Goal: Information Seeking & Learning: Learn about a topic

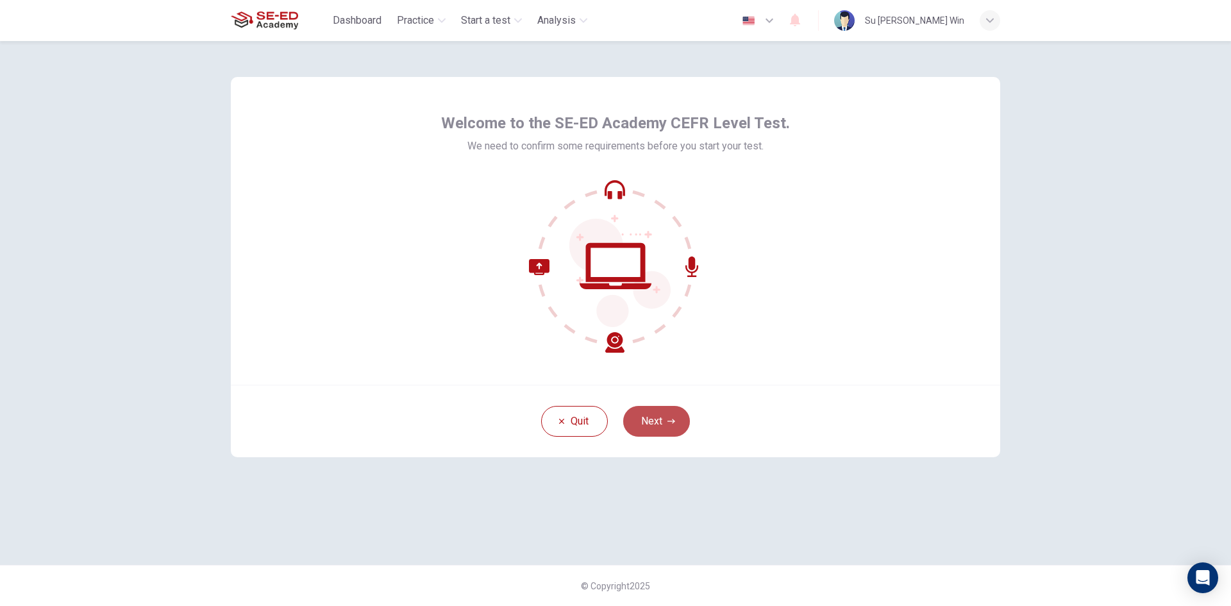
click at [676, 417] on button "Next" at bounding box center [656, 421] width 67 height 31
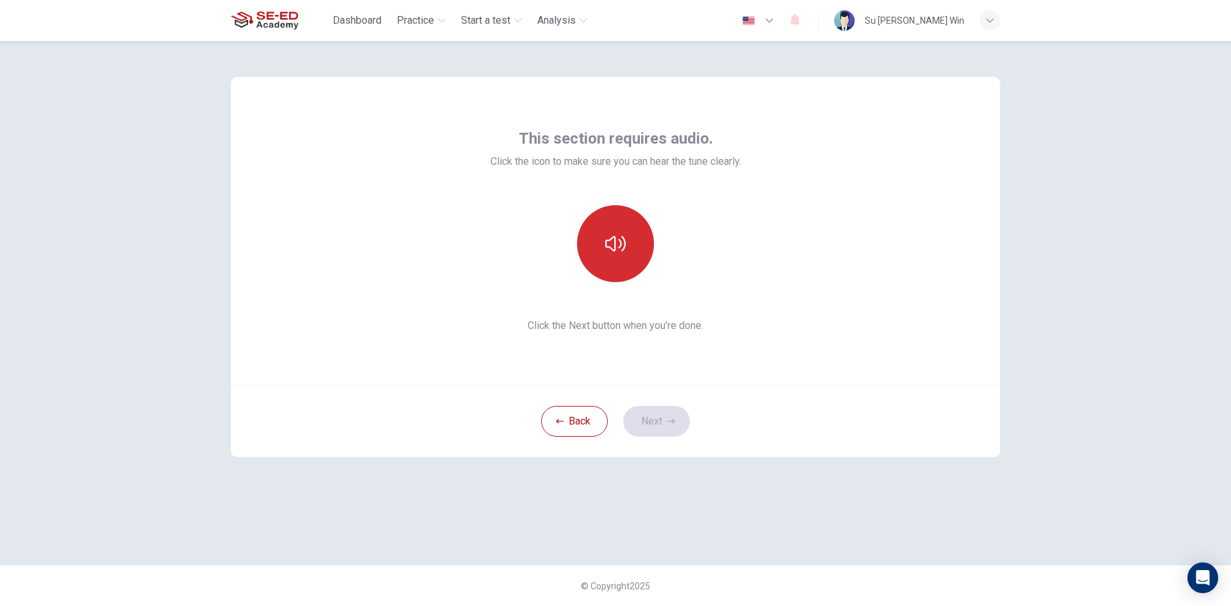
click at [591, 243] on button "button" at bounding box center [615, 243] width 77 height 77
click at [612, 246] on icon "button" at bounding box center [615, 243] width 21 height 21
click at [661, 419] on button "Next" at bounding box center [656, 421] width 67 height 31
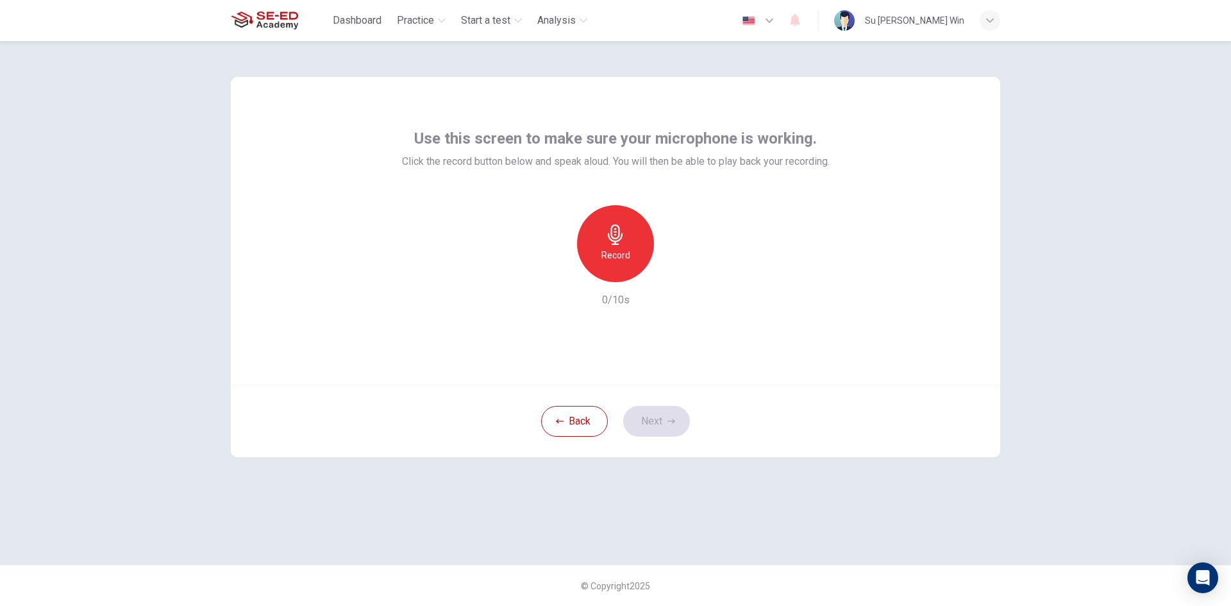
click at [604, 226] on div "Record" at bounding box center [615, 243] width 77 height 77
click at [649, 414] on button "Next" at bounding box center [656, 421] width 67 height 31
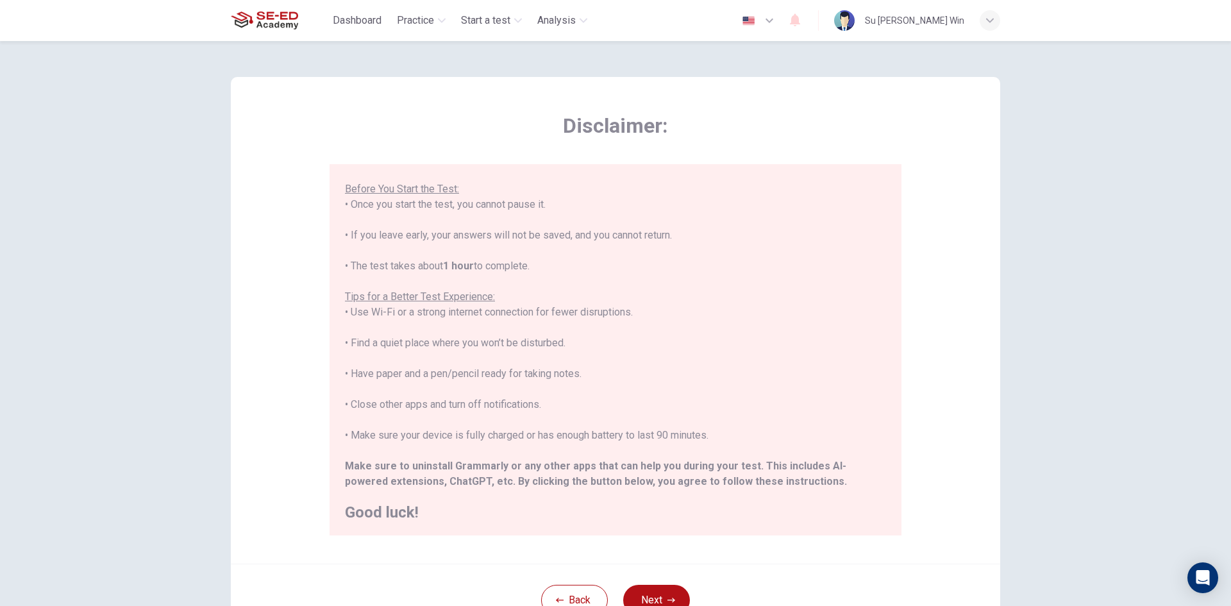
scroll to position [122, 0]
click at [660, 592] on button "Next" at bounding box center [656, 600] width 67 height 31
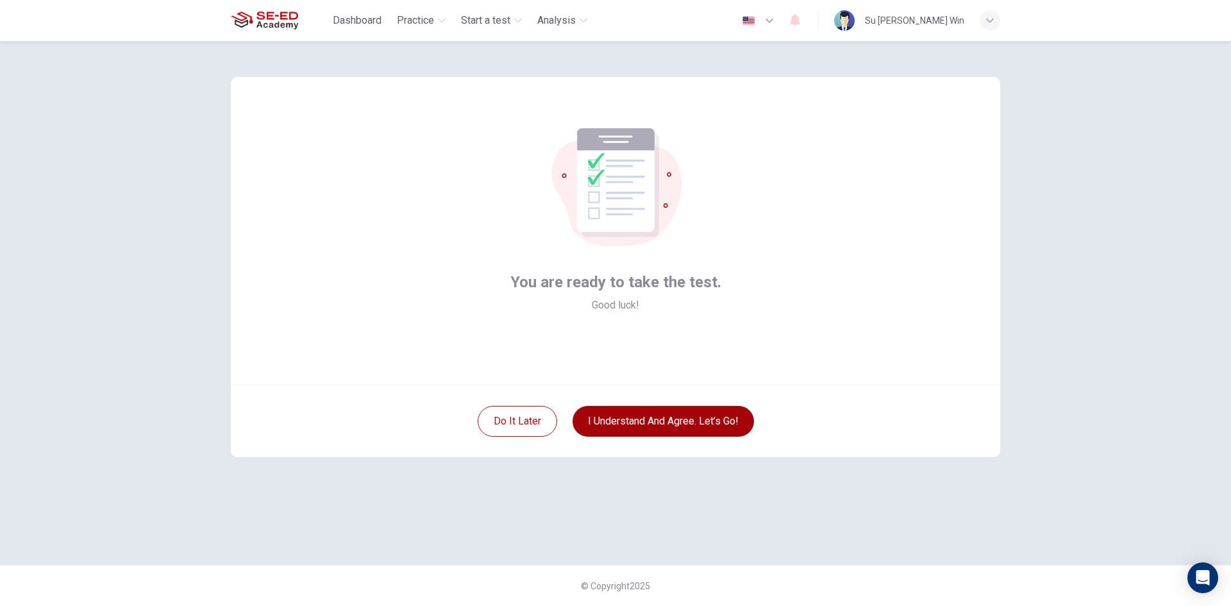
click at [676, 434] on button "I understand and agree. Let’s go!" at bounding box center [663, 421] width 181 height 31
click at [689, 419] on button "I understand and agree. Let’s go!" at bounding box center [663, 421] width 181 height 31
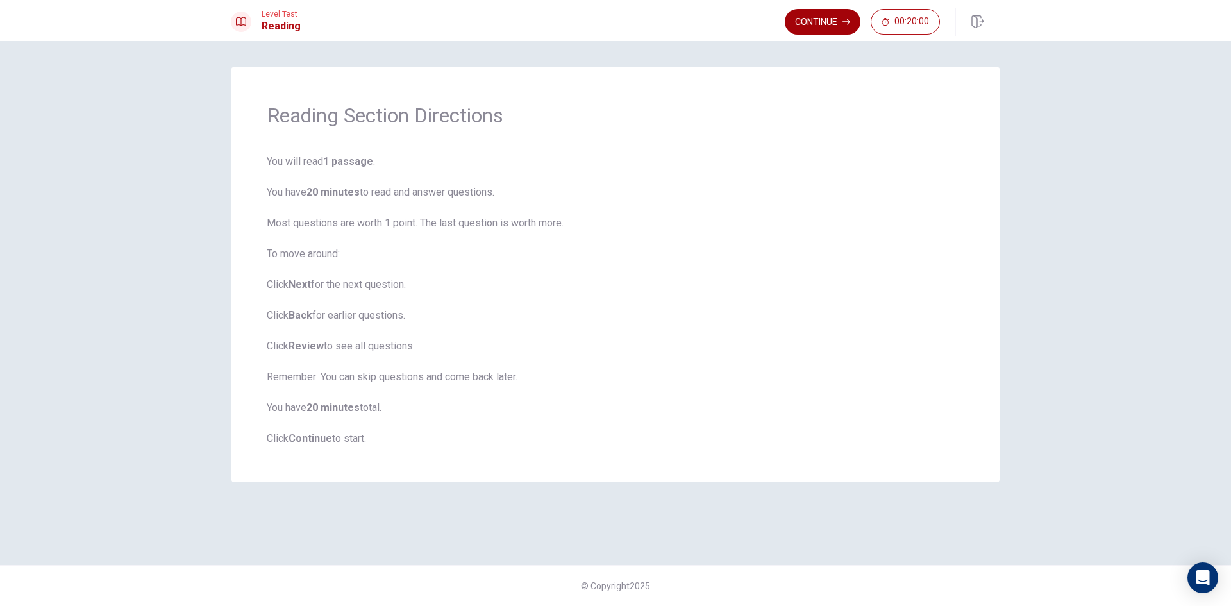
click at [810, 24] on button "Continue" at bounding box center [823, 22] width 76 height 26
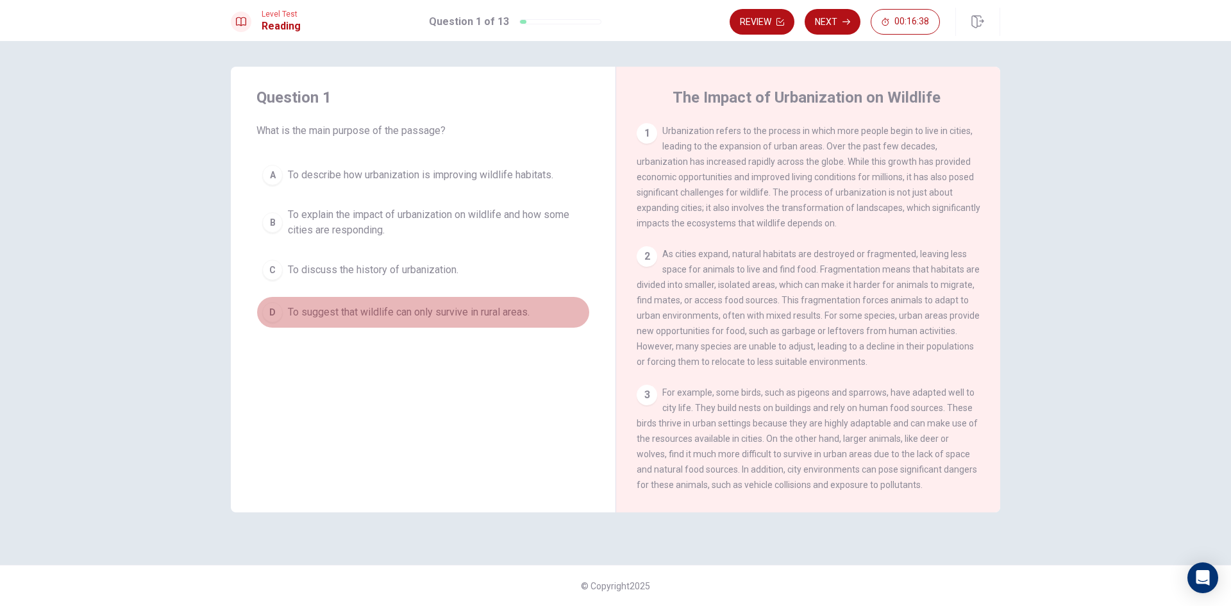
click at [277, 310] on div "D" at bounding box center [272, 312] width 21 height 21
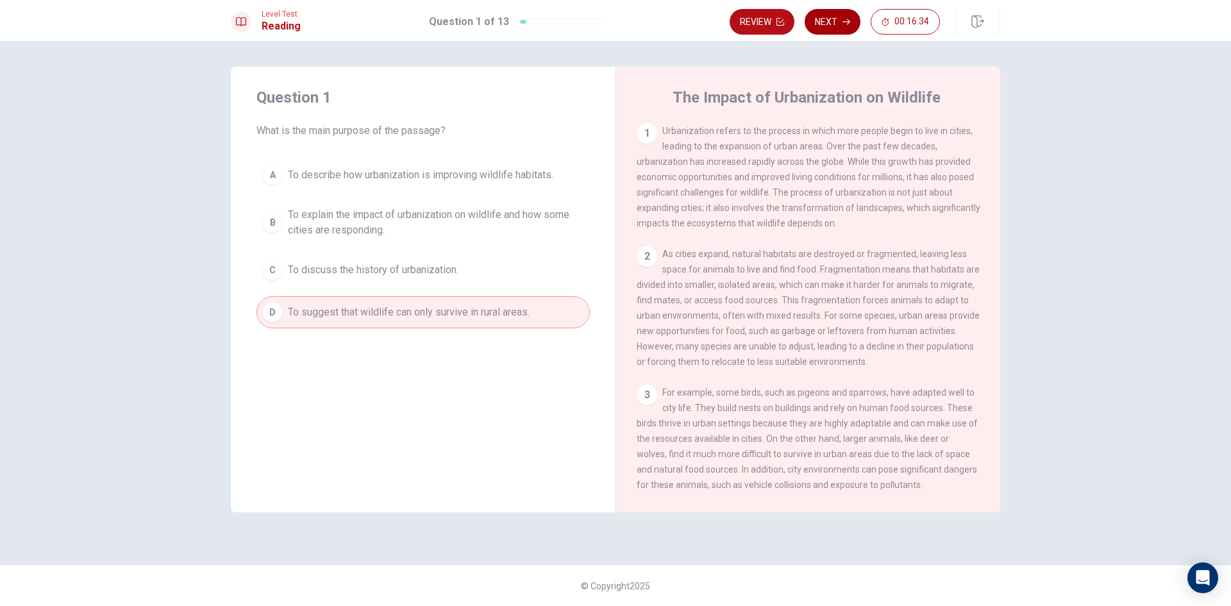
click at [826, 25] on button "Next" at bounding box center [833, 22] width 56 height 26
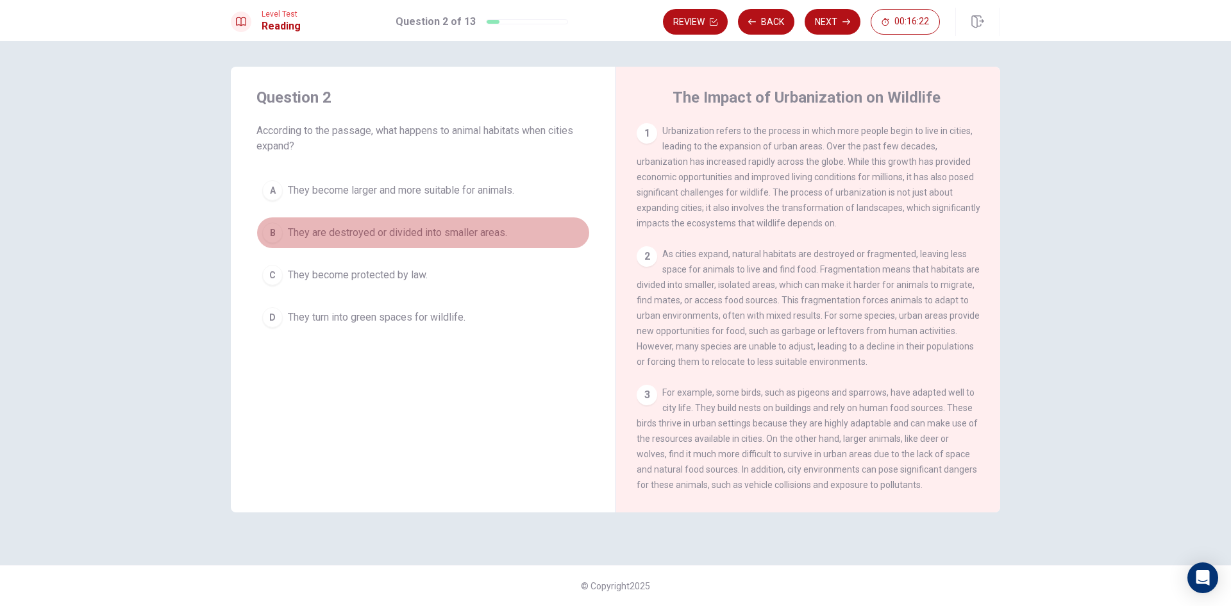
click at [278, 237] on div "B" at bounding box center [272, 232] width 21 height 21
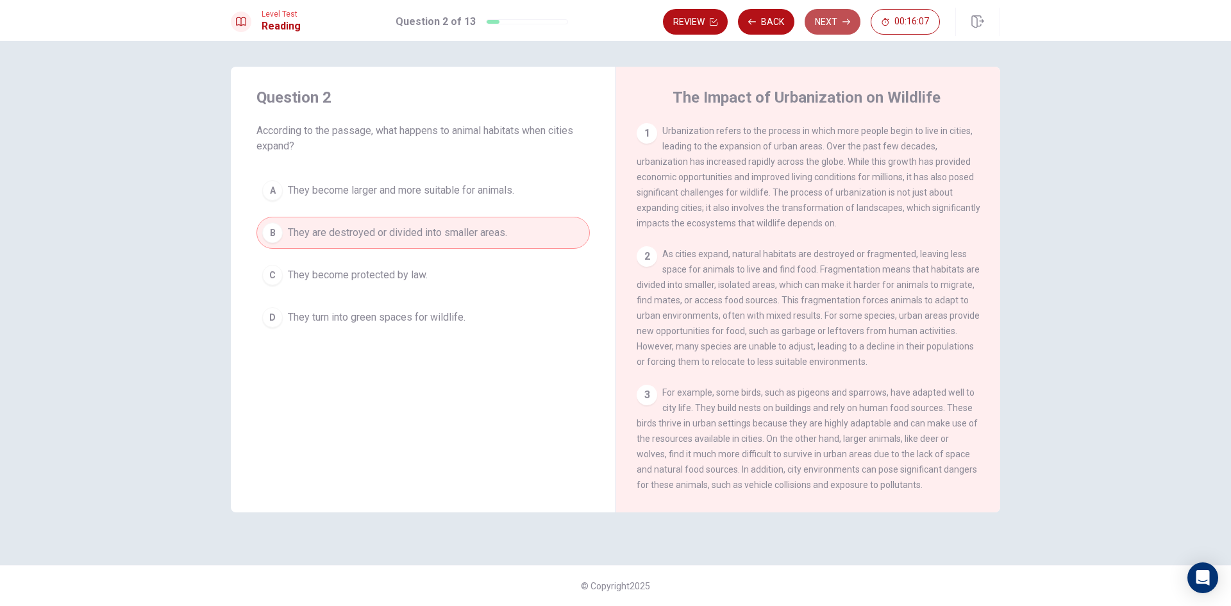
click at [818, 21] on button "Next" at bounding box center [833, 22] width 56 height 26
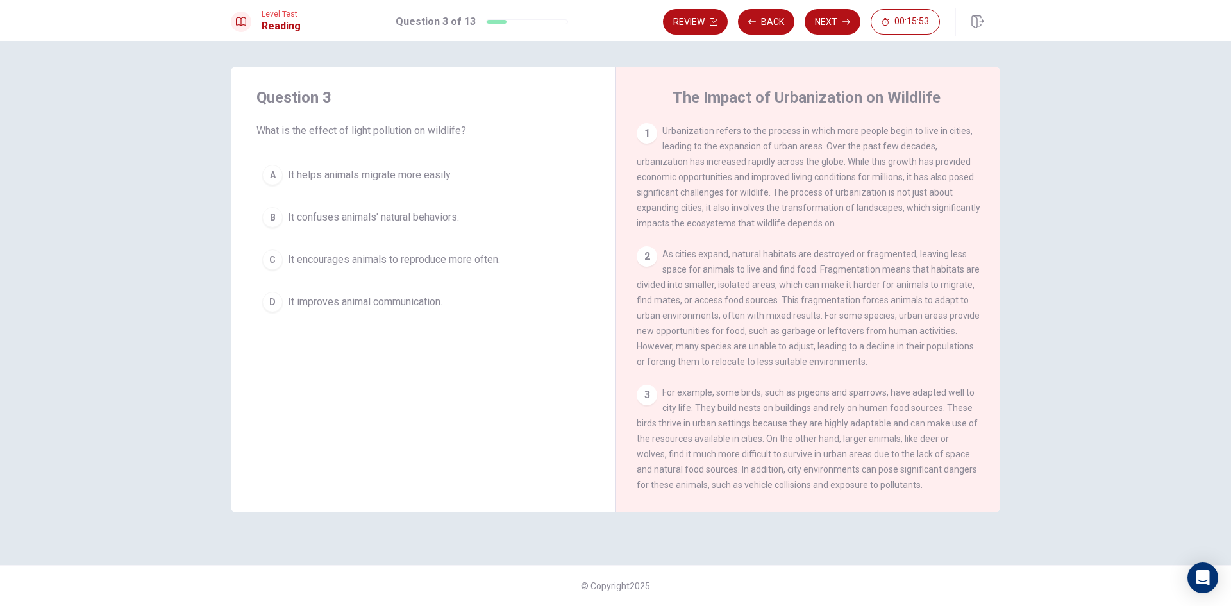
click at [281, 221] on div "B" at bounding box center [272, 217] width 21 height 21
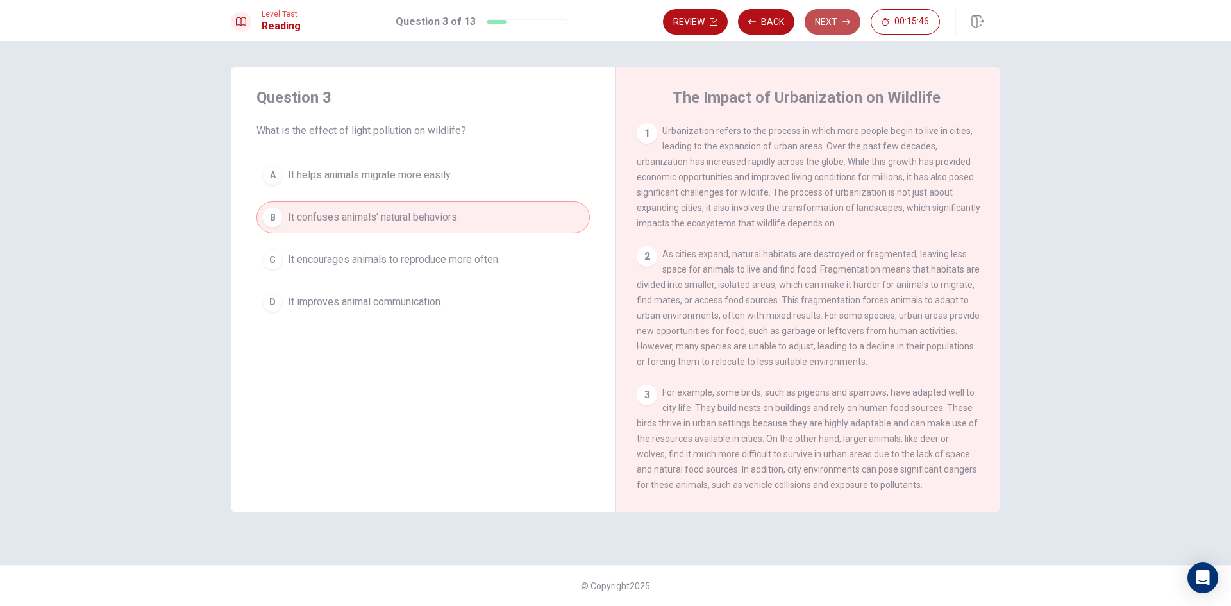
click at [833, 25] on button "Next" at bounding box center [833, 22] width 56 height 26
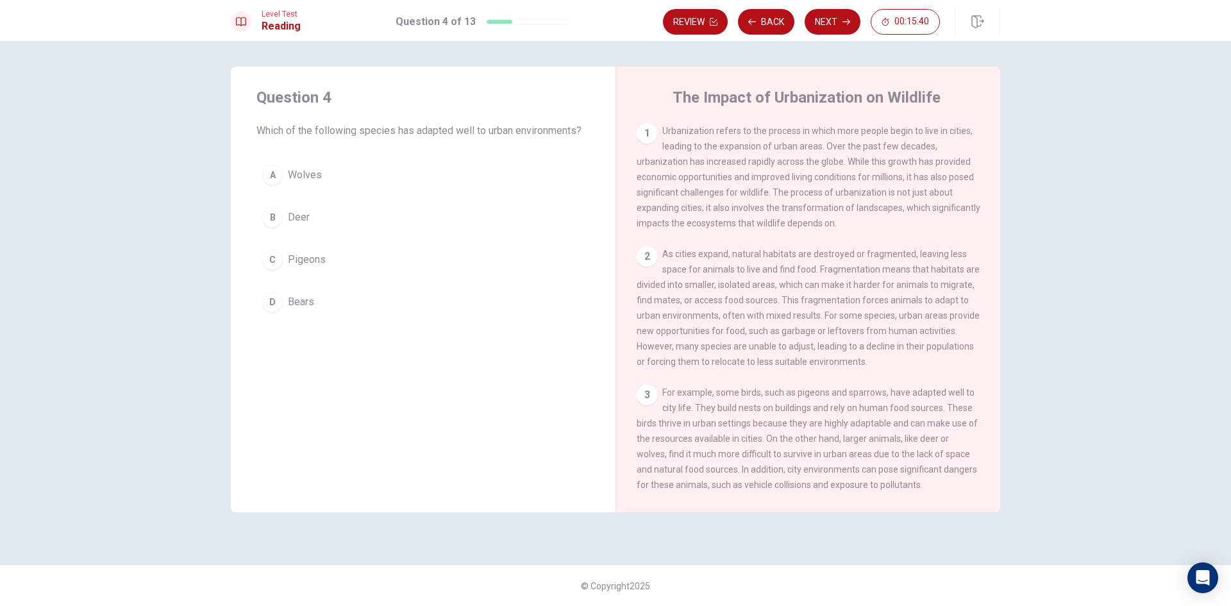
click at [277, 261] on div "C" at bounding box center [272, 259] width 21 height 21
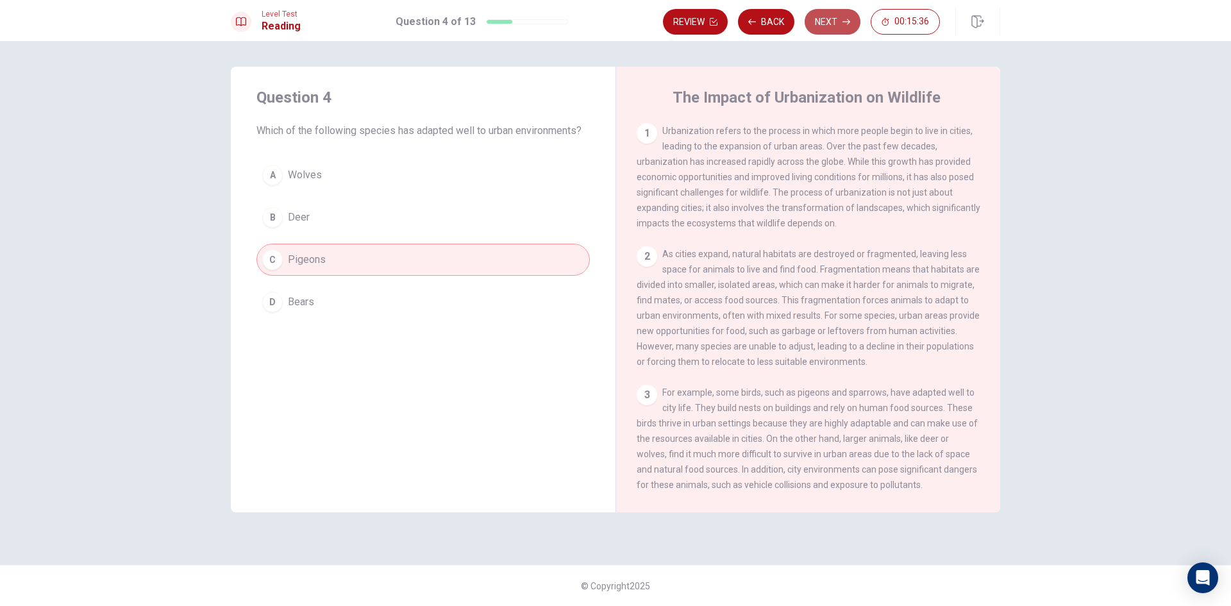
click at [824, 26] on button "Next" at bounding box center [833, 22] width 56 height 26
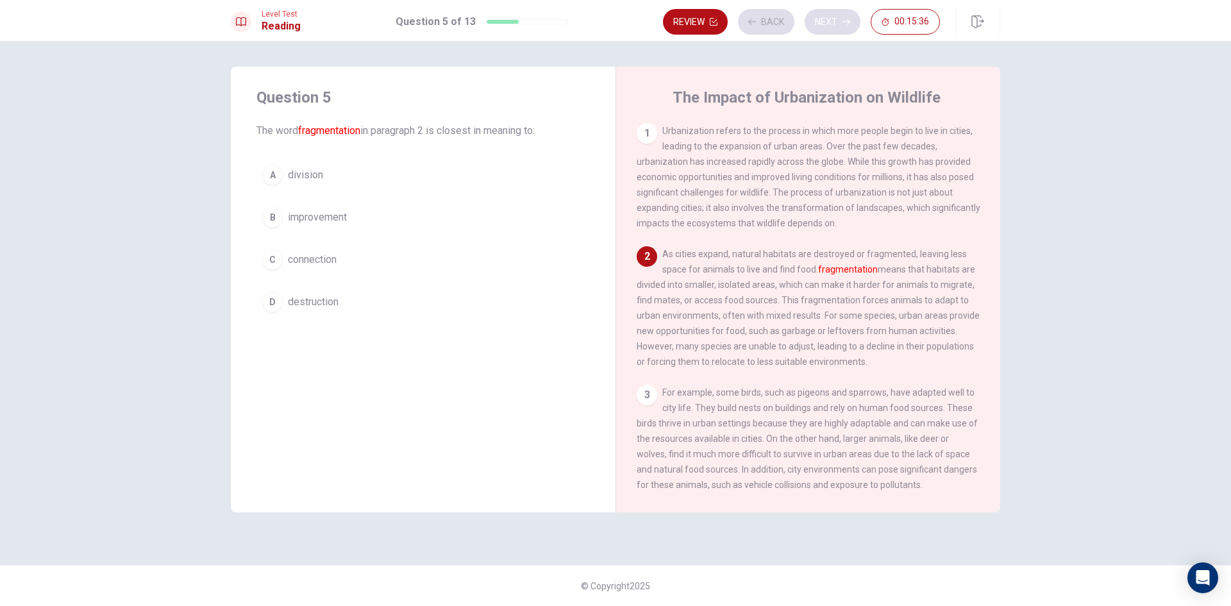
scroll to position [15, 0]
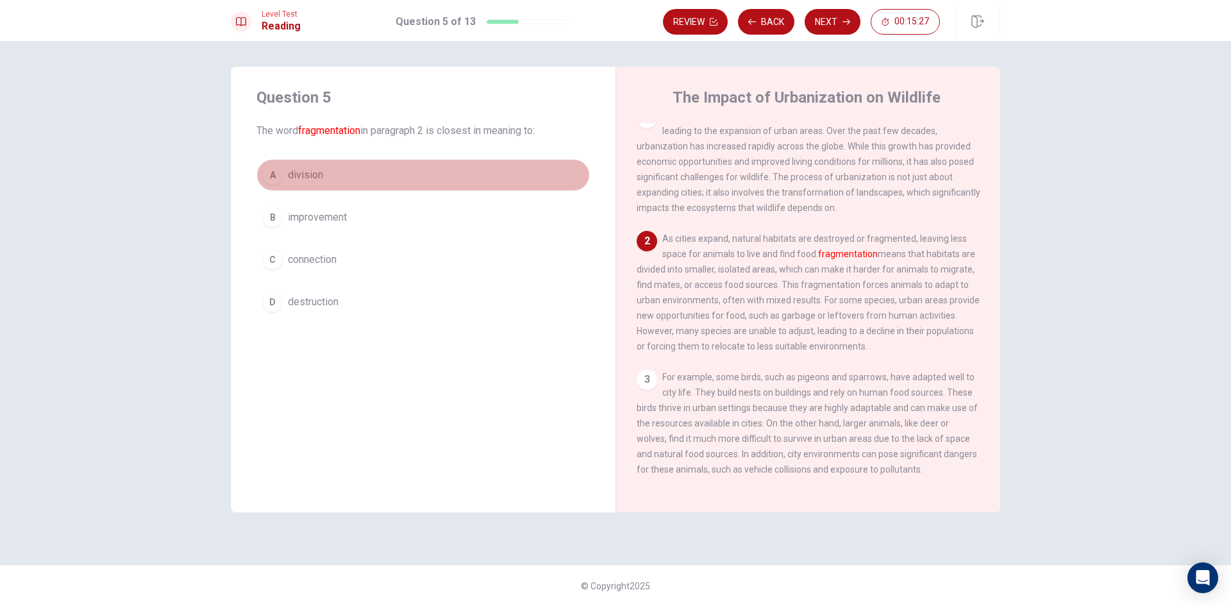
click at [277, 179] on div "A" at bounding box center [272, 175] width 21 height 21
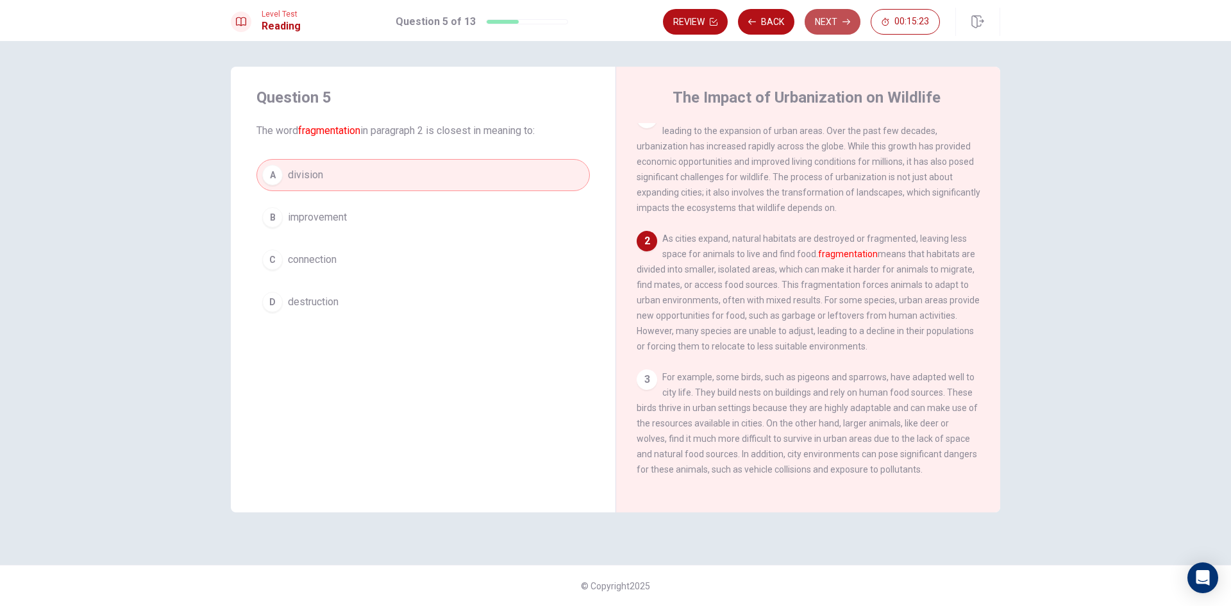
click at [846, 21] on icon "button" at bounding box center [846, 22] width 8 height 8
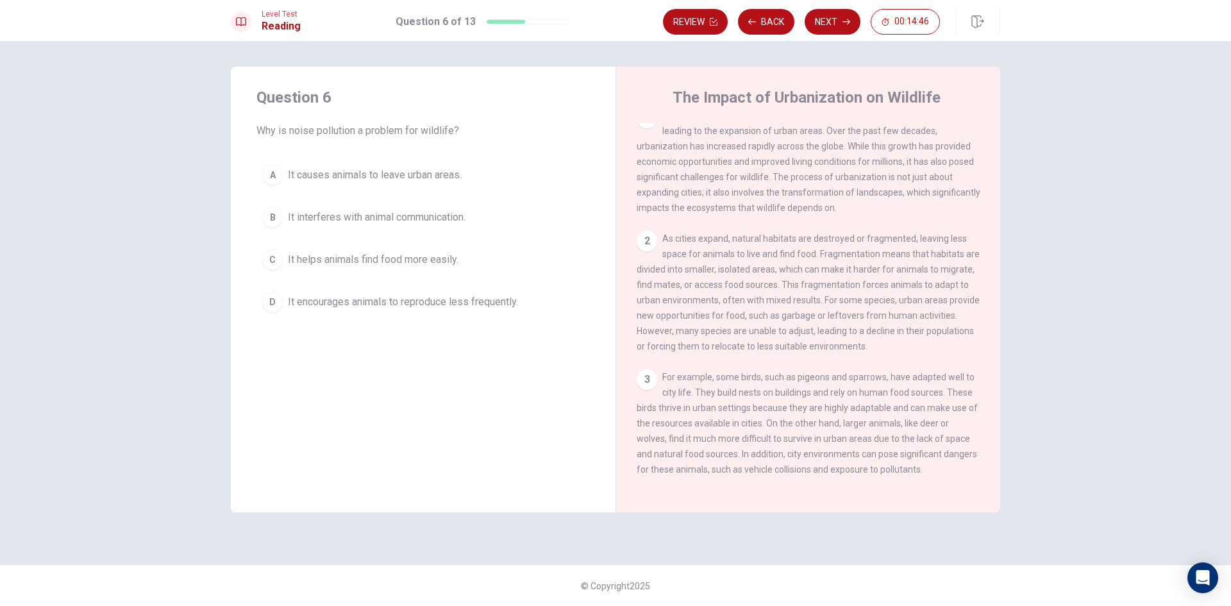
click at [272, 181] on div "A" at bounding box center [272, 175] width 21 height 21
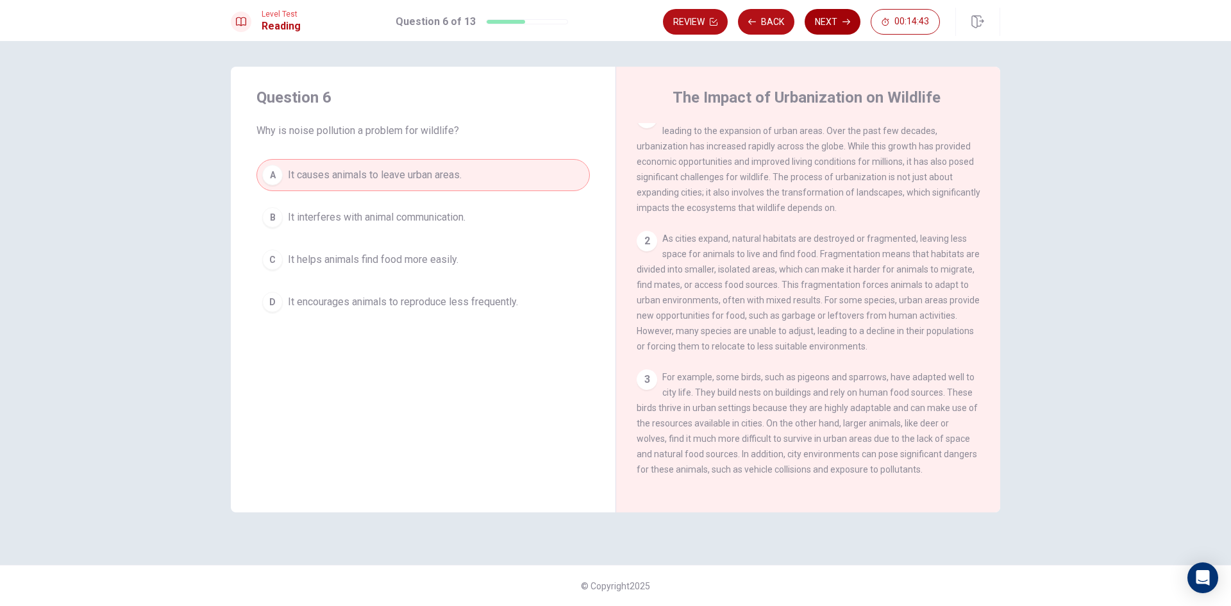
click at [835, 24] on button "Next" at bounding box center [833, 22] width 56 height 26
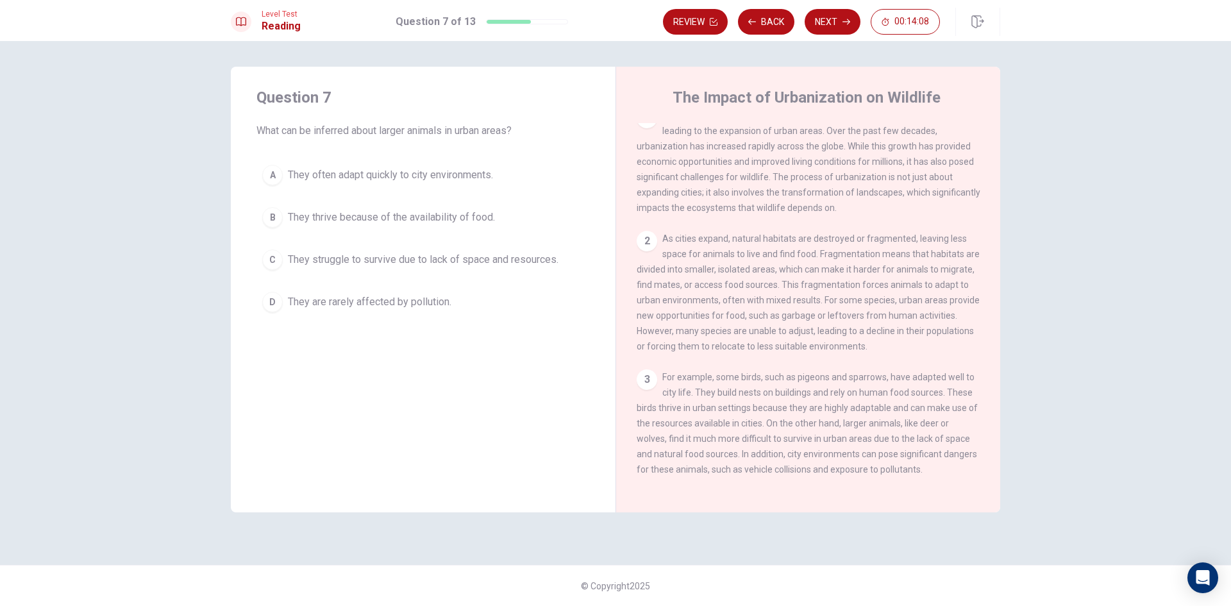
click at [281, 258] on div "C" at bounding box center [272, 259] width 21 height 21
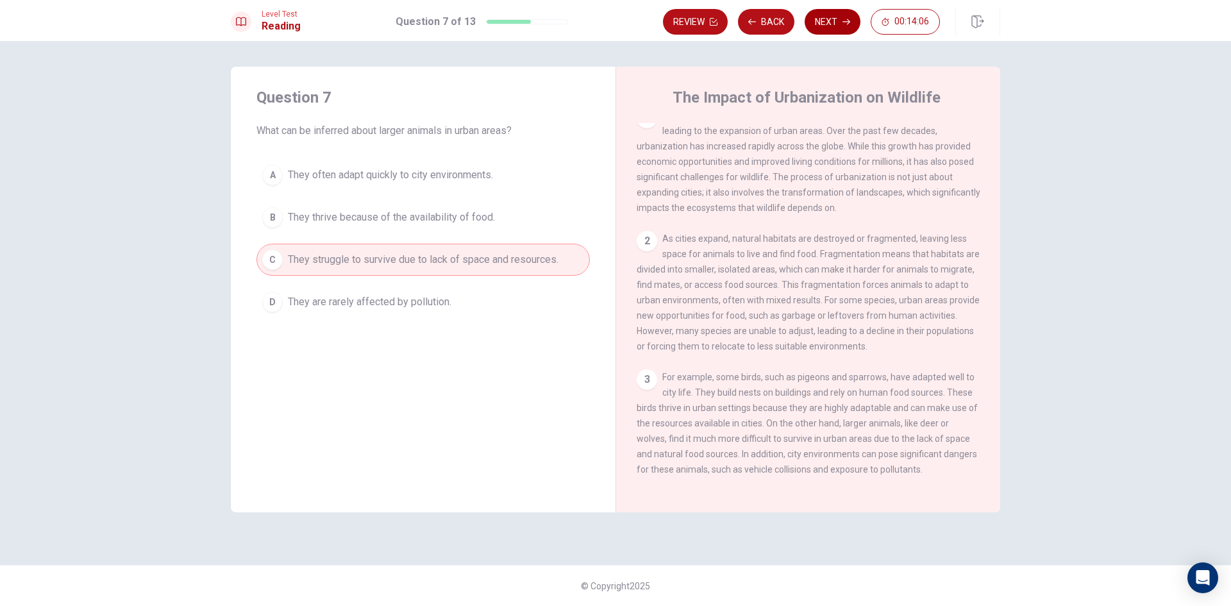
click at [844, 15] on button "Next" at bounding box center [833, 22] width 56 height 26
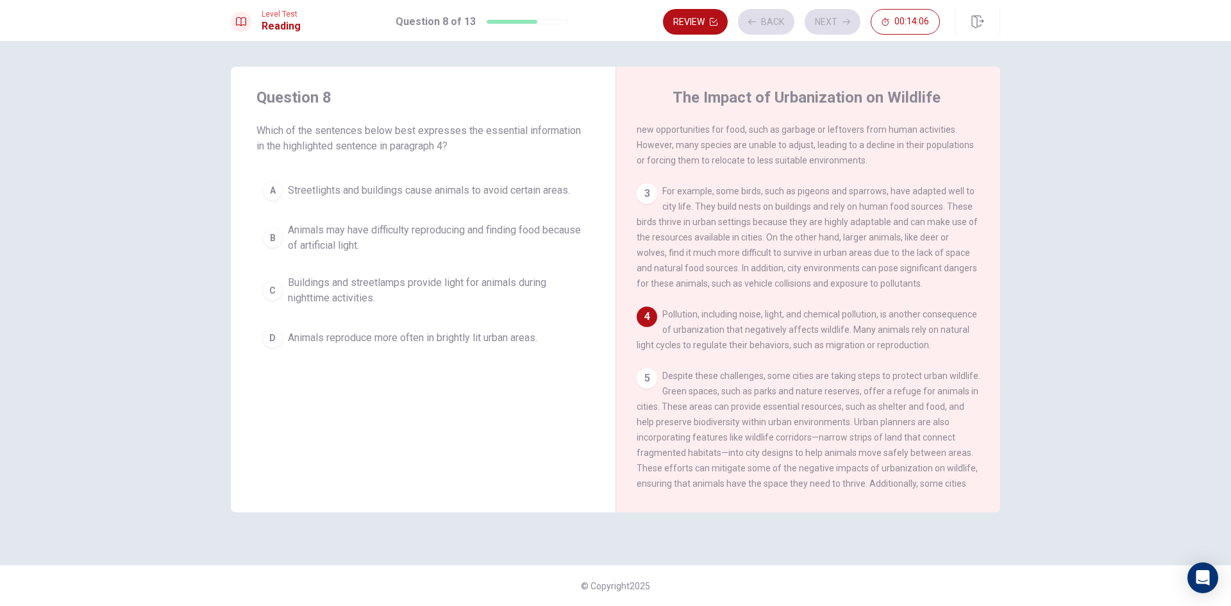
scroll to position [222, 0]
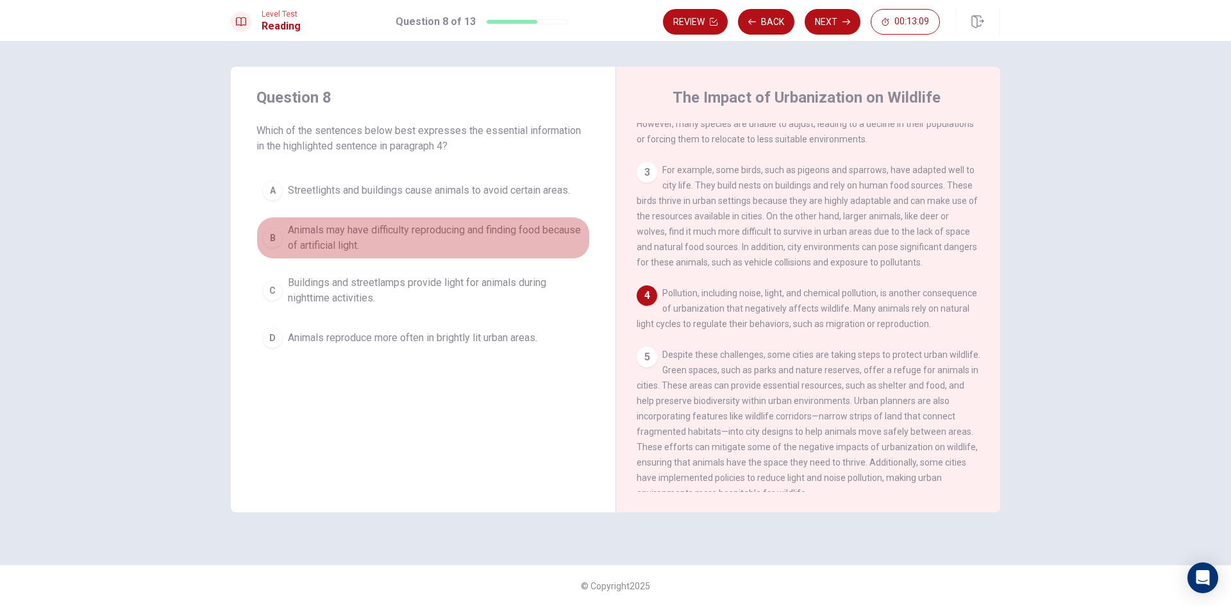
click at [278, 235] on div "B" at bounding box center [272, 238] width 21 height 21
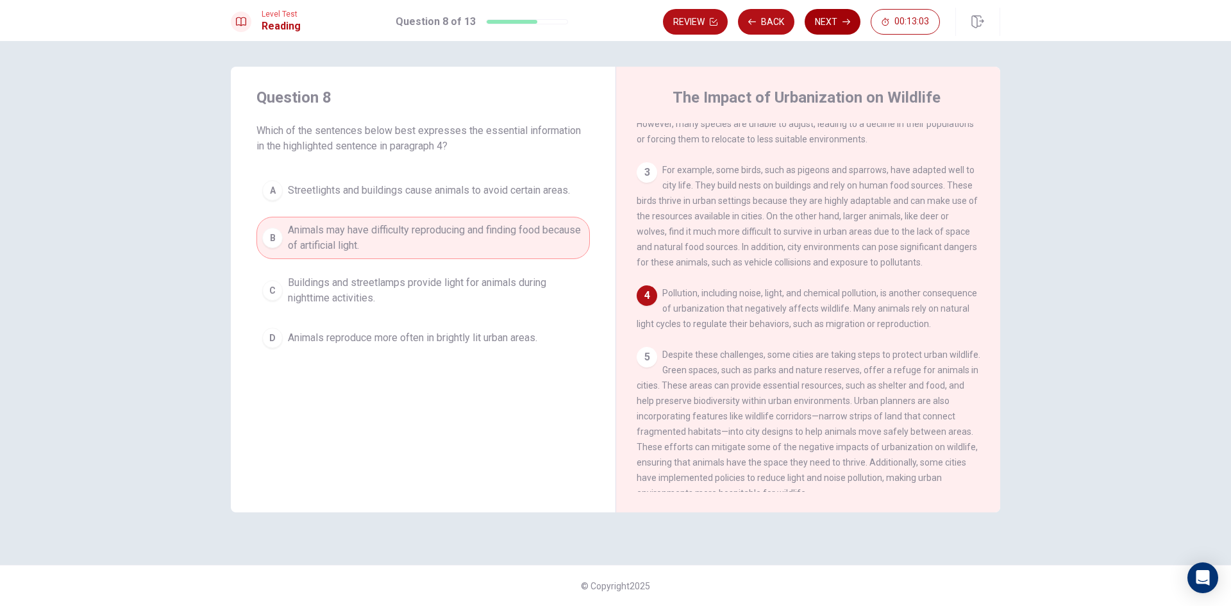
click at [841, 17] on button "Next" at bounding box center [833, 22] width 56 height 26
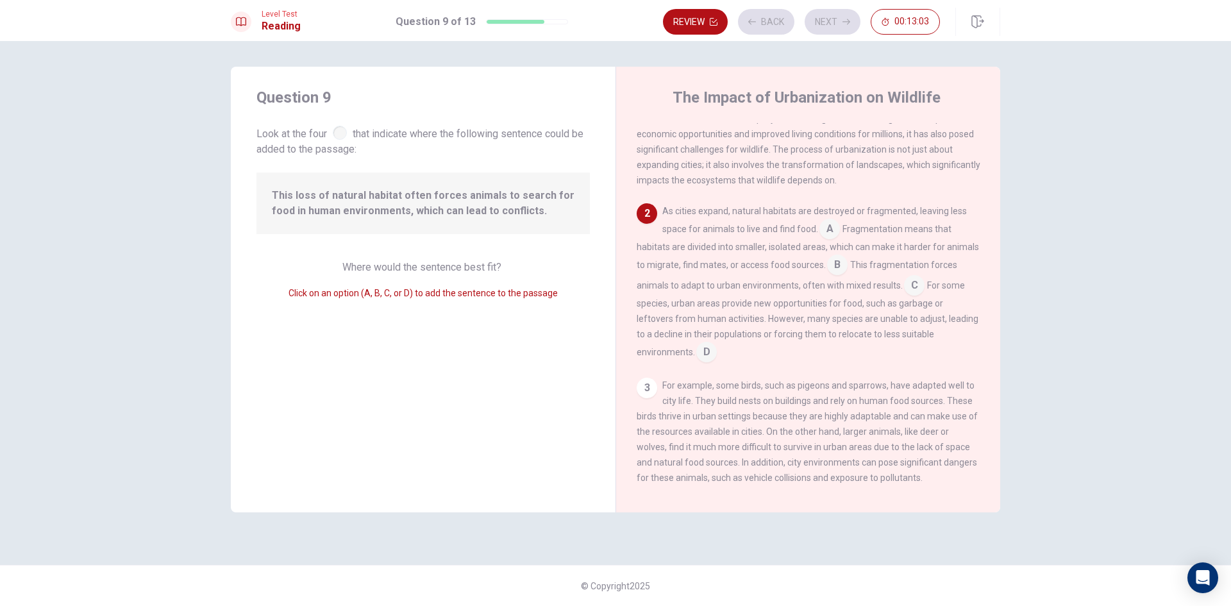
scroll to position [46, 0]
click at [477, 266] on span "Where would the sentence best fit?" at bounding box center [423, 267] width 162 height 12
click at [472, 268] on span "Where would the sentence best fit?" at bounding box center [423, 267] width 162 height 12
click at [925, 287] on input at bounding box center [914, 283] width 21 height 21
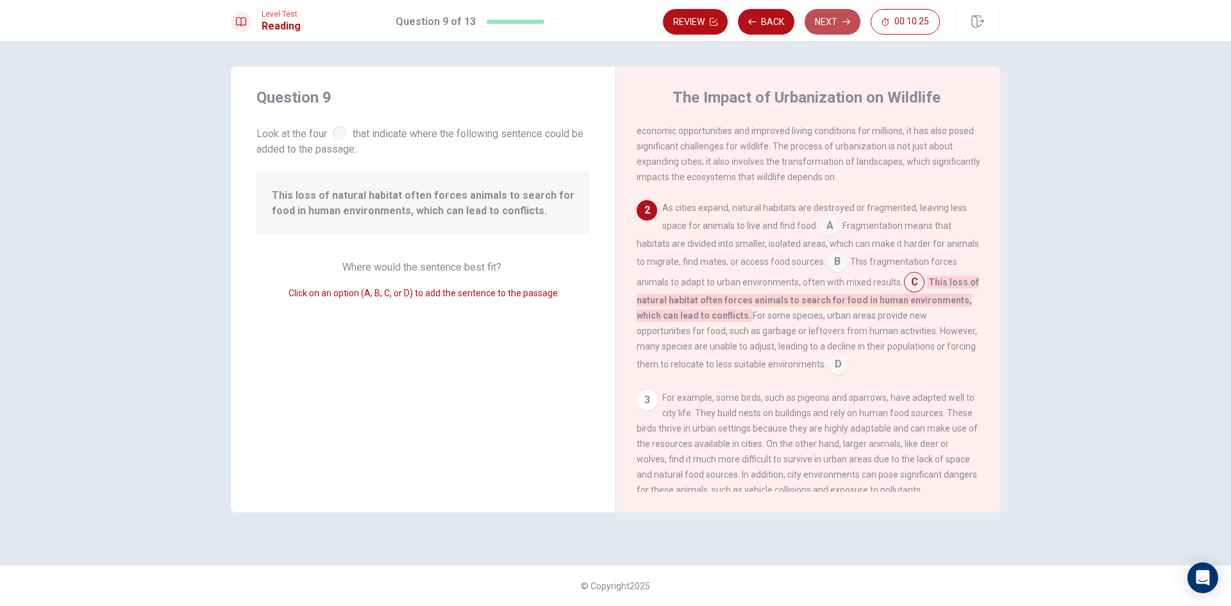
click at [819, 33] on button "Next" at bounding box center [833, 22] width 56 height 26
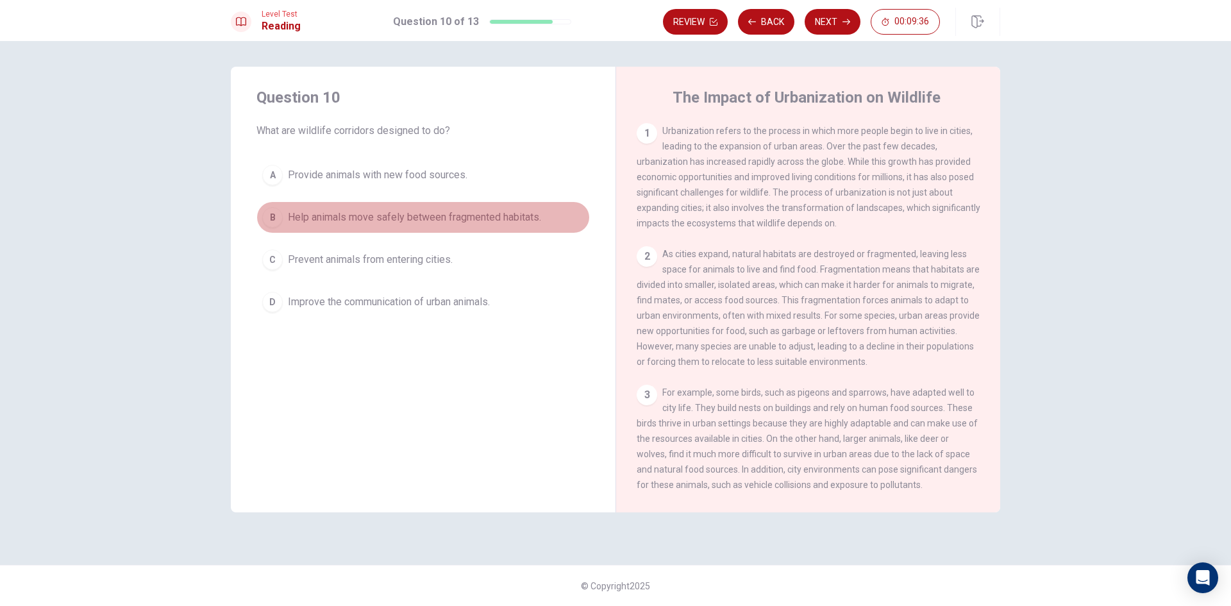
click at [276, 221] on div "B" at bounding box center [272, 217] width 21 height 21
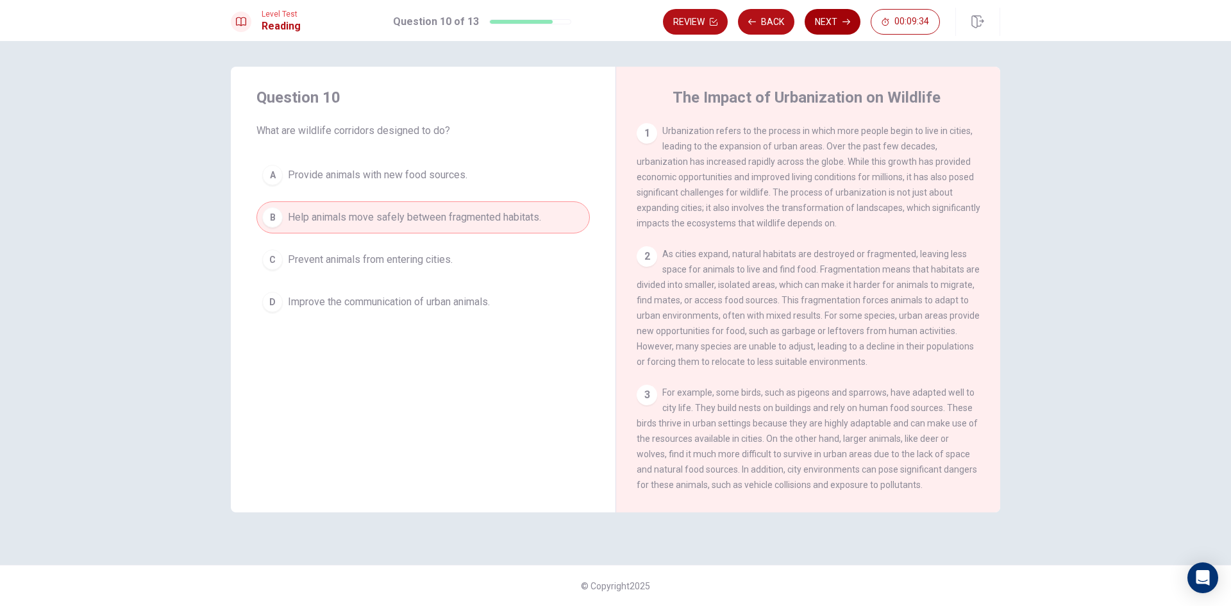
click at [832, 28] on button "Next" at bounding box center [833, 22] width 56 height 26
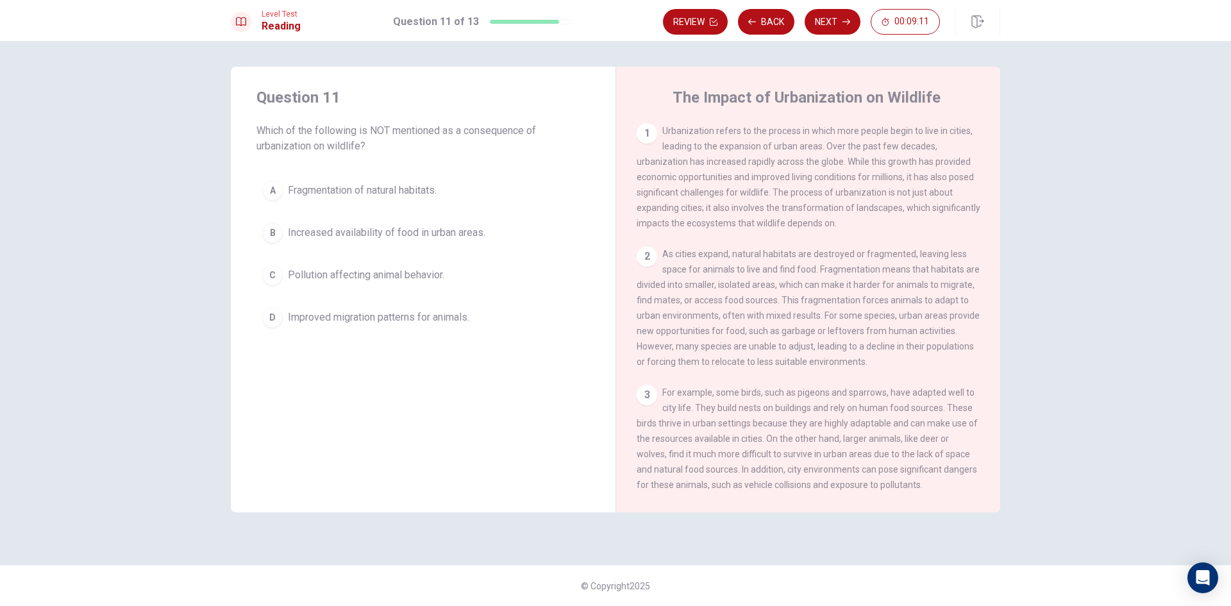
click at [279, 322] on div "D" at bounding box center [272, 317] width 21 height 21
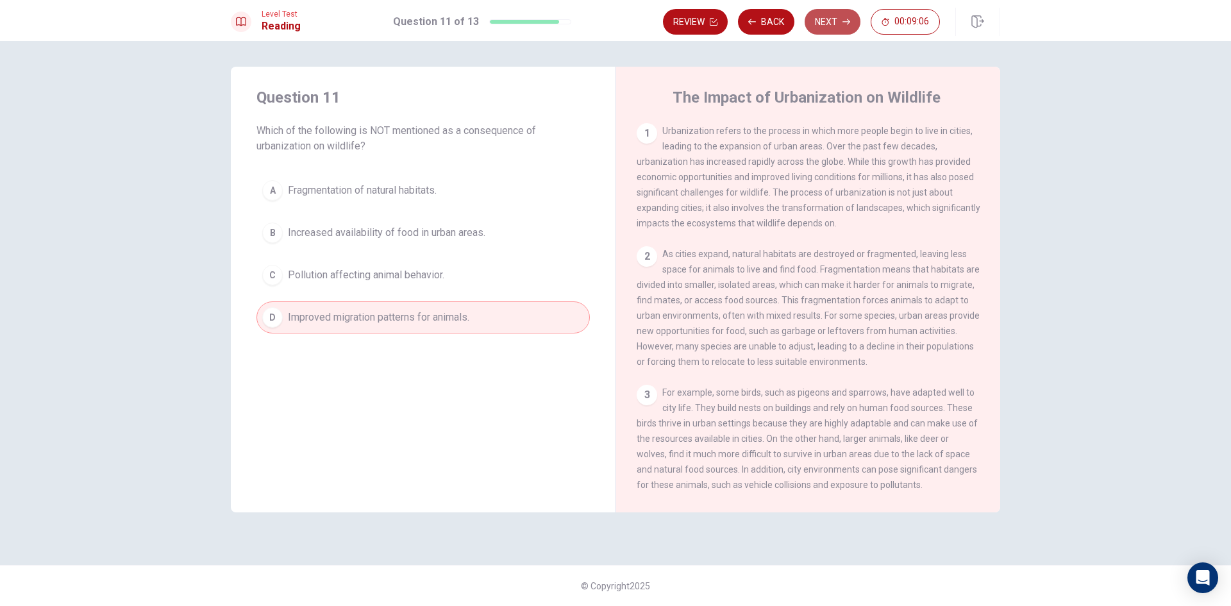
click at [812, 25] on button "Next" at bounding box center [833, 22] width 56 height 26
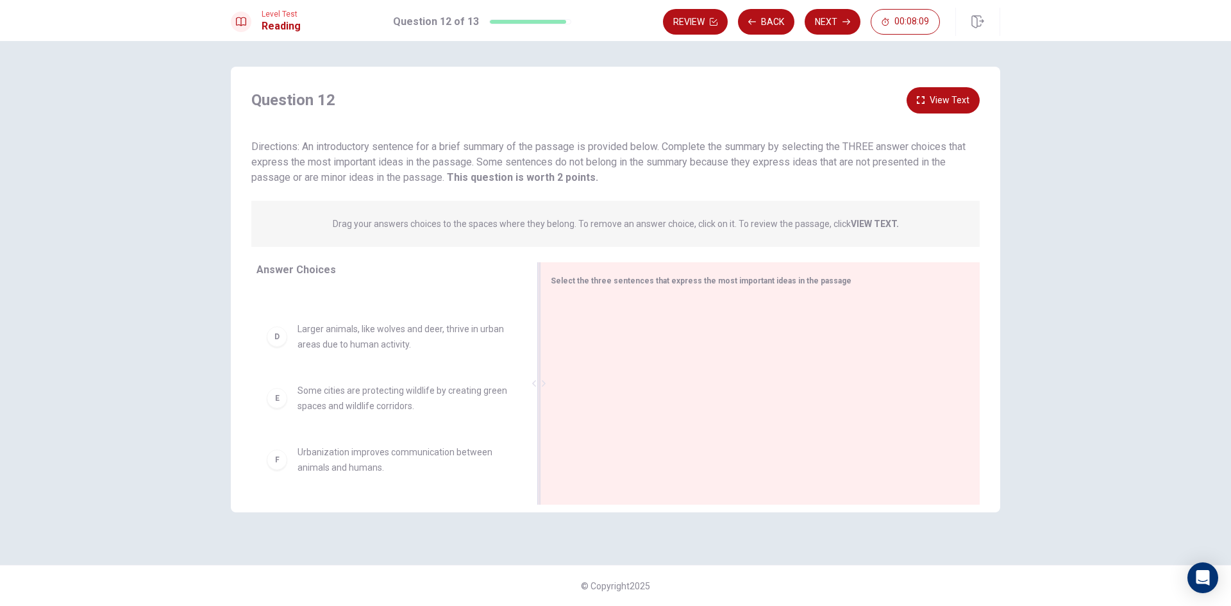
scroll to position [162, 0]
drag, startPoint x: 455, startPoint y: 387, endPoint x: 538, endPoint y: 386, distance: 83.4
click at [538, 386] on div at bounding box center [543, 383] width 16 height 242
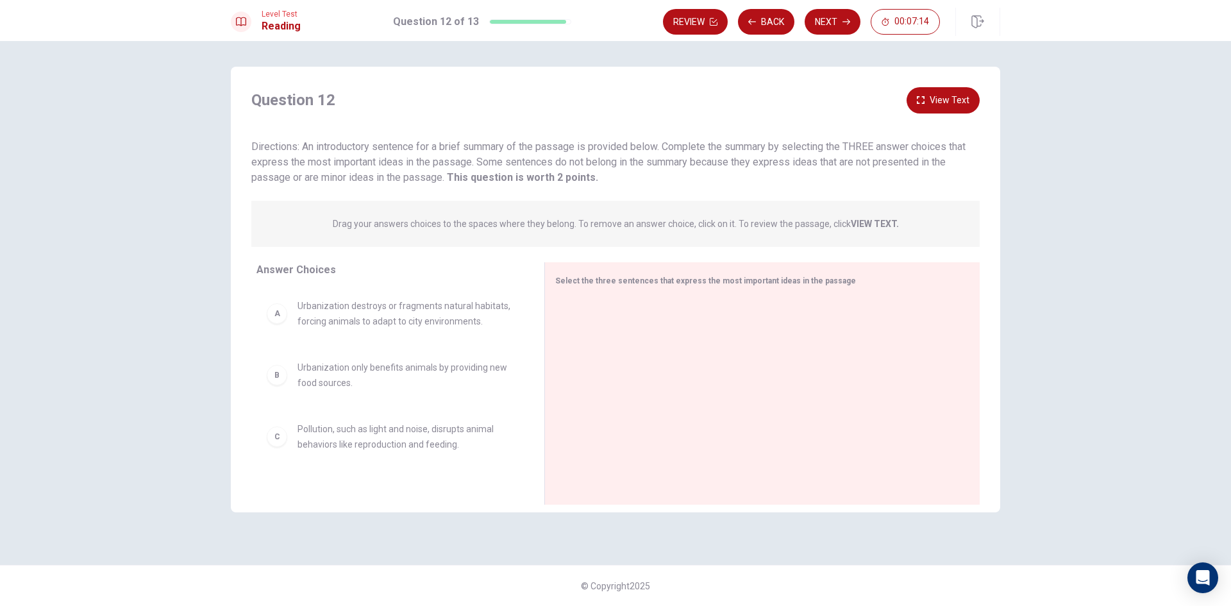
click at [285, 319] on div "A" at bounding box center [277, 313] width 21 height 21
click at [277, 319] on div "A" at bounding box center [277, 313] width 21 height 21
click at [285, 320] on div "A Urbanization destroys or fragments natural habitats, forcing animals to adapt…" at bounding box center [390, 313] width 247 height 31
drag, startPoint x: 285, startPoint y: 320, endPoint x: 403, endPoint y: 231, distance: 147.9
drag, startPoint x: 277, startPoint y: 325, endPoint x: 598, endPoint y: 315, distance: 320.7
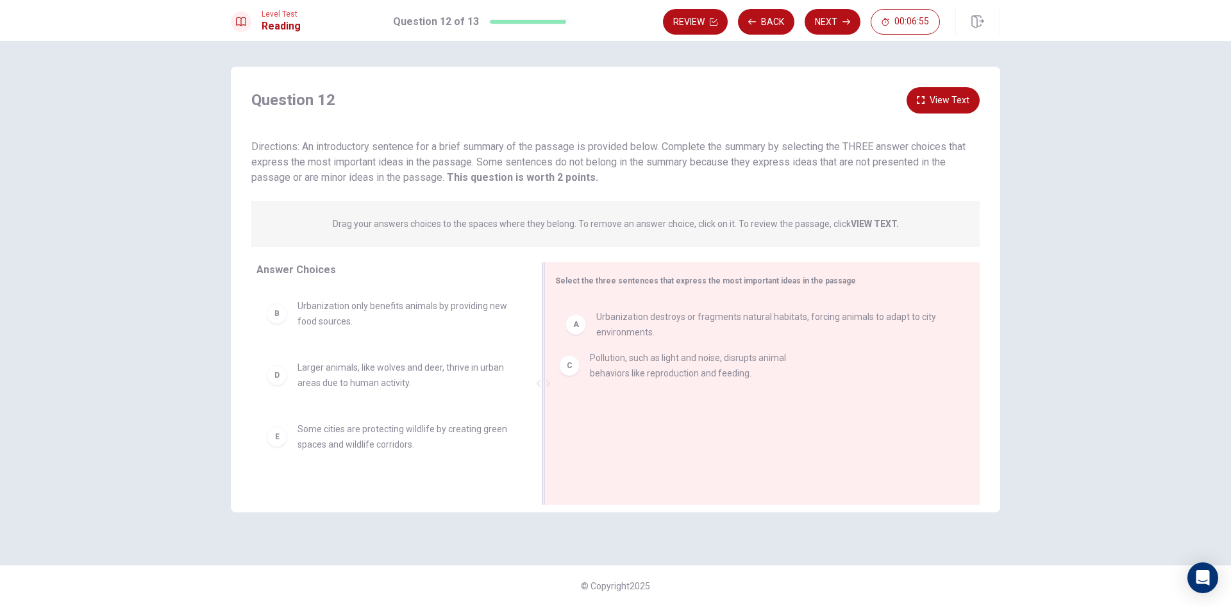
drag, startPoint x: 283, startPoint y: 378, endPoint x: 581, endPoint y: 369, distance: 297.7
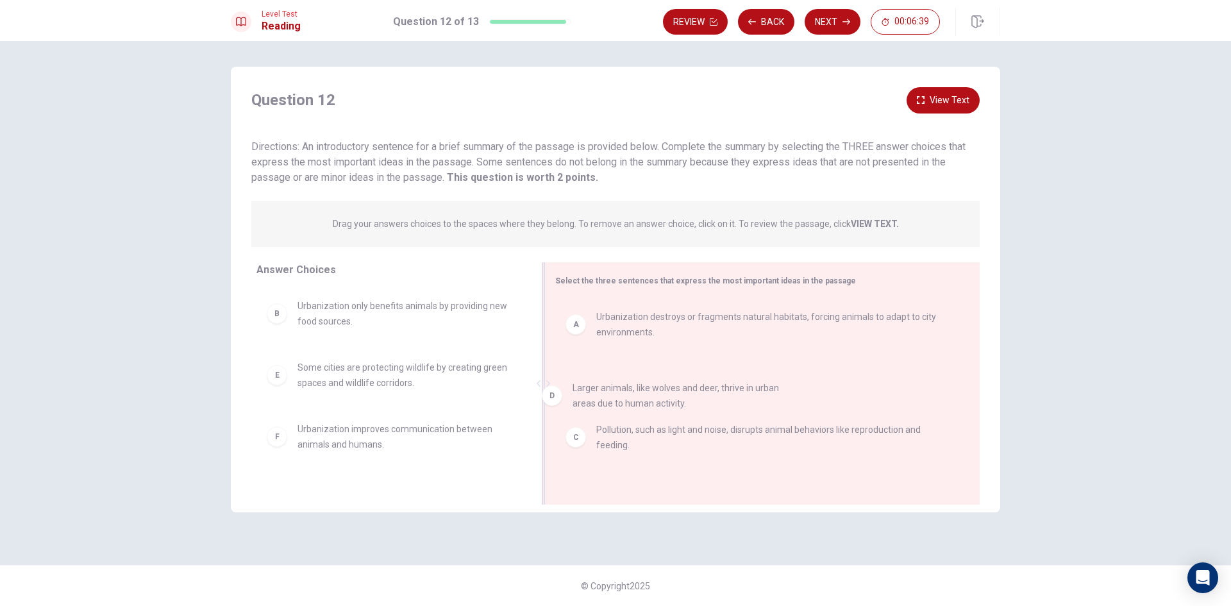
drag, startPoint x: 283, startPoint y: 379, endPoint x: 562, endPoint y: 399, distance: 279.7
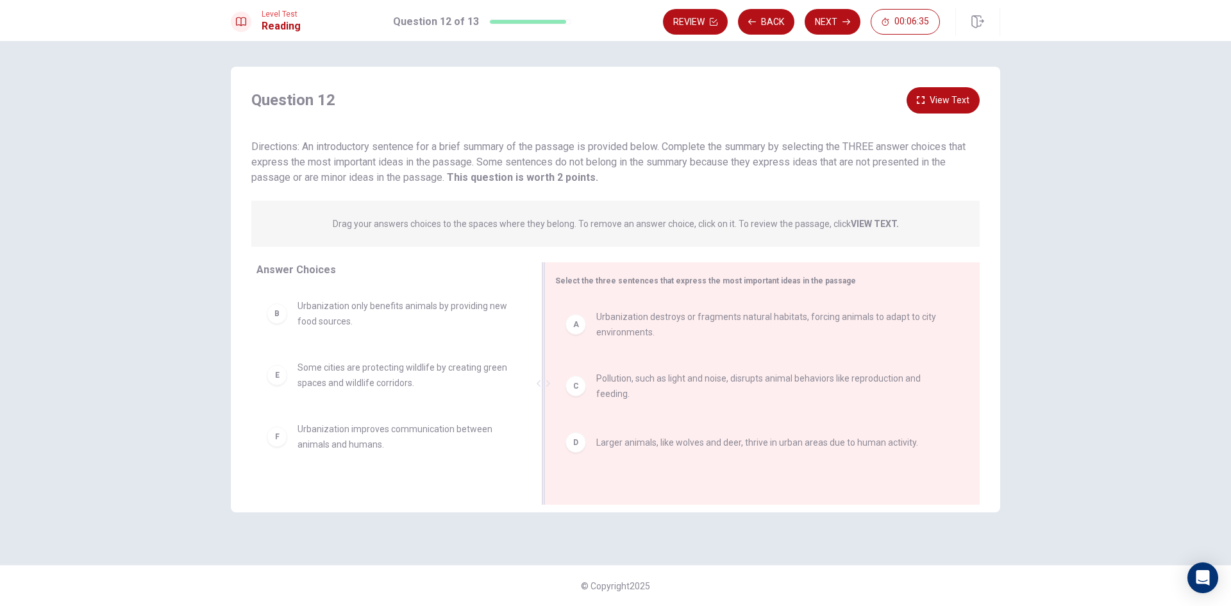
click at [585, 446] on div "D Larger animals, like wolves and deer, thrive in urban areas due to human acti…" at bounding box center [757, 442] width 383 height 21
drag, startPoint x: 281, startPoint y: 383, endPoint x: 590, endPoint y: 439, distance: 314.0
click at [823, 27] on button "Next" at bounding box center [833, 22] width 56 height 26
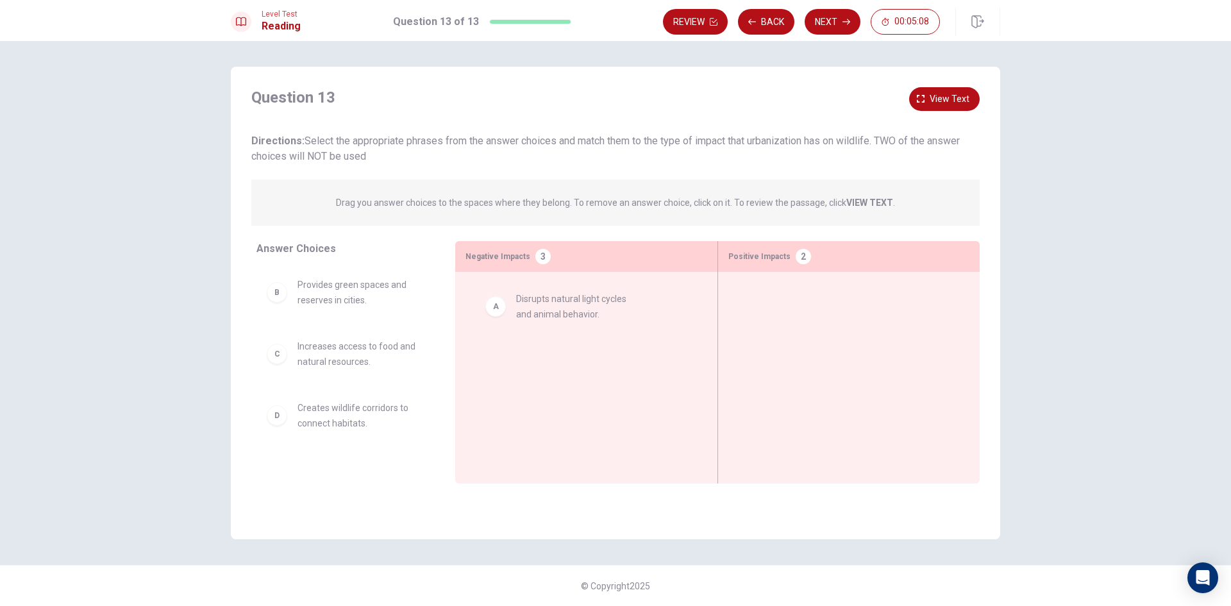
drag, startPoint x: 343, startPoint y: 301, endPoint x: 565, endPoint y: 315, distance: 222.3
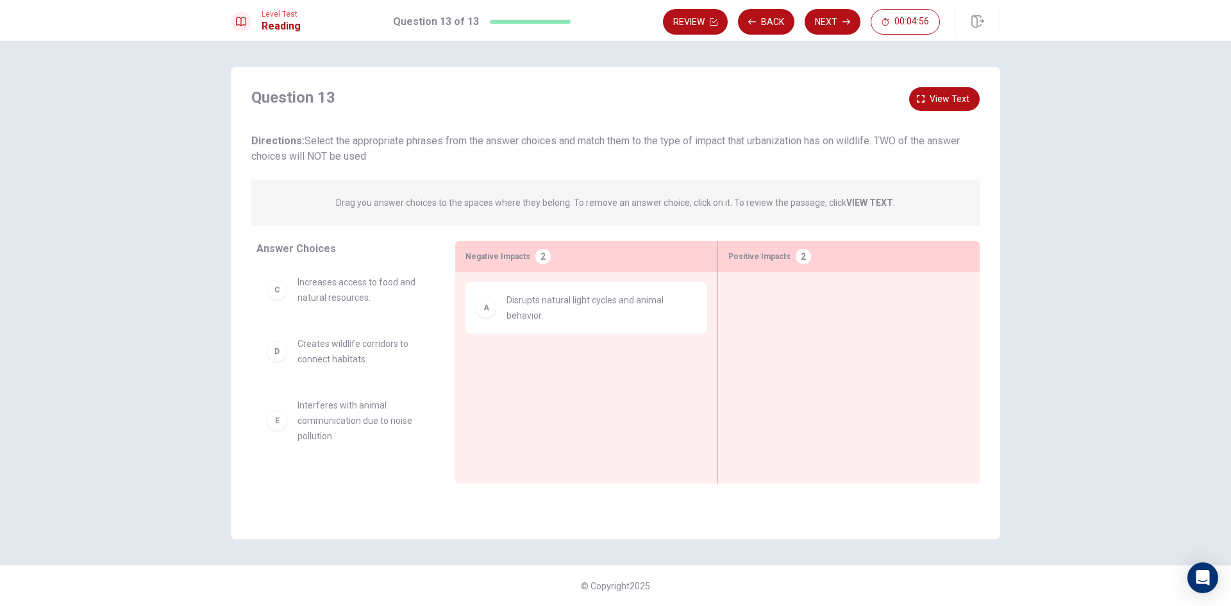
scroll to position [128, 0]
drag, startPoint x: 321, startPoint y: 365, endPoint x: 544, endPoint y: 375, distance: 223.4
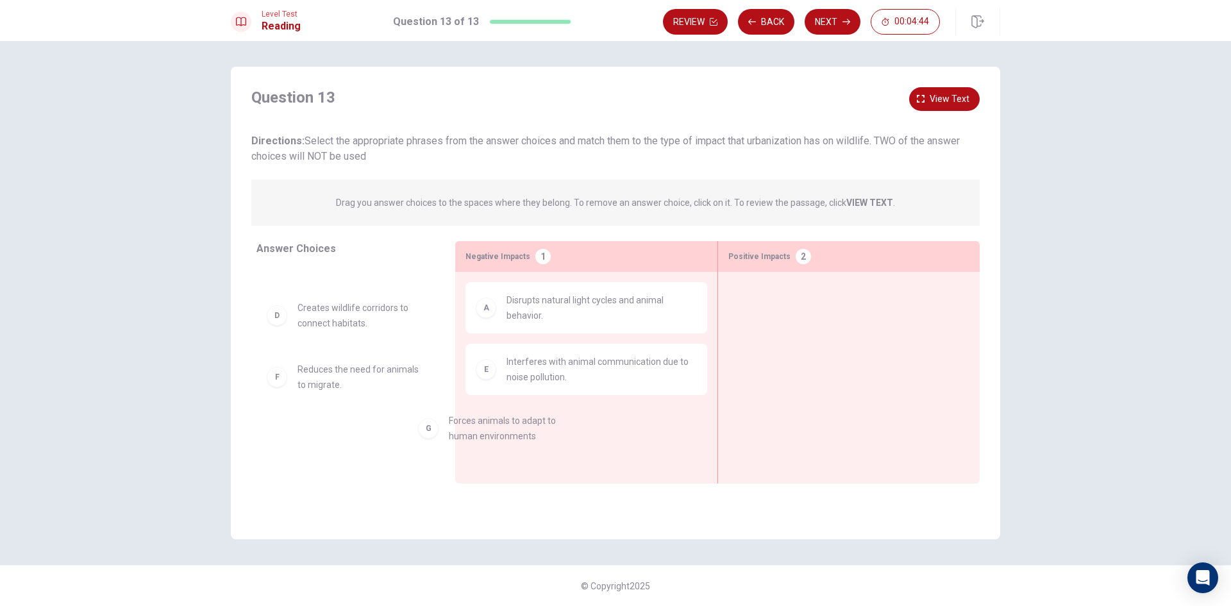
scroll to position [13, 0]
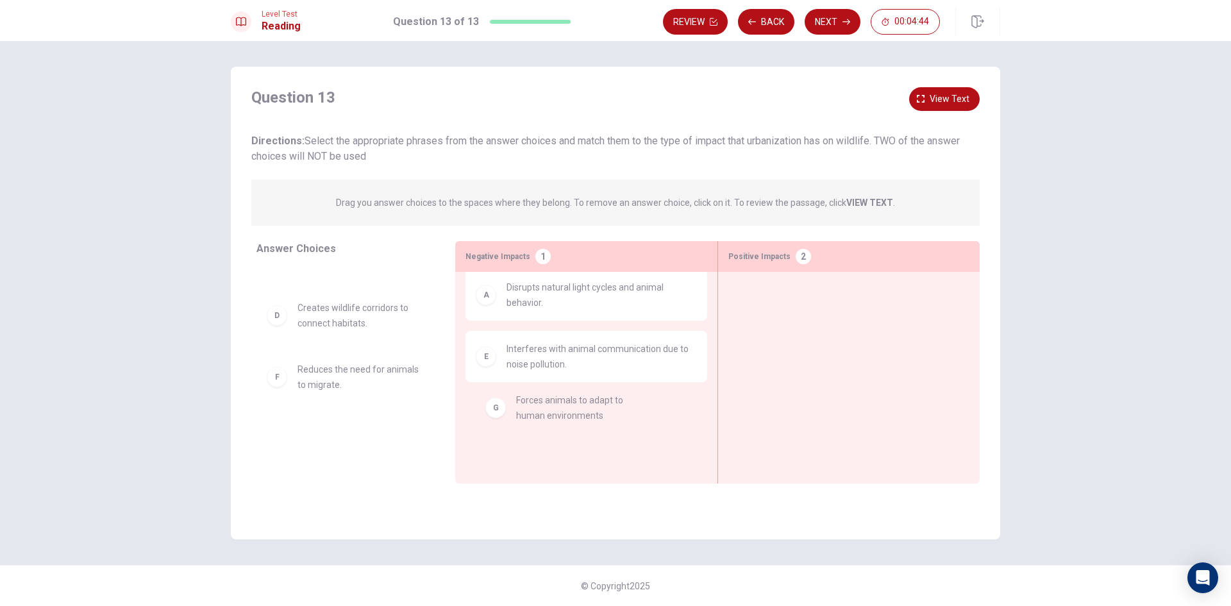
drag, startPoint x: 376, startPoint y: 440, endPoint x: 600, endPoint y: 410, distance: 225.9
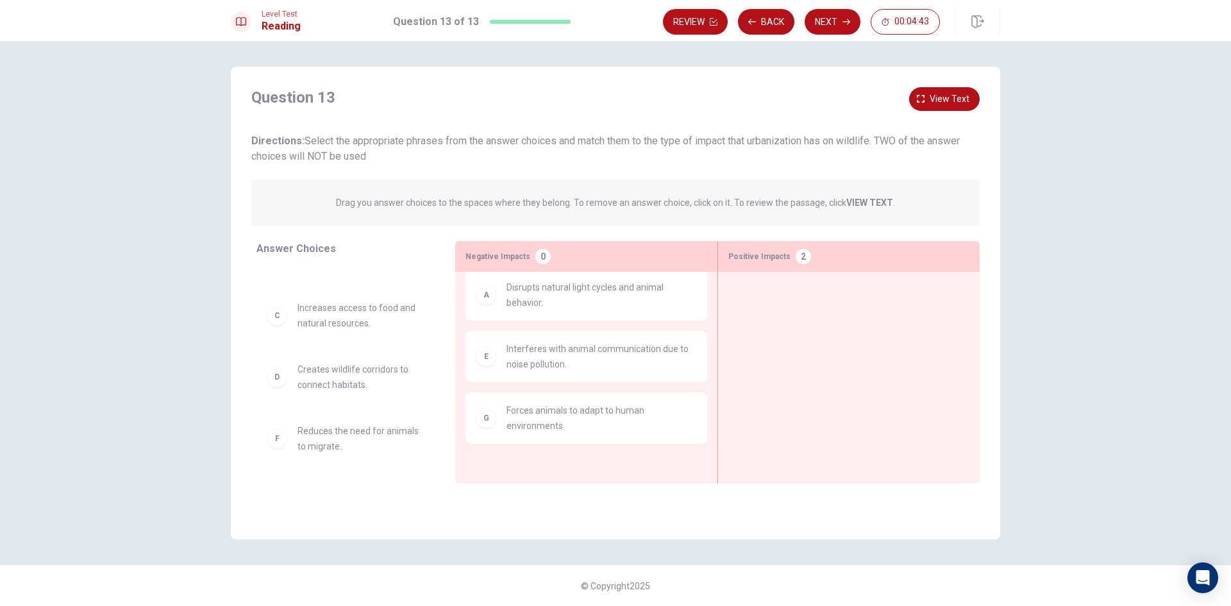
scroll to position [38, 0]
drag, startPoint x: 389, startPoint y: 386, endPoint x: 855, endPoint y: 308, distance: 472.0
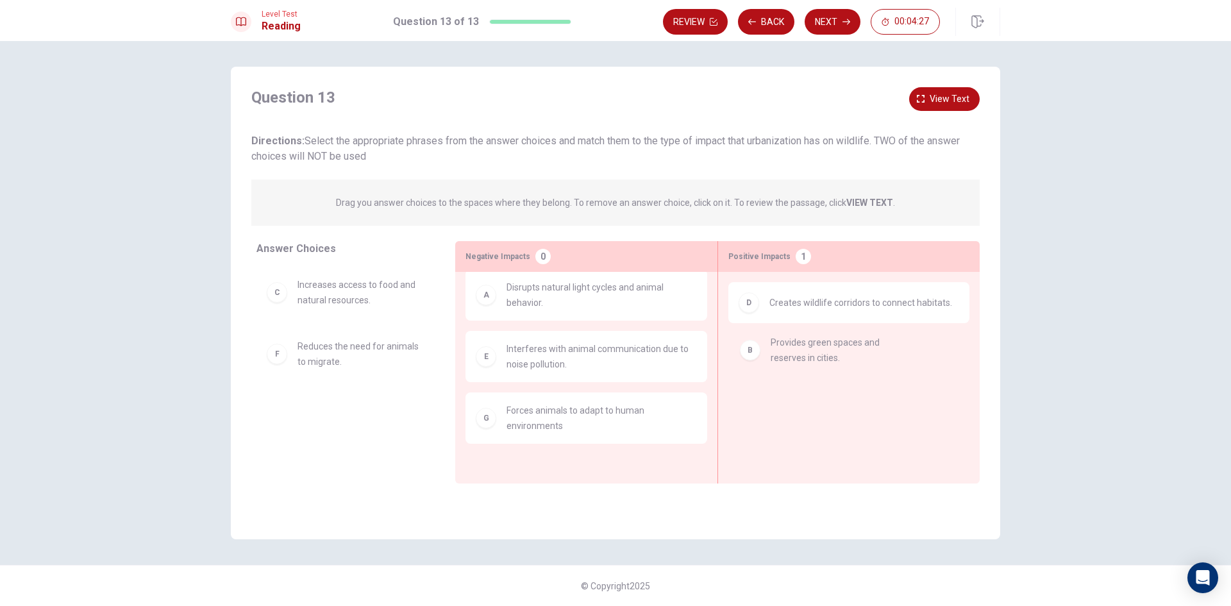
drag, startPoint x: 361, startPoint y: 304, endPoint x: 814, endPoint y: 364, distance: 456.6
click at [774, 28] on button "Back" at bounding box center [766, 22] width 56 height 26
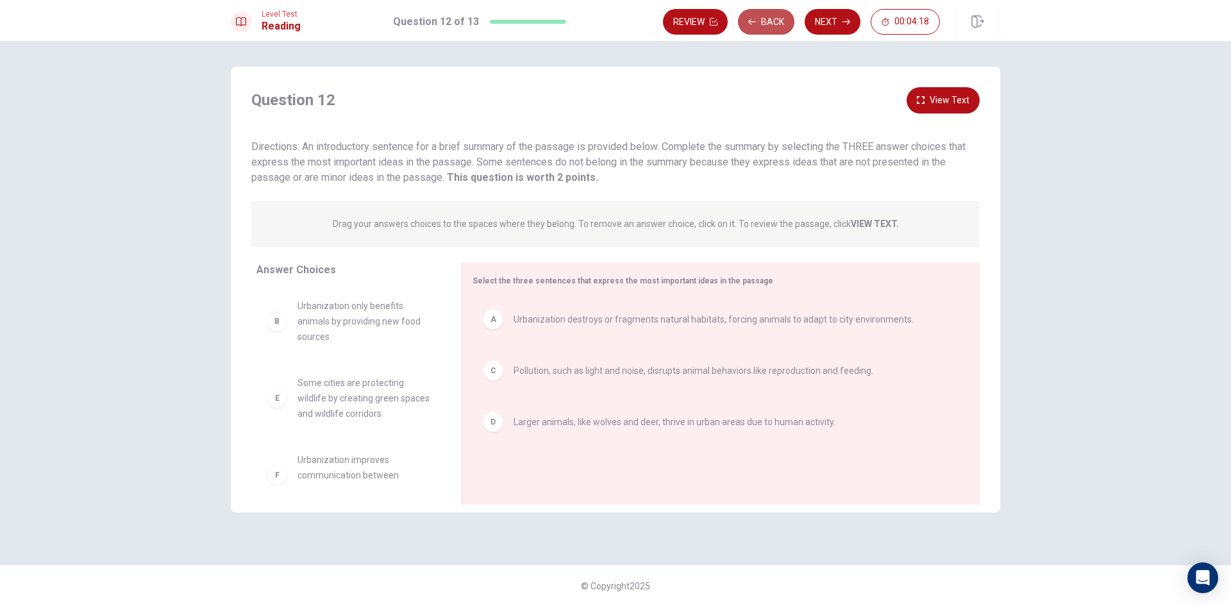
click at [774, 28] on button "Back" at bounding box center [766, 22] width 56 height 26
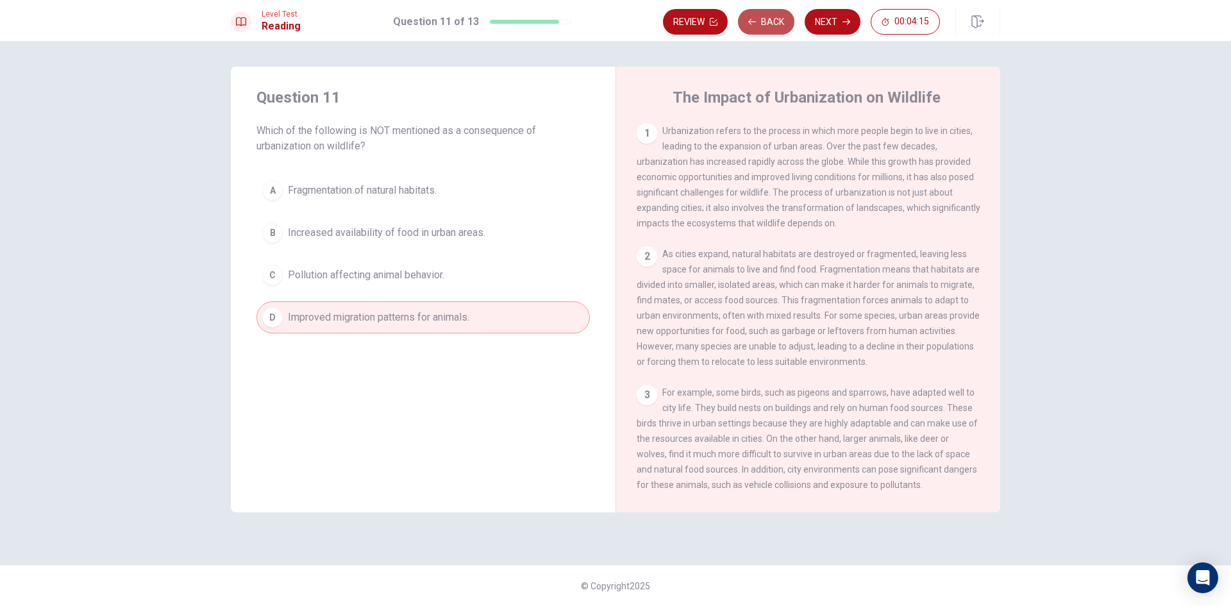
click at [774, 28] on button "Back" at bounding box center [766, 22] width 56 height 26
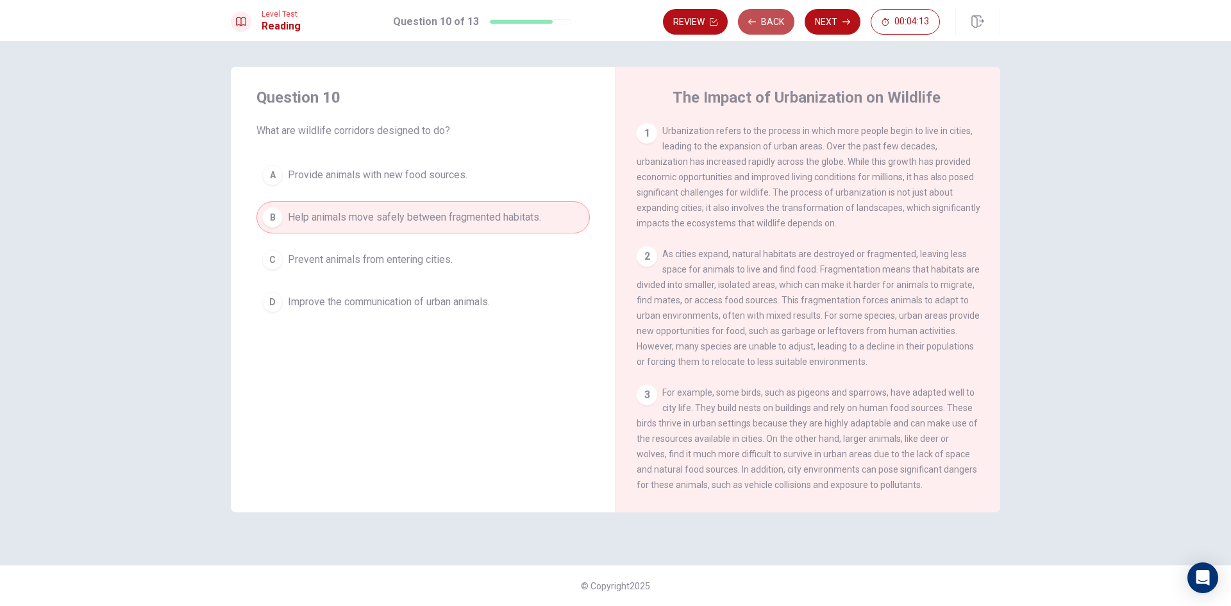
click at [774, 28] on button "Back" at bounding box center [766, 22] width 56 height 26
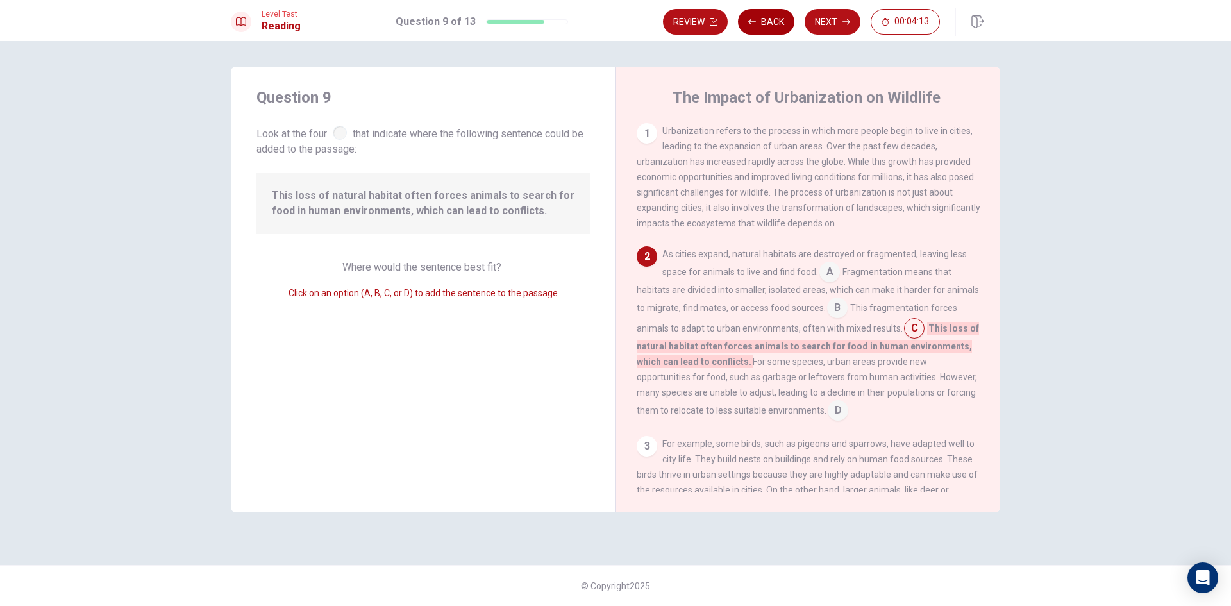
scroll to position [62, 0]
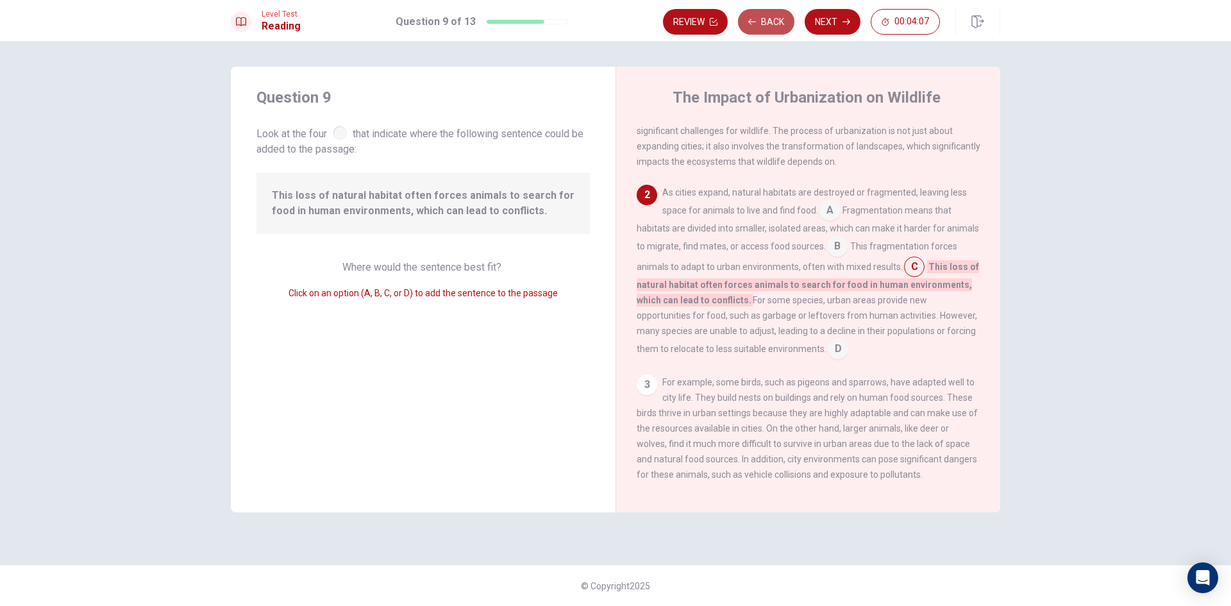
click at [774, 28] on button "Back" at bounding box center [766, 22] width 56 height 26
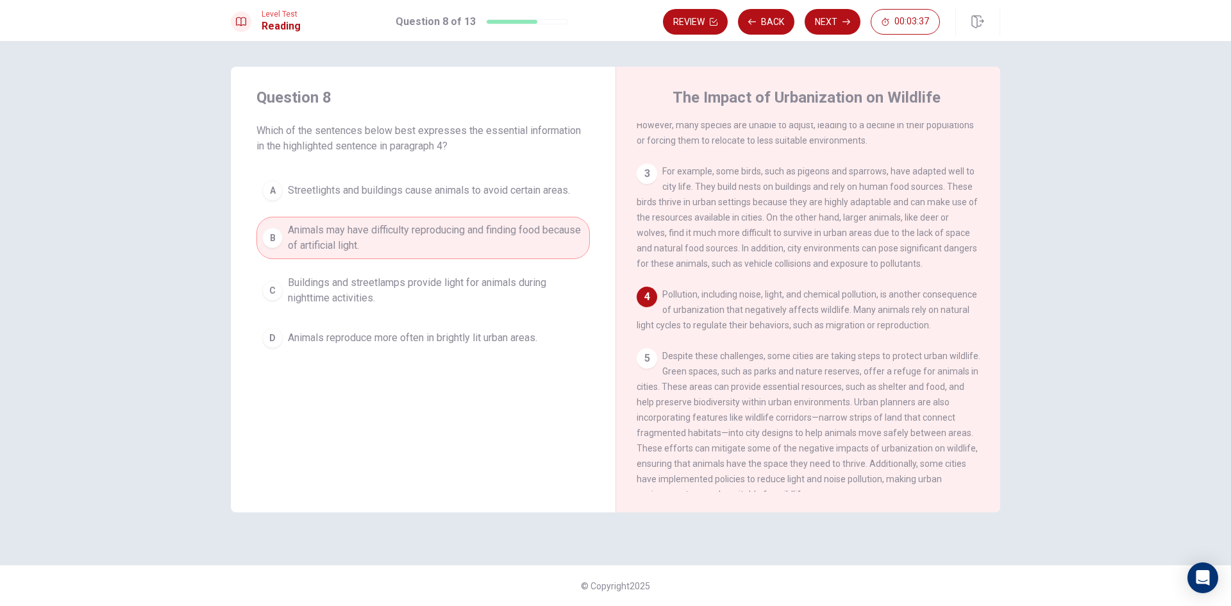
scroll to position [285, 0]
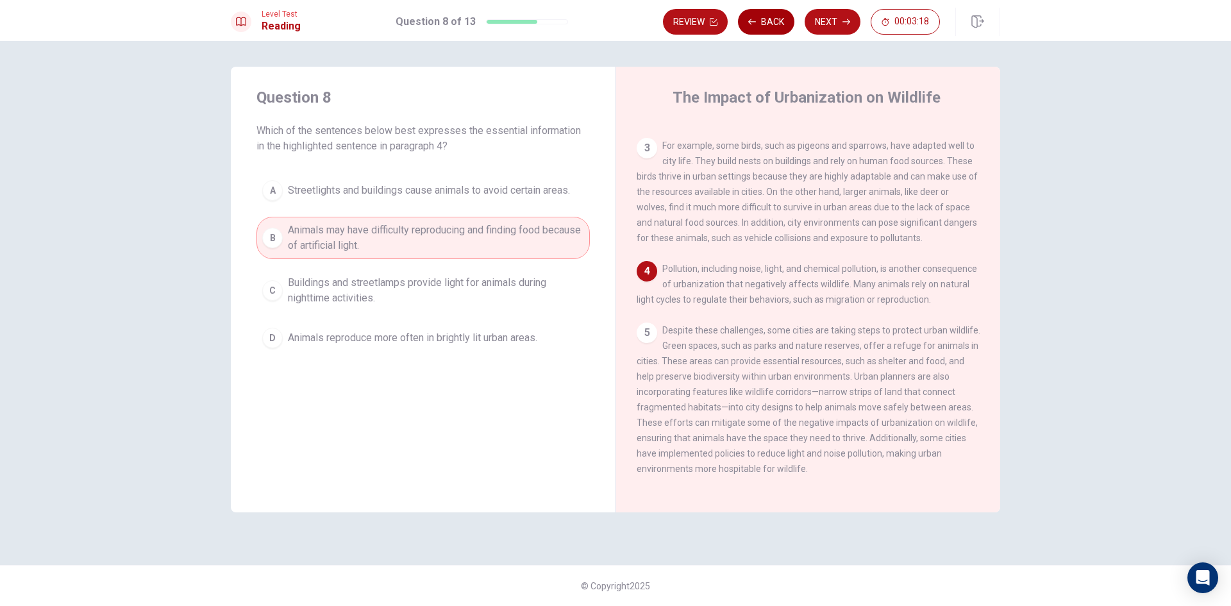
click at [760, 24] on button "Back" at bounding box center [766, 22] width 56 height 26
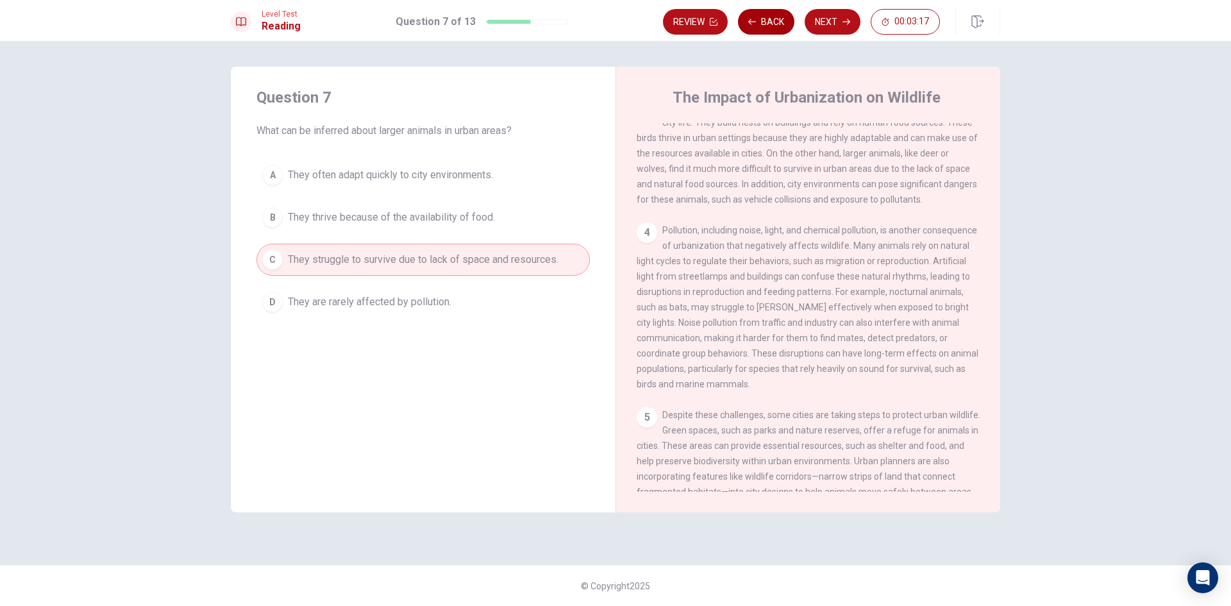
click at [760, 24] on button "Back" at bounding box center [766, 22] width 56 height 26
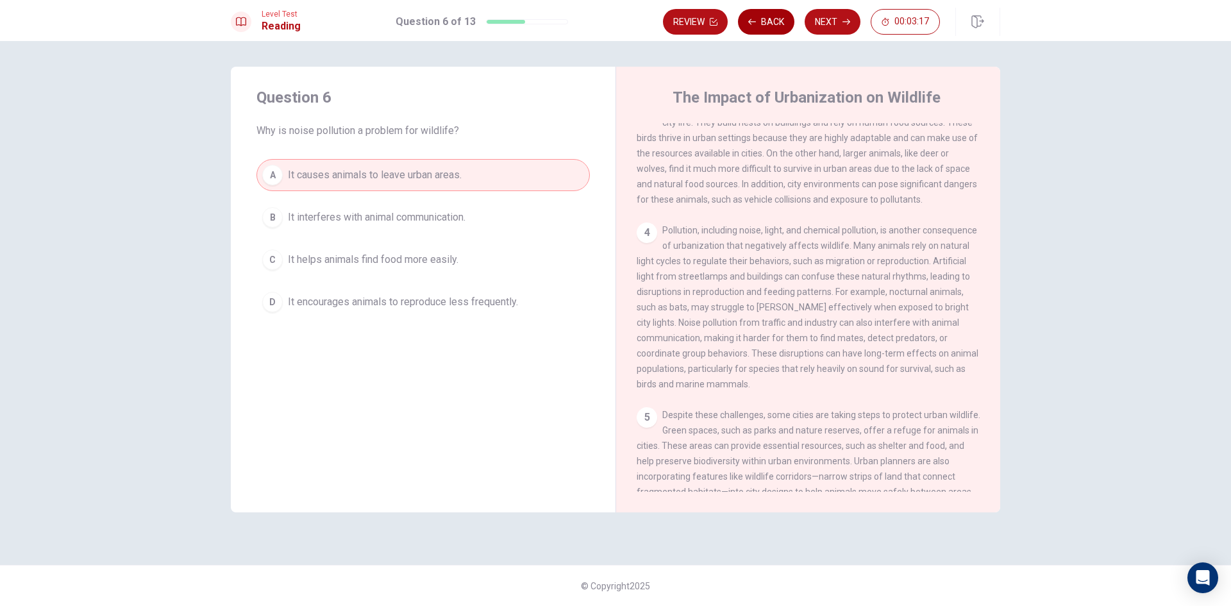
click at [760, 24] on button "Back" at bounding box center [766, 22] width 56 height 26
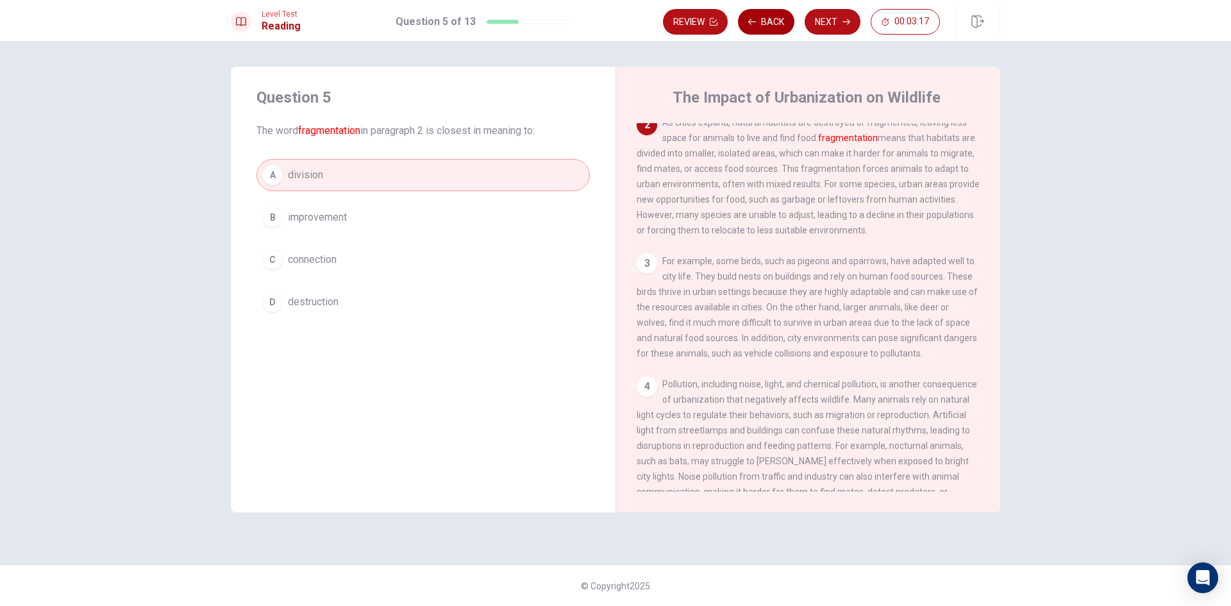
click at [760, 24] on button "Back" at bounding box center [766, 22] width 56 height 26
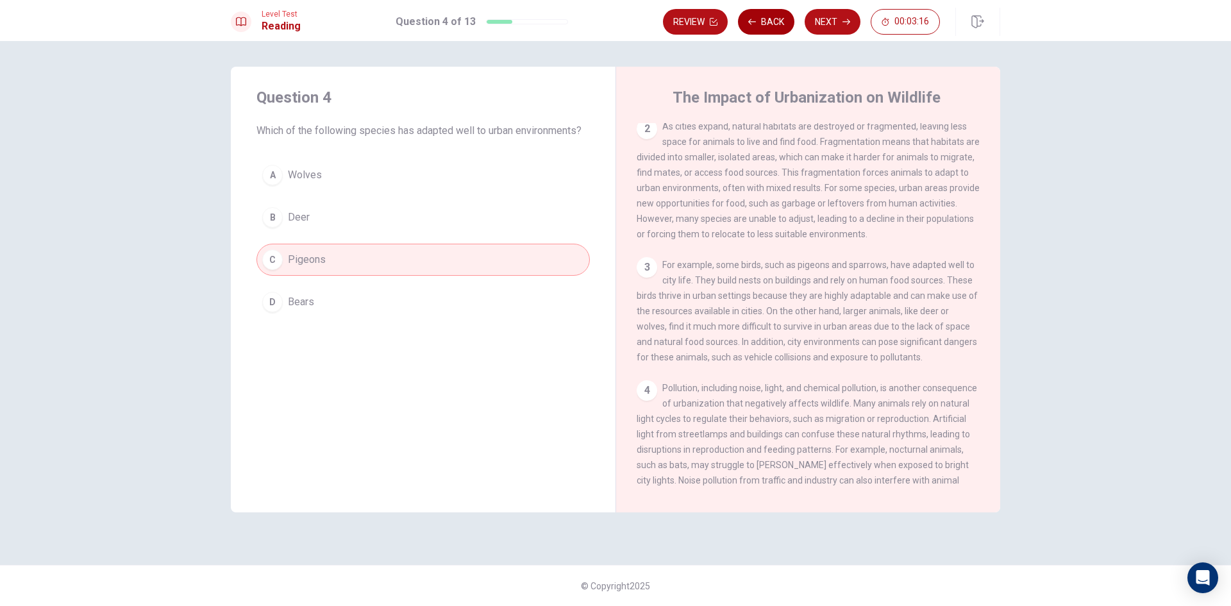
click at [760, 24] on button "Back" at bounding box center [766, 22] width 56 height 26
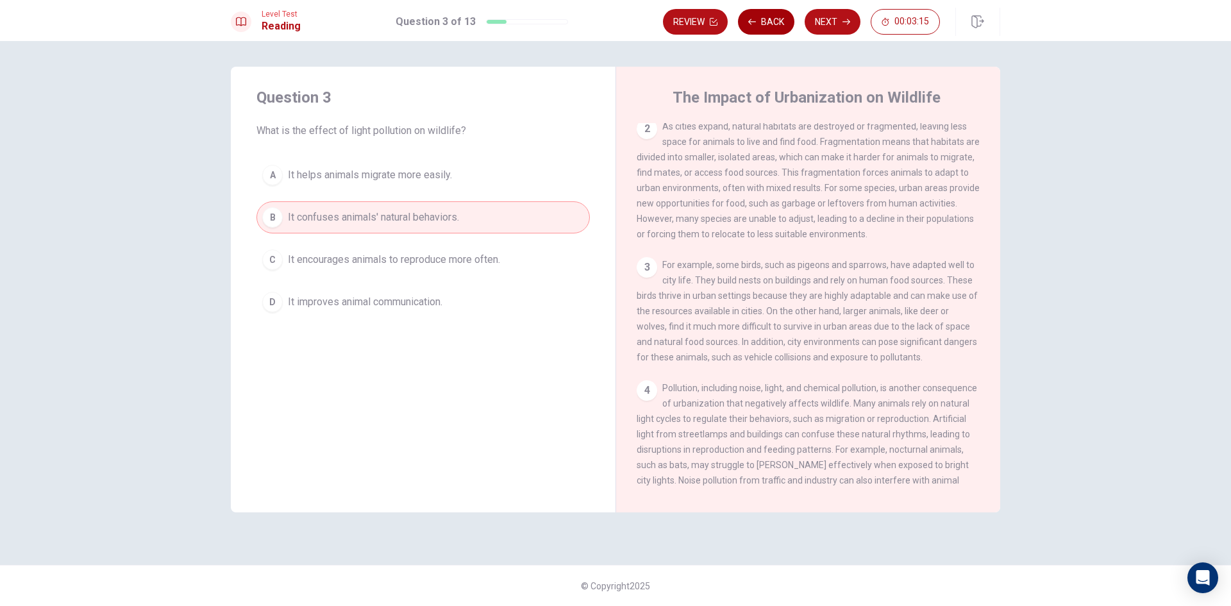
click at [760, 24] on button "Back" at bounding box center [766, 22] width 56 height 26
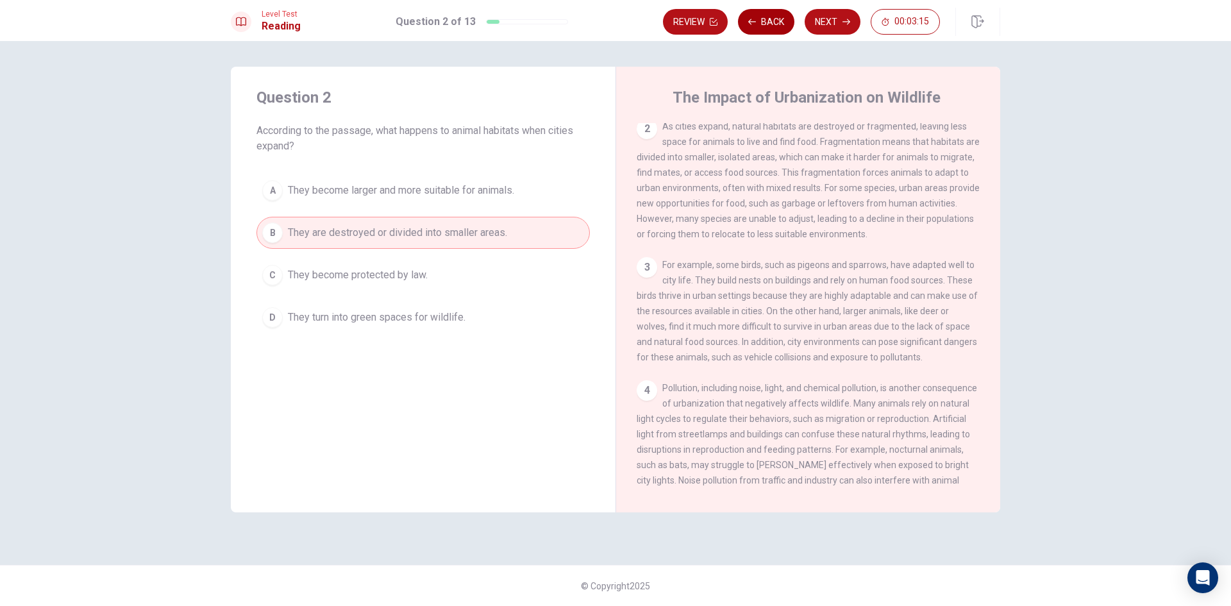
click at [760, 23] on button "Back" at bounding box center [766, 22] width 56 height 26
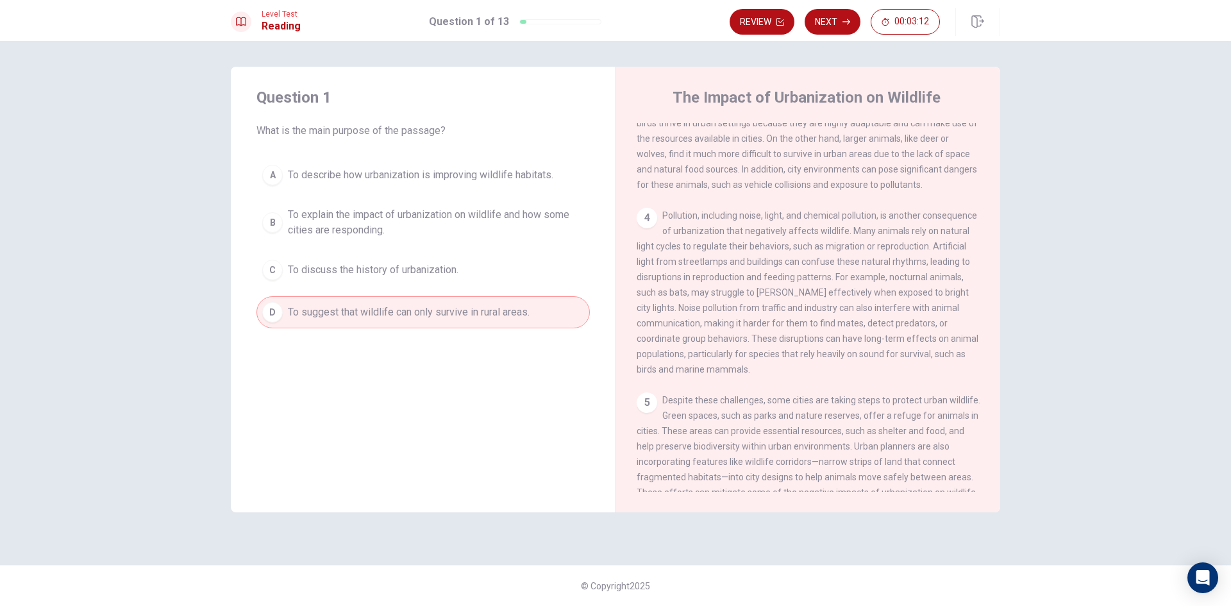
scroll to position [384, 0]
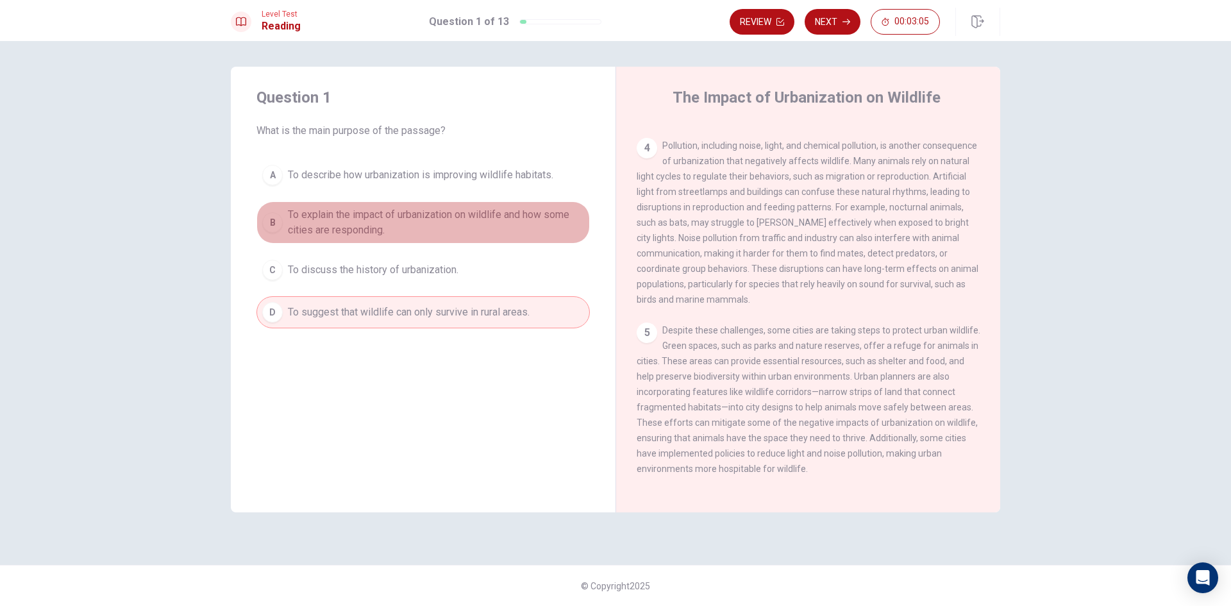
click at [451, 222] on span "To explain the impact of urbanization on wildlife and how some cities are respo…" at bounding box center [436, 222] width 296 height 31
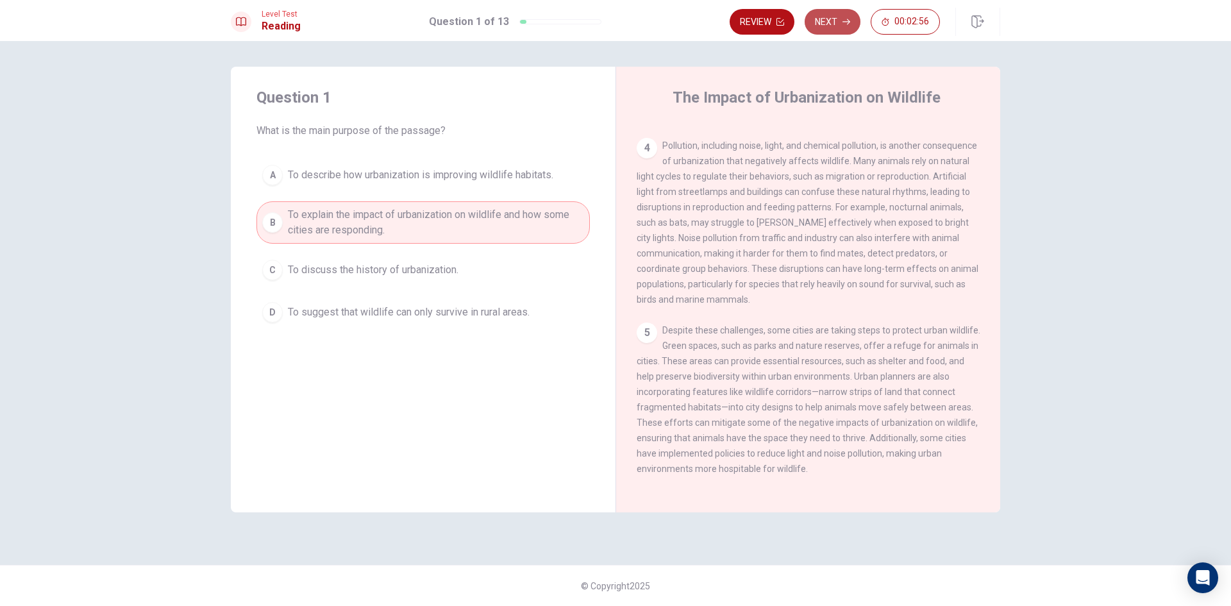
click at [840, 21] on button "Next" at bounding box center [833, 22] width 56 height 26
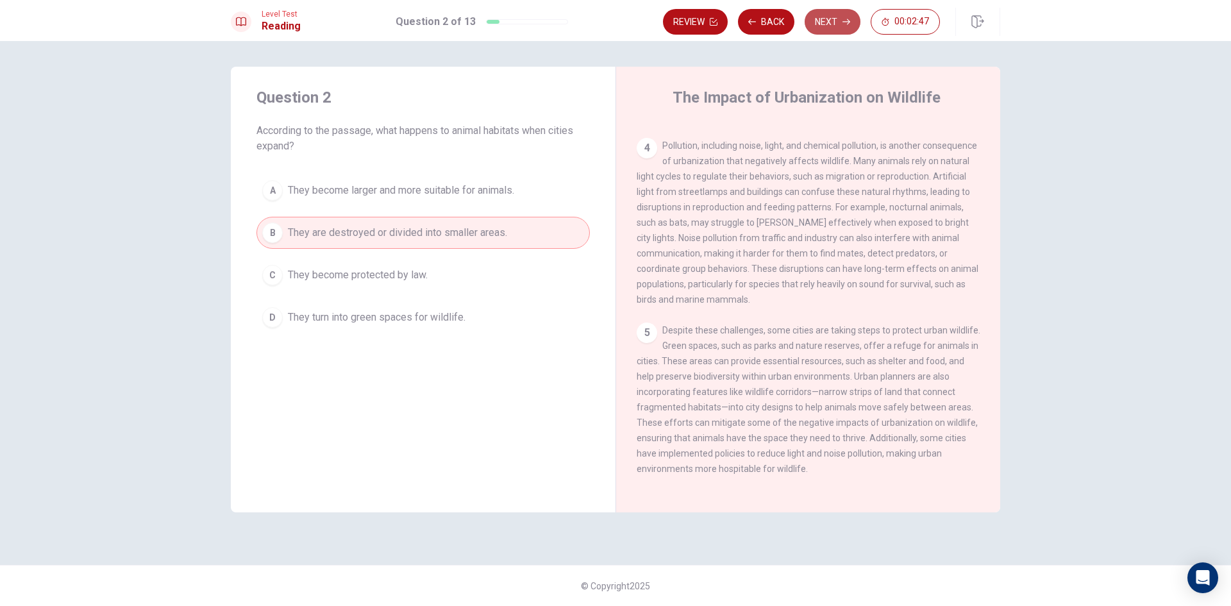
click at [833, 23] on button "Next" at bounding box center [833, 22] width 56 height 26
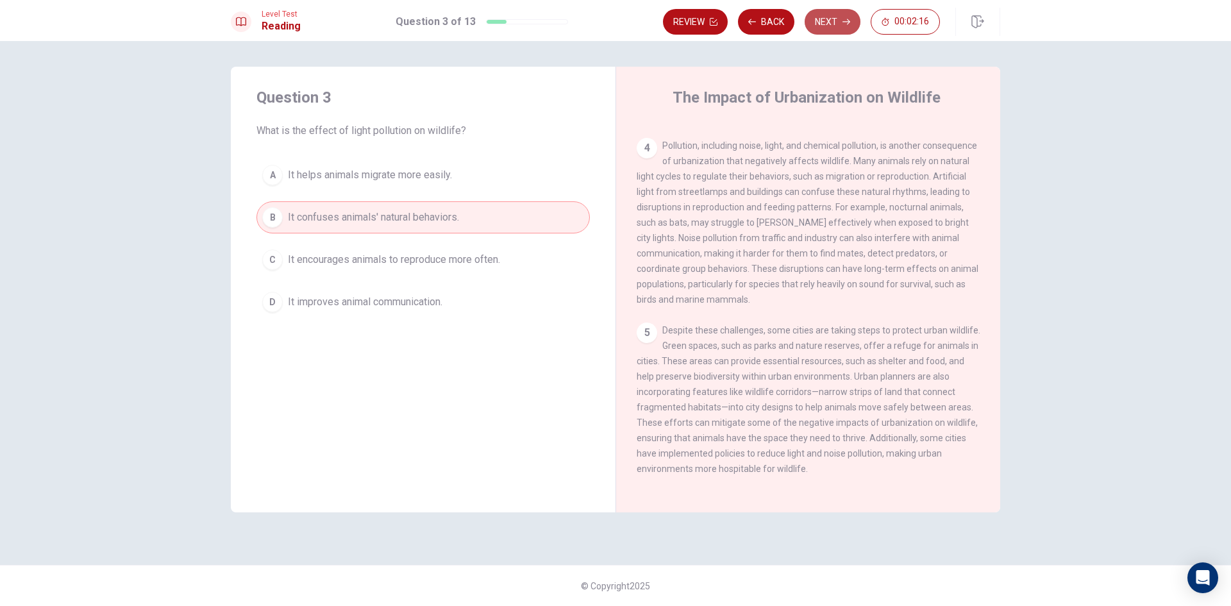
click at [834, 24] on button "Next" at bounding box center [833, 22] width 56 height 26
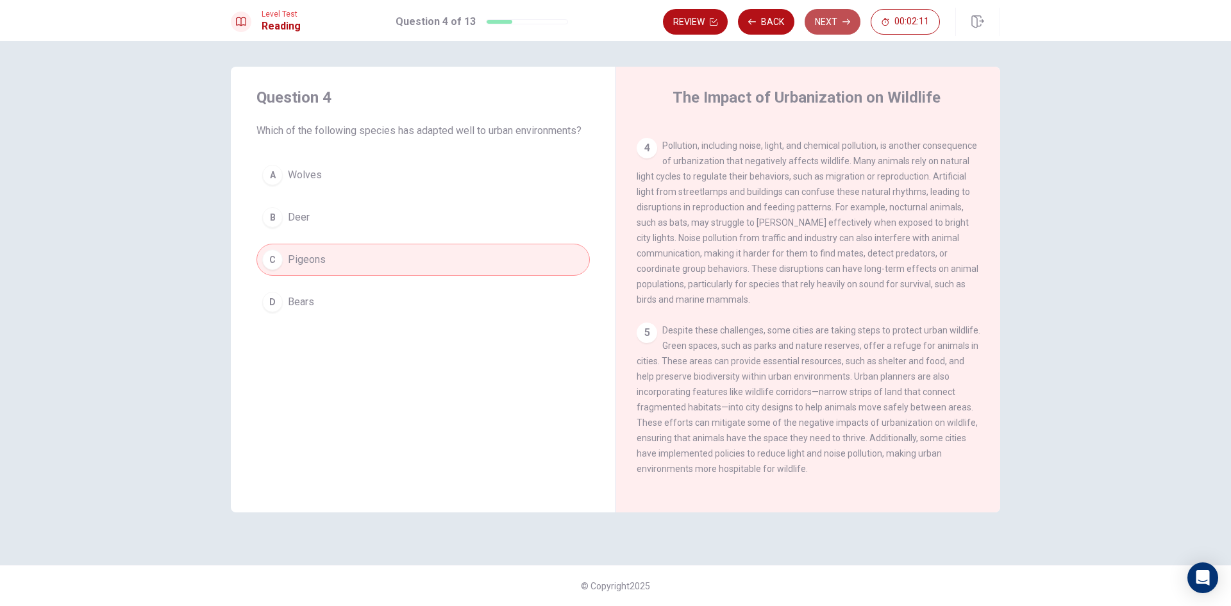
click at [833, 17] on button "Next" at bounding box center [833, 22] width 56 height 26
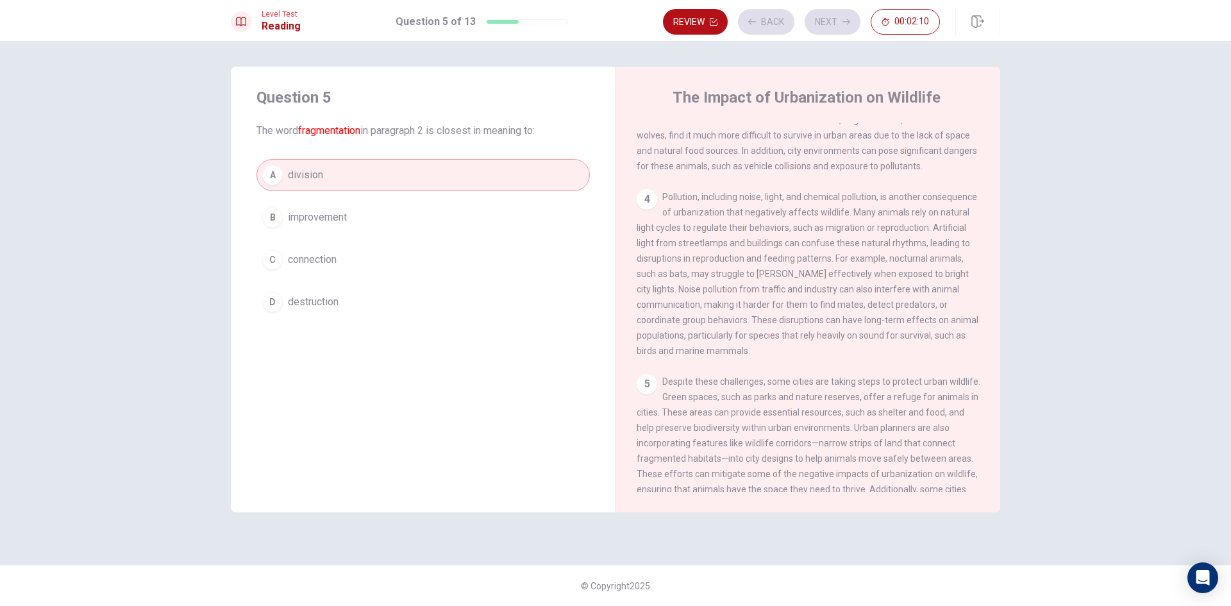
scroll to position [128, 0]
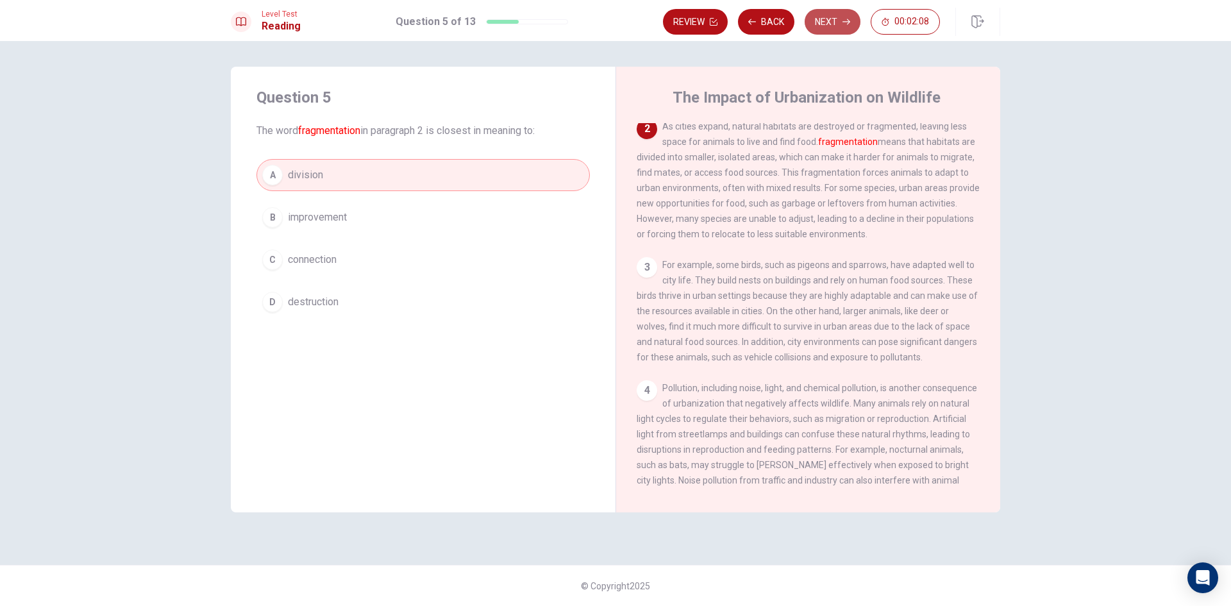
click at [847, 19] on icon "button" at bounding box center [846, 22] width 8 height 6
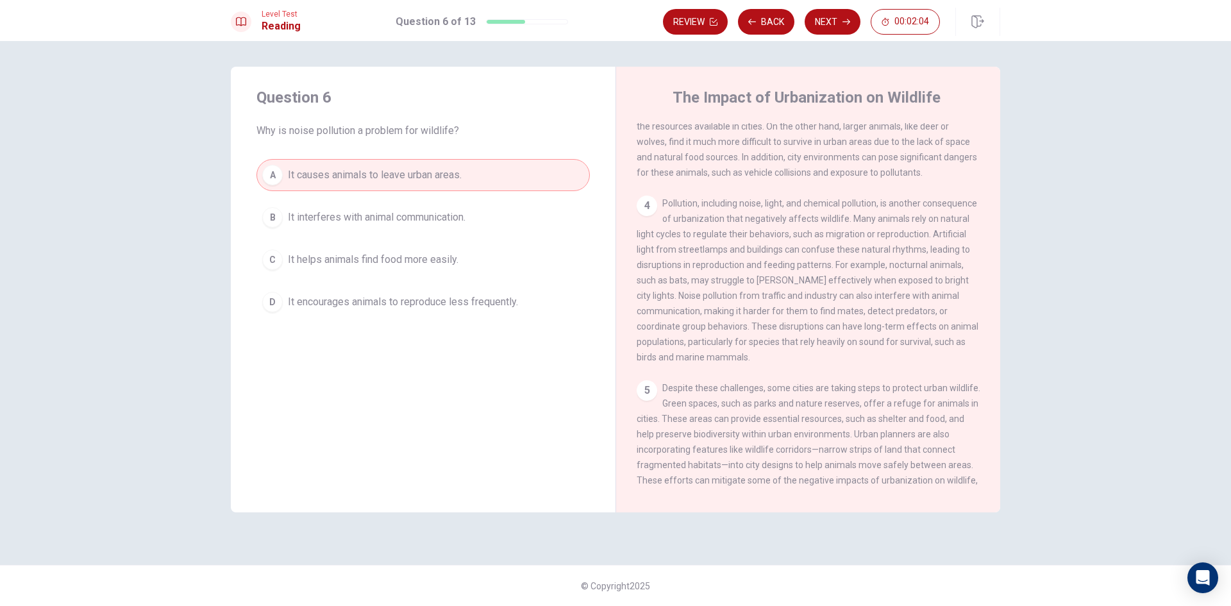
scroll to position [320, 0]
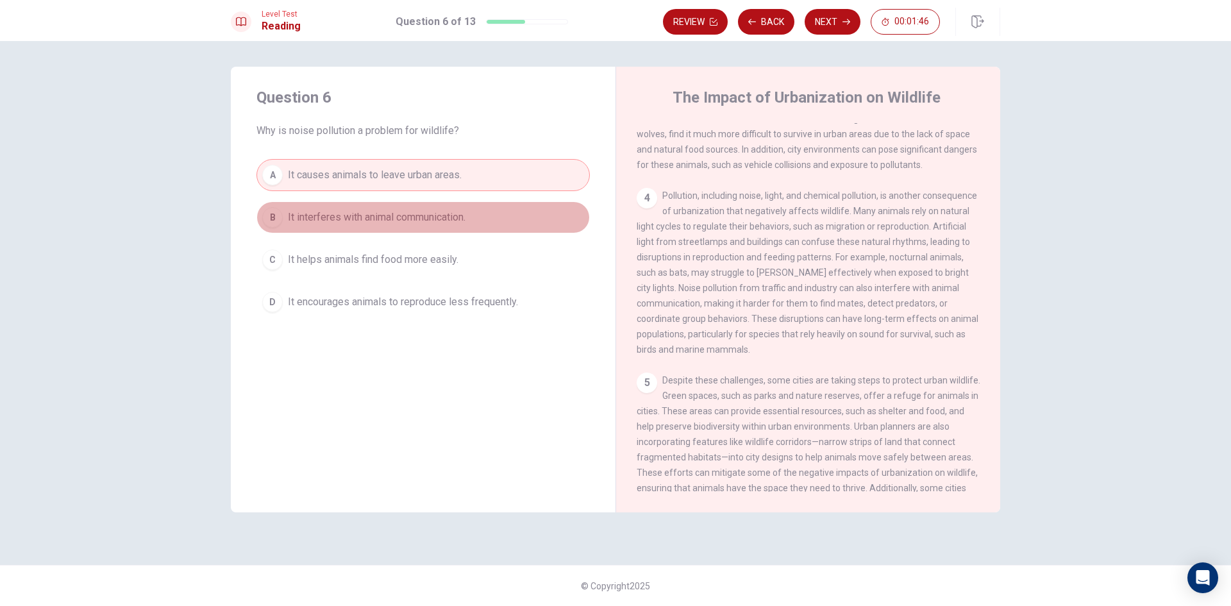
click at [562, 205] on button "B It interferes with animal communication." at bounding box center [422, 217] width 333 height 32
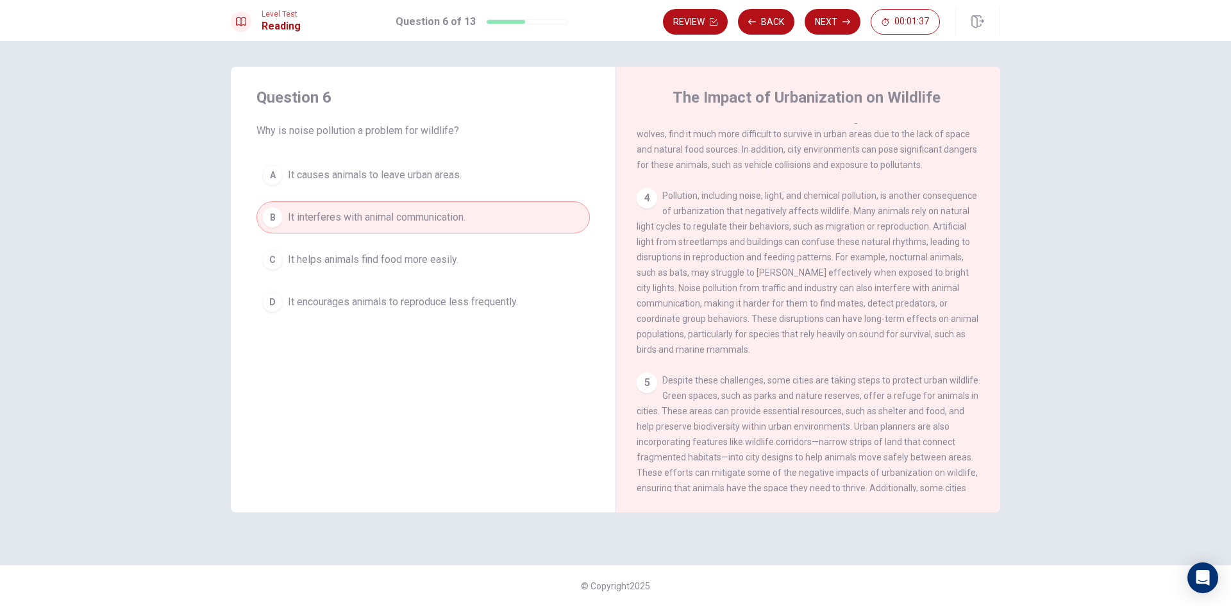
click at [508, 288] on button "D It encourages animals to reproduce less frequently." at bounding box center [422, 302] width 333 height 32
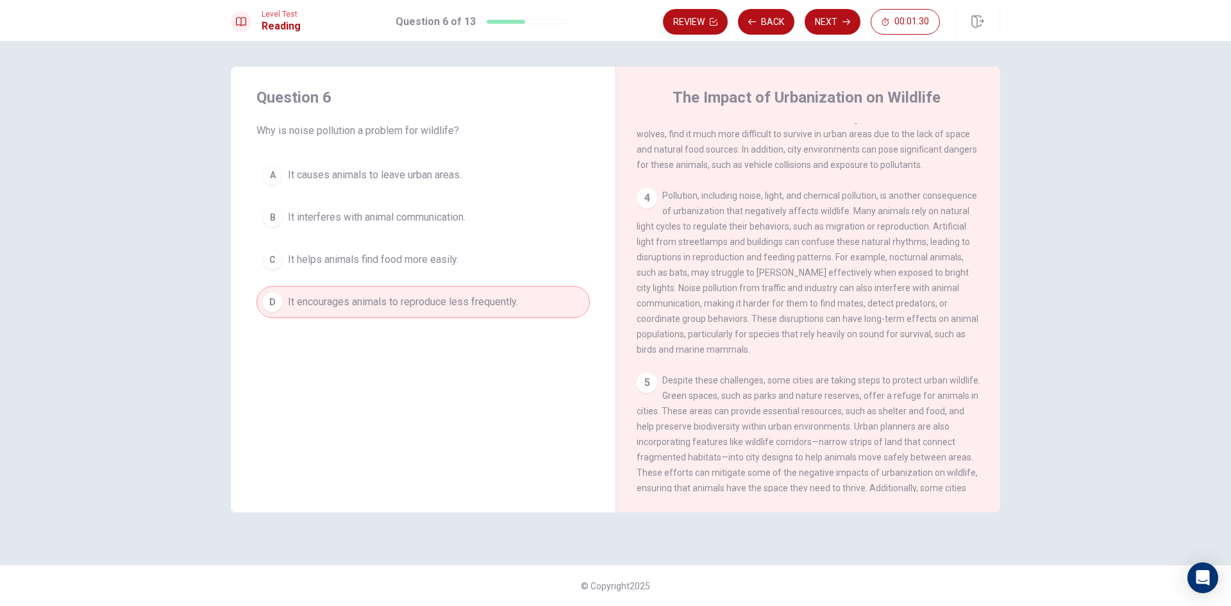
click at [485, 222] on button "B It interferes with animal communication." at bounding box center [422, 217] width 333 height 32
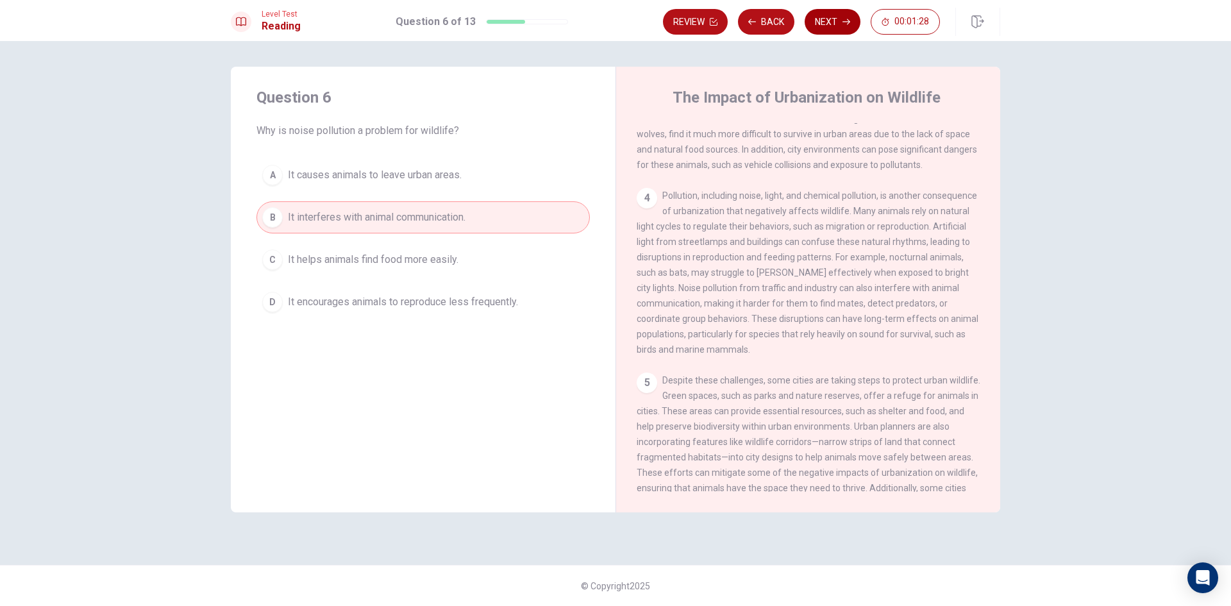
click at [824, 22] on button "Next" at bounding box center [833, 22] width 56 height 26
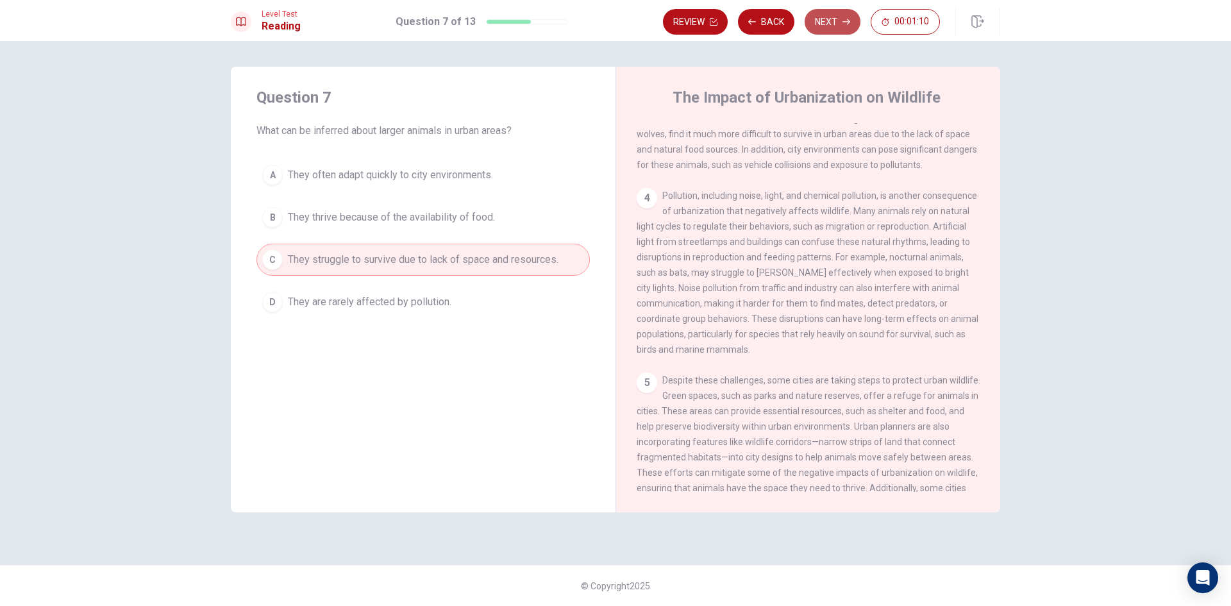
click at [834, 21] on button "Next" at bounding box center [833, 22] width 56 height 26
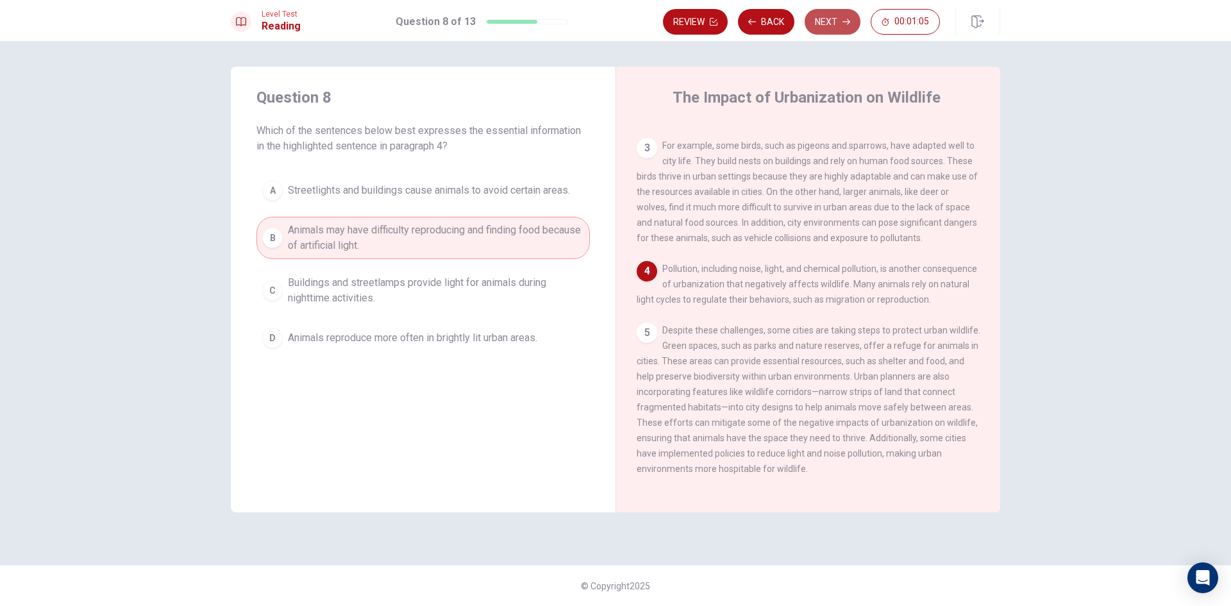
click at [845, 22] on icon "button" at bounding box center [846, 22] width 8 height 6
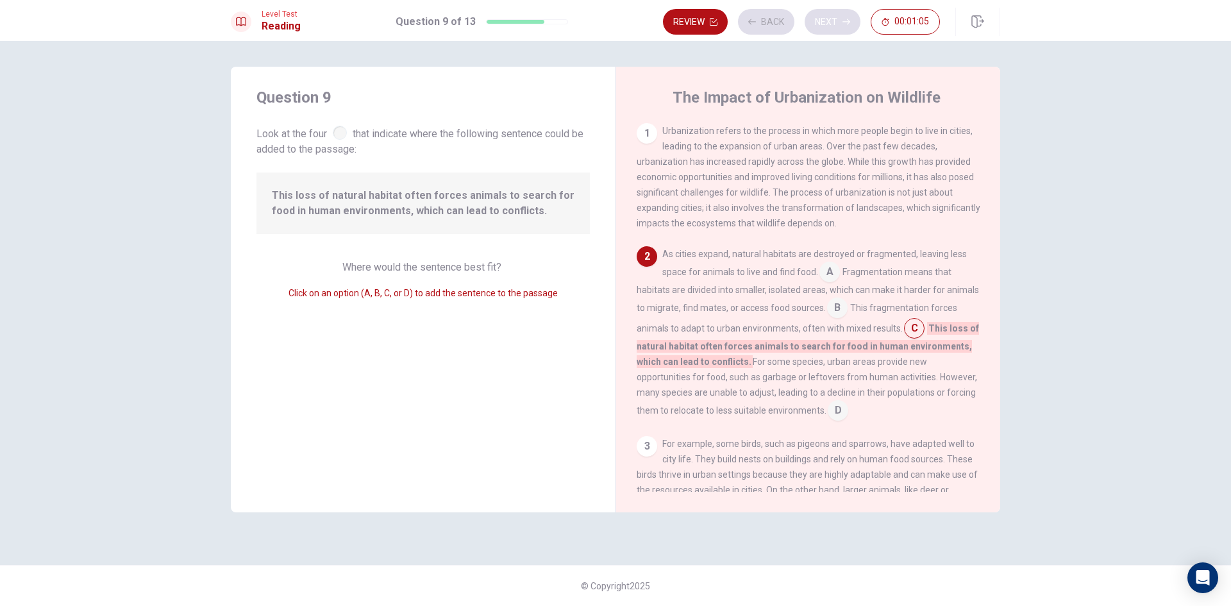
scroll to position [62, 0]
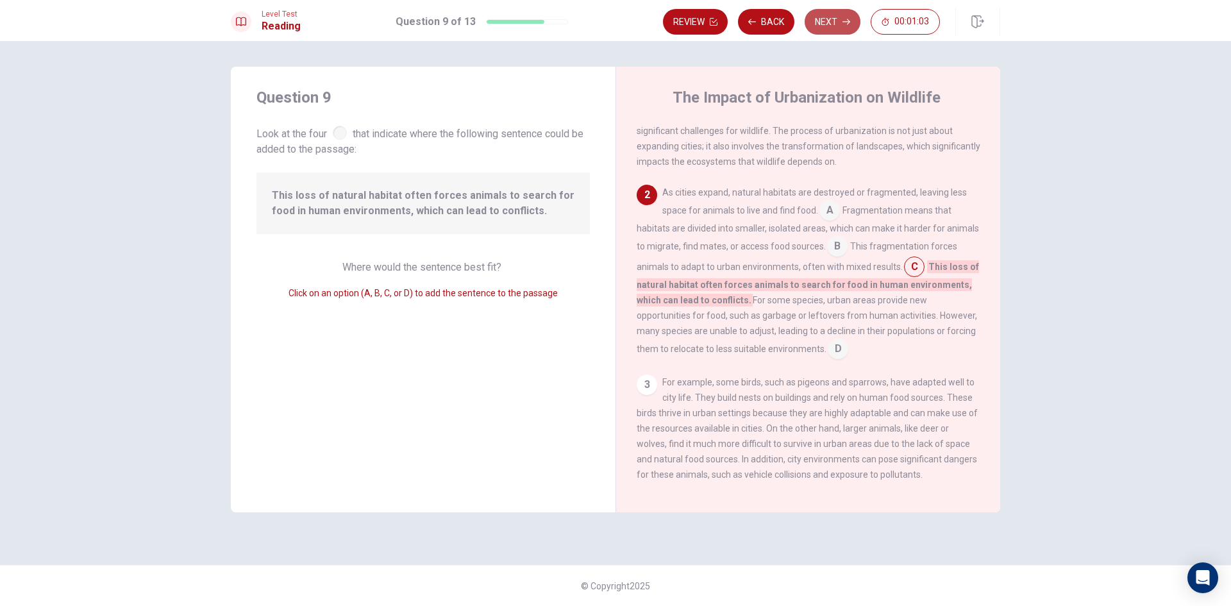
click at [845, 22] on icon "button" at bounding box center [846, 22] width 8 height 6
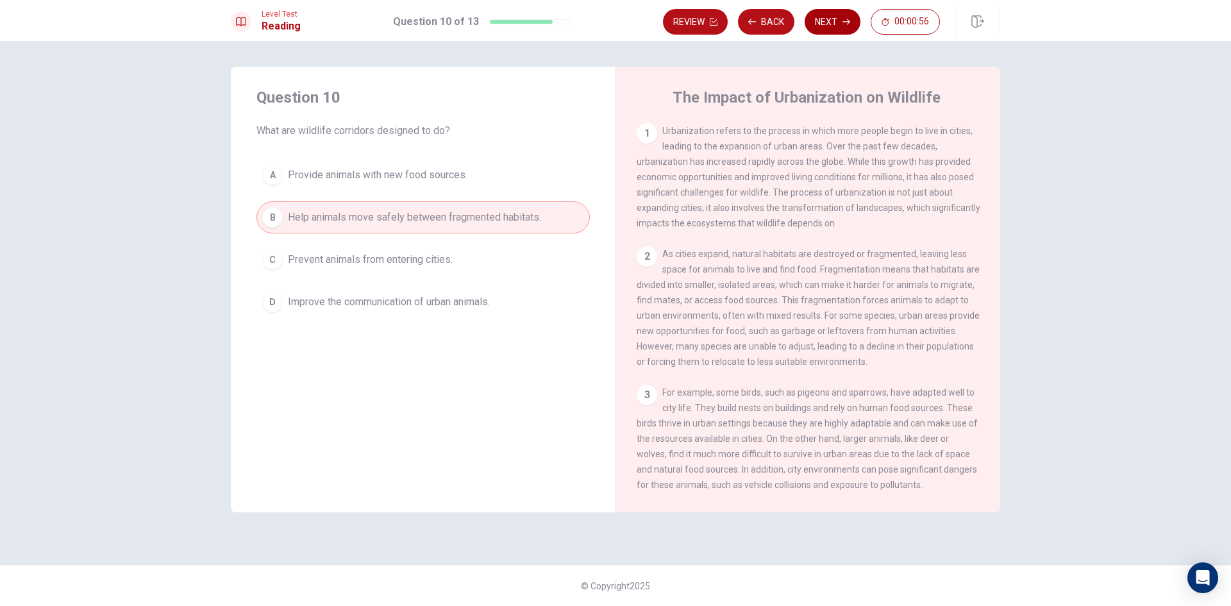
click at [844, 22] on icon "button" at bounding box center [846, 22] width 8 height 6
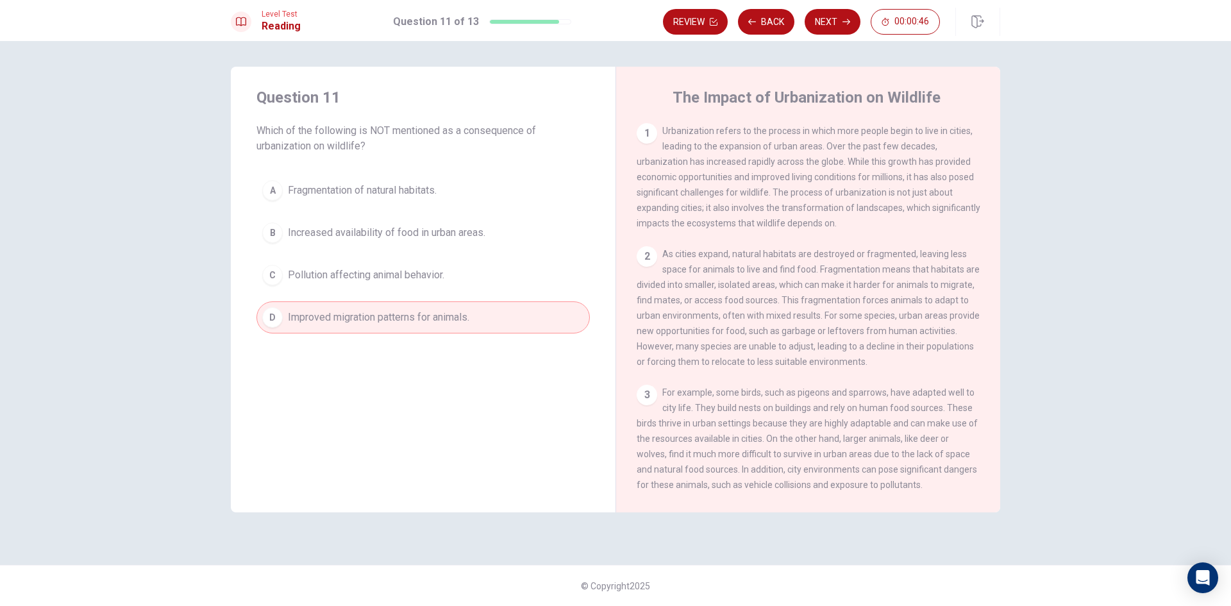
click at [283, 231] on button "B Increased availability of food in urban areas." at bounding box center [422, 233] width 333 height 32
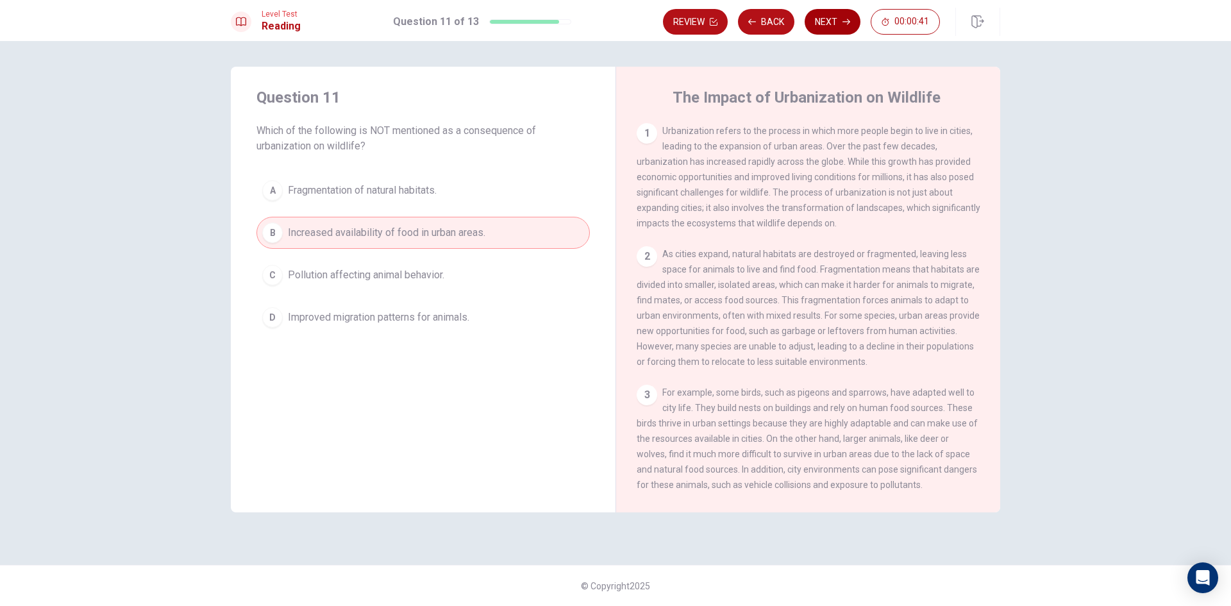
click at [845, 24] on icon "button" at bounding box center [846, 22] width 8 height 8
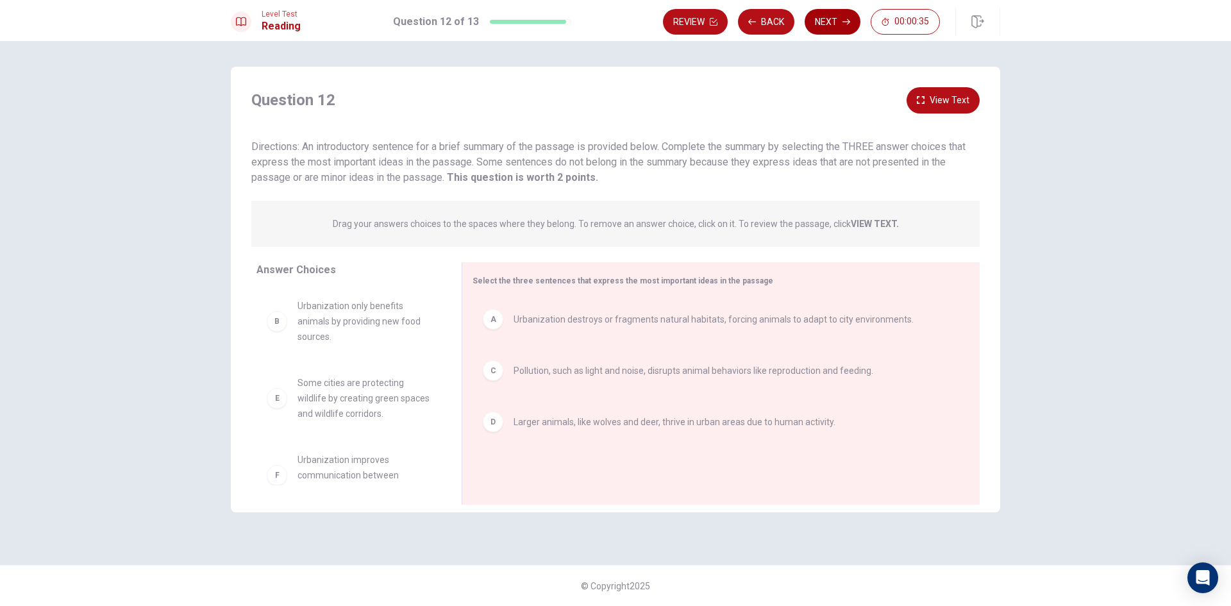
click at [845, 24] on icon "button" at bounding box center [846, 22] width 8 height 8
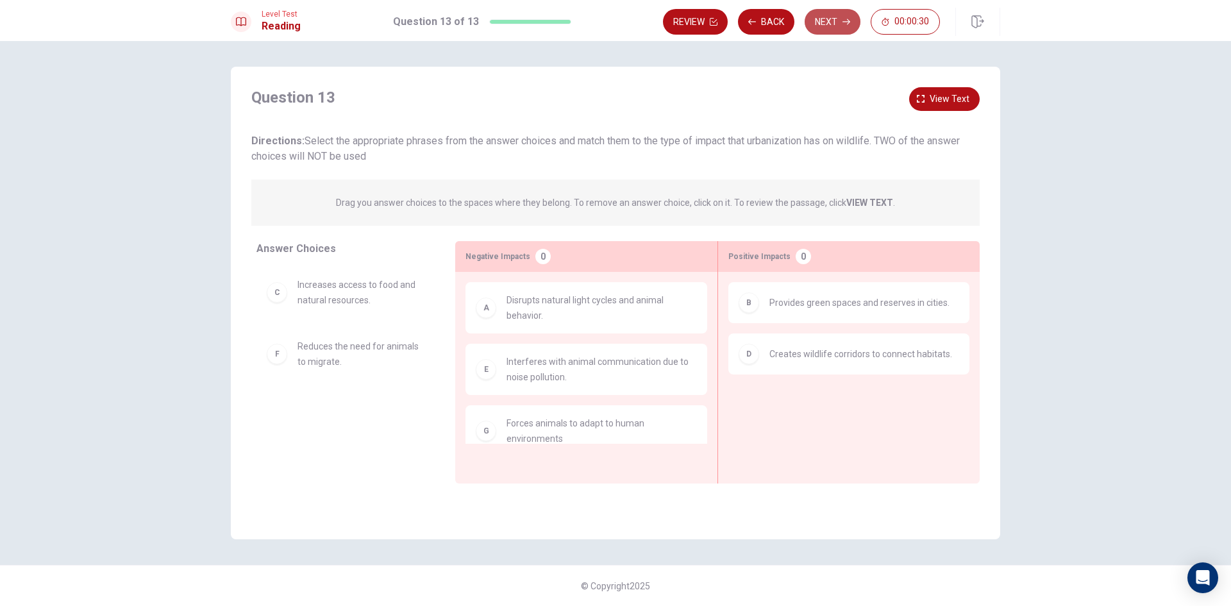
click at [845, 24] on icon "button" at bounding box center [846, 22] width 8 height 8
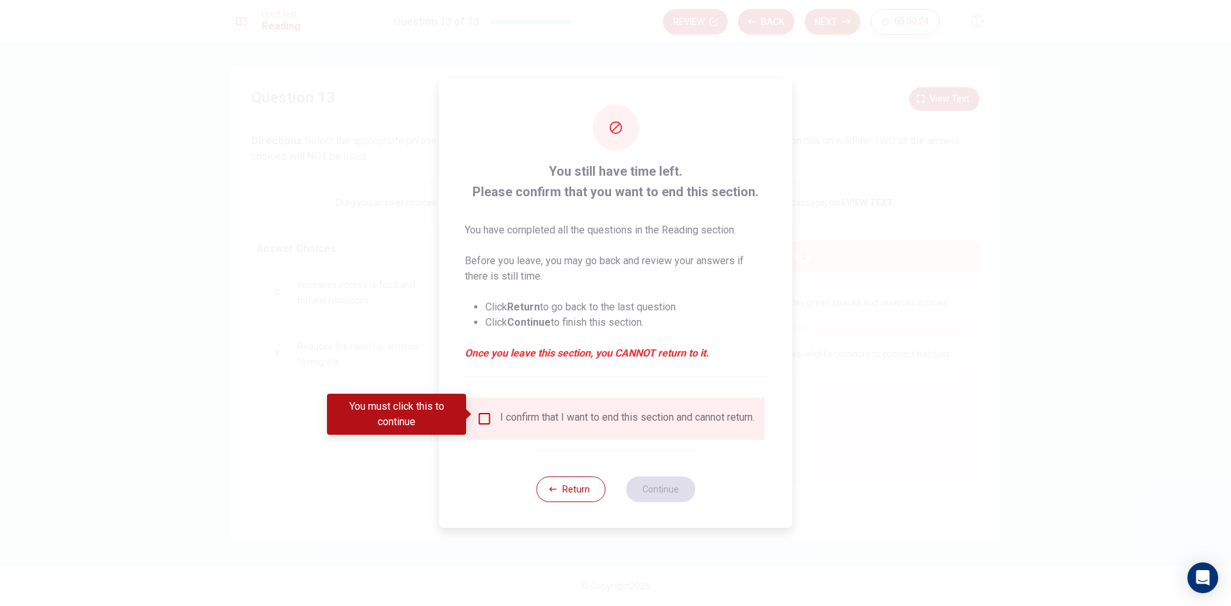
click at [489, 415] on input "You must click this to continue" at bounding box center [484, 418] width 15 height 15
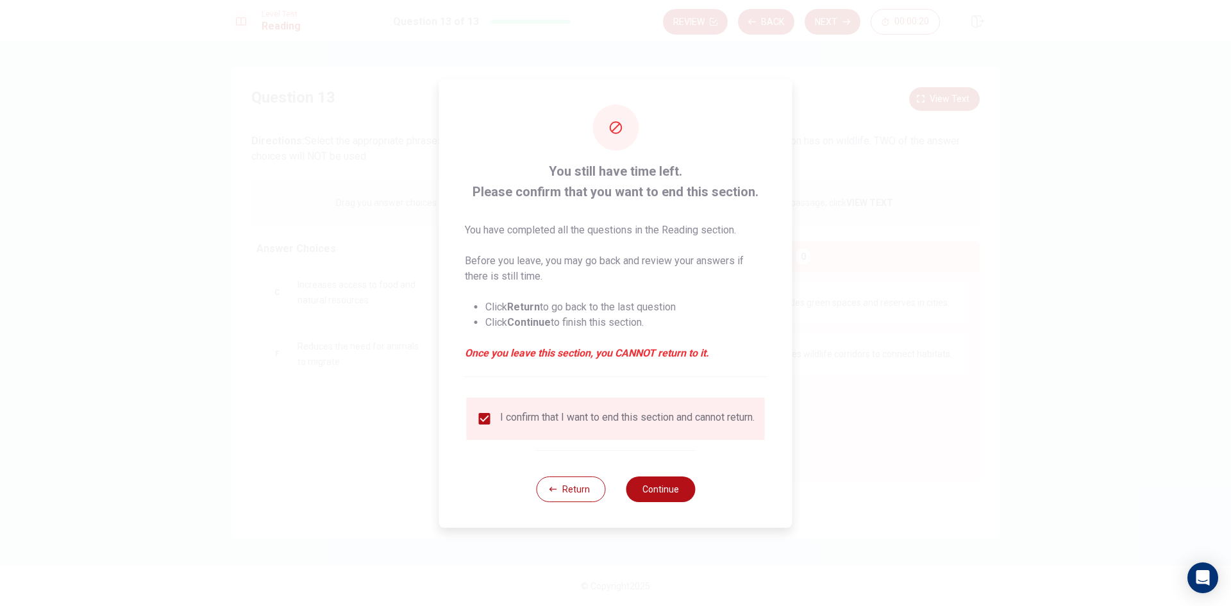
click at [477, 411] on input "checkbox" at bounding box center [484, 418] width 15 height 15
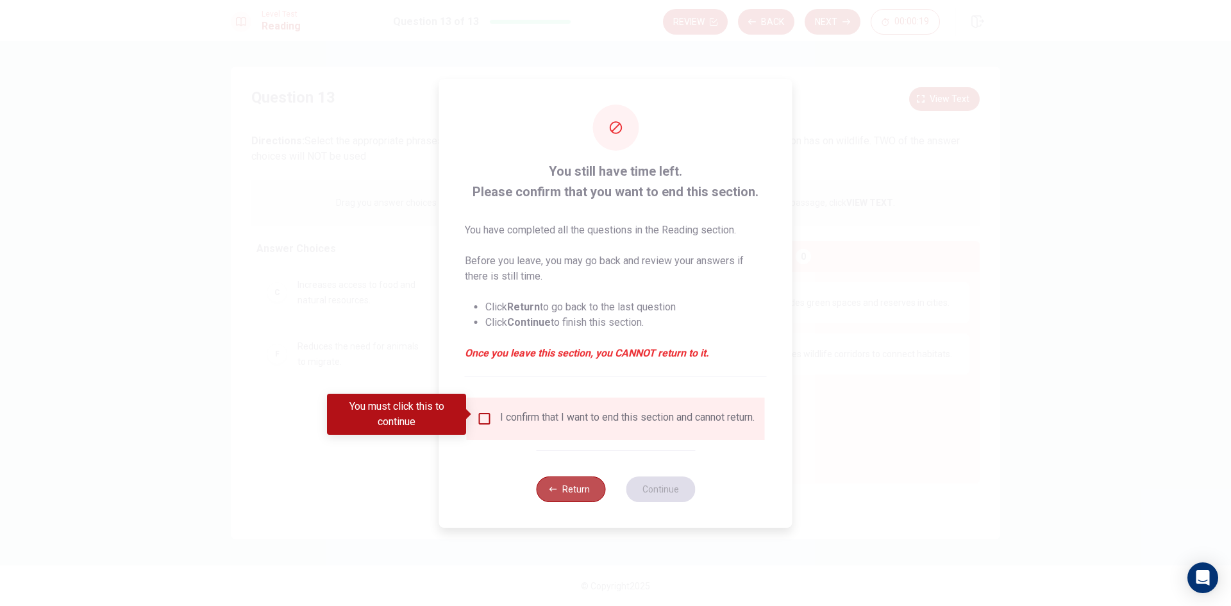
click at [560, 494] on button "Return" at bounding box center [570, 489] width 69 height 26
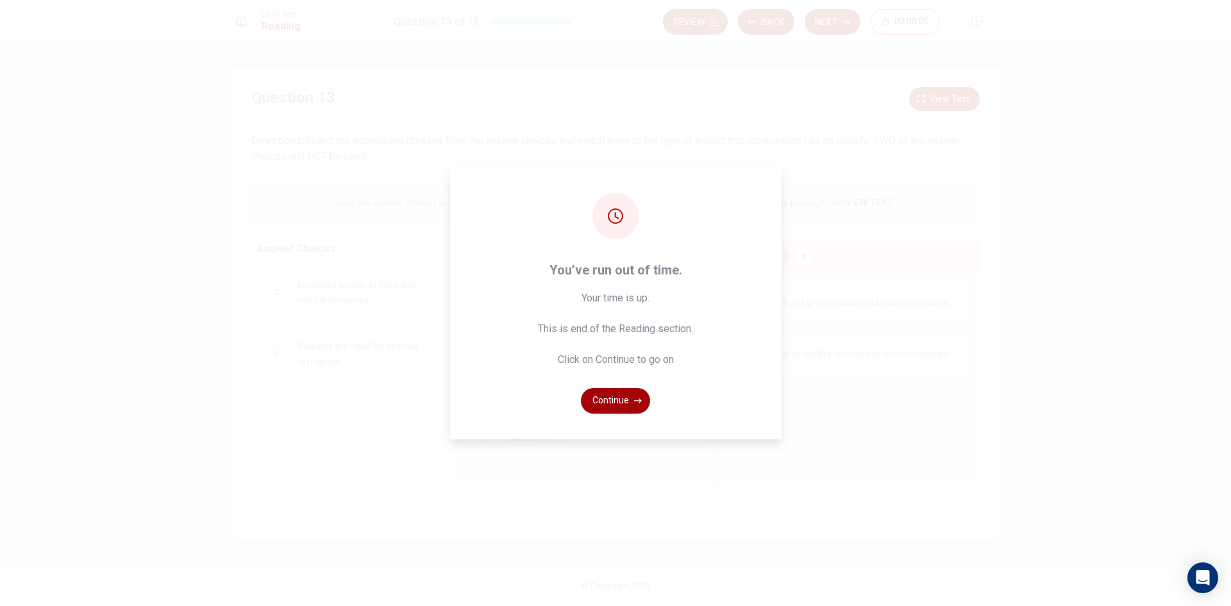
click at [628, 396] on button "Continue" at bounding box center [615, 401] width 69 height 26
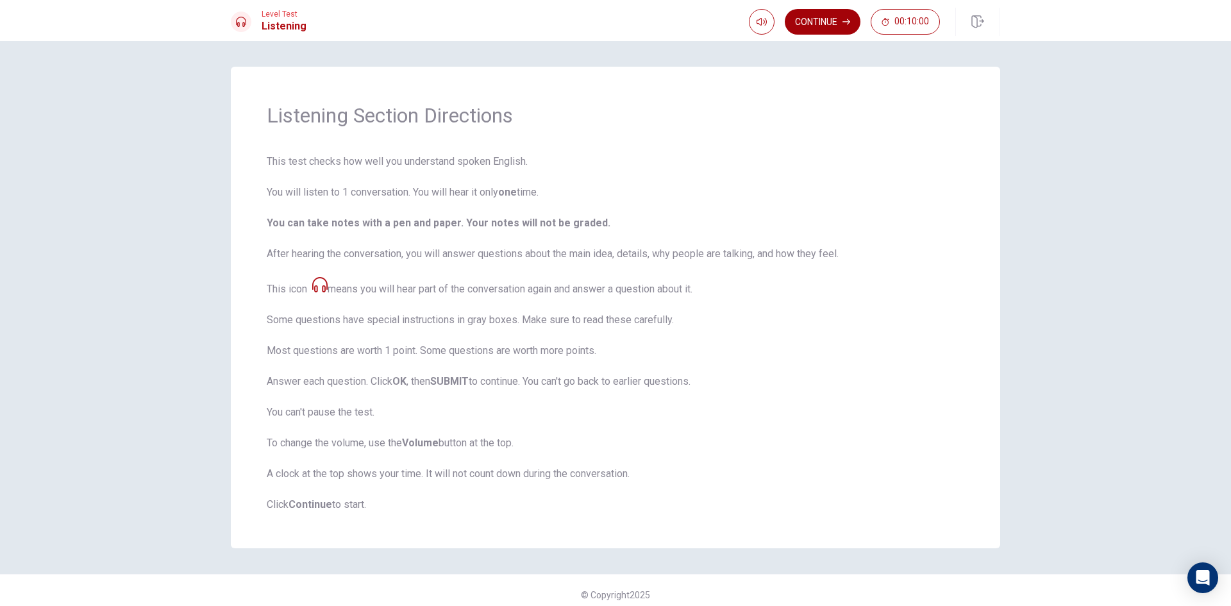
click at [812, 24] on button "Continue" at bounding box center [823, 22] width 76 height 26
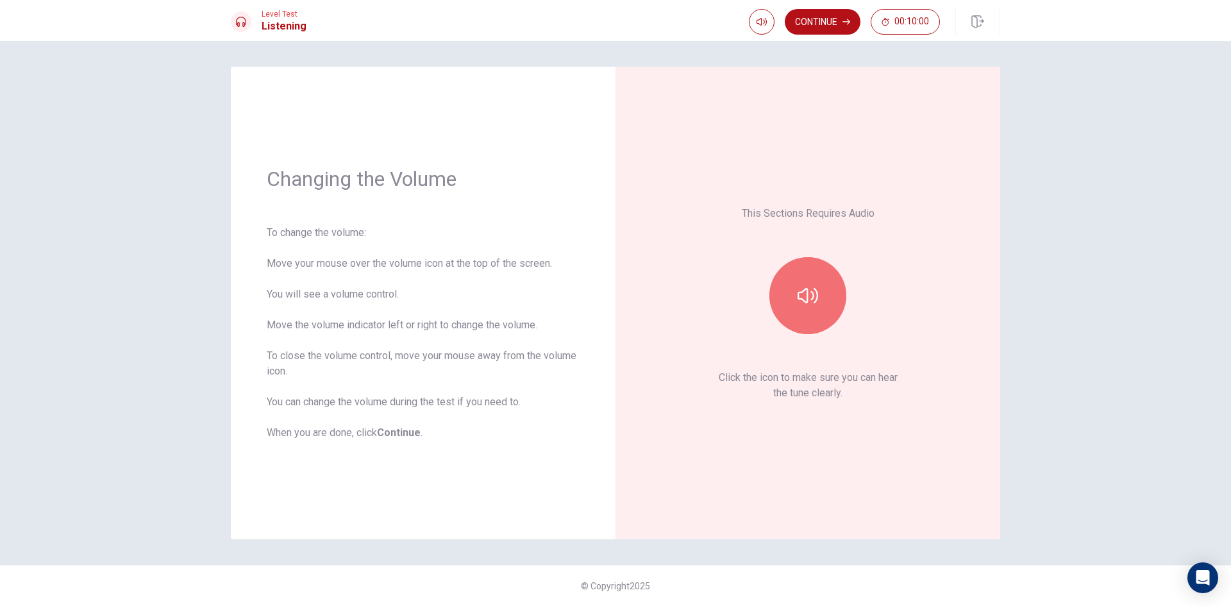
drag, startPoint x: 840, startPoint y: 305, endPoint x: 793, endPoint y: 250, distance: 71.8
click at [791, 266] on button "button" at bounding box center [807, 295] width 77 height 77
click at [826, 288] on button "button" at bounding box center [807, 295] width 77 height 77
click at [836, 24] on button "Continue" at bounding box center [823, 22] width 76 height 26
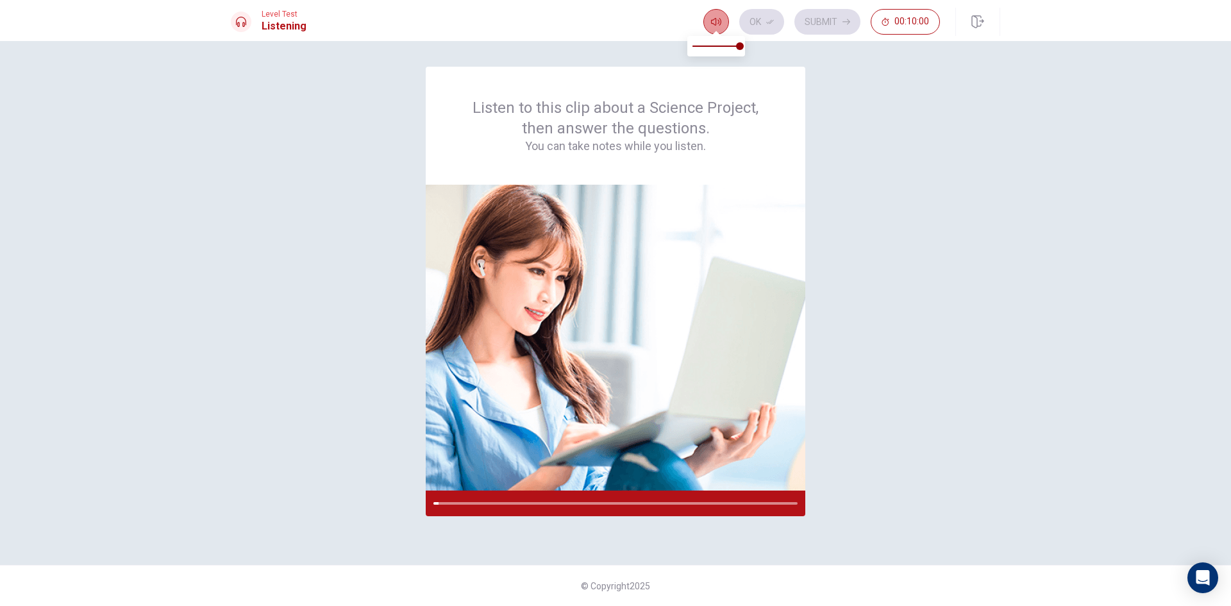
click at [723, 26] on button "button" at bounding box center [716, 22] width 26 height 26
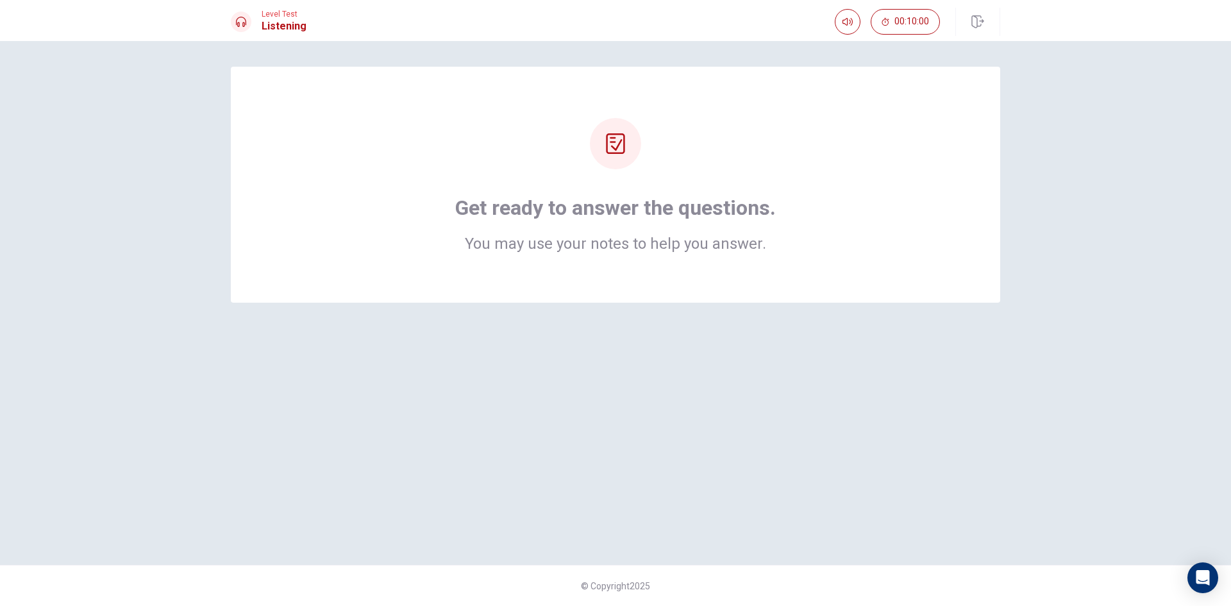
click at [792, 213] on div "Get ready to answer the questions. You may use your notes to help you answer." at bounding box center [615, 184] width 667 height 133
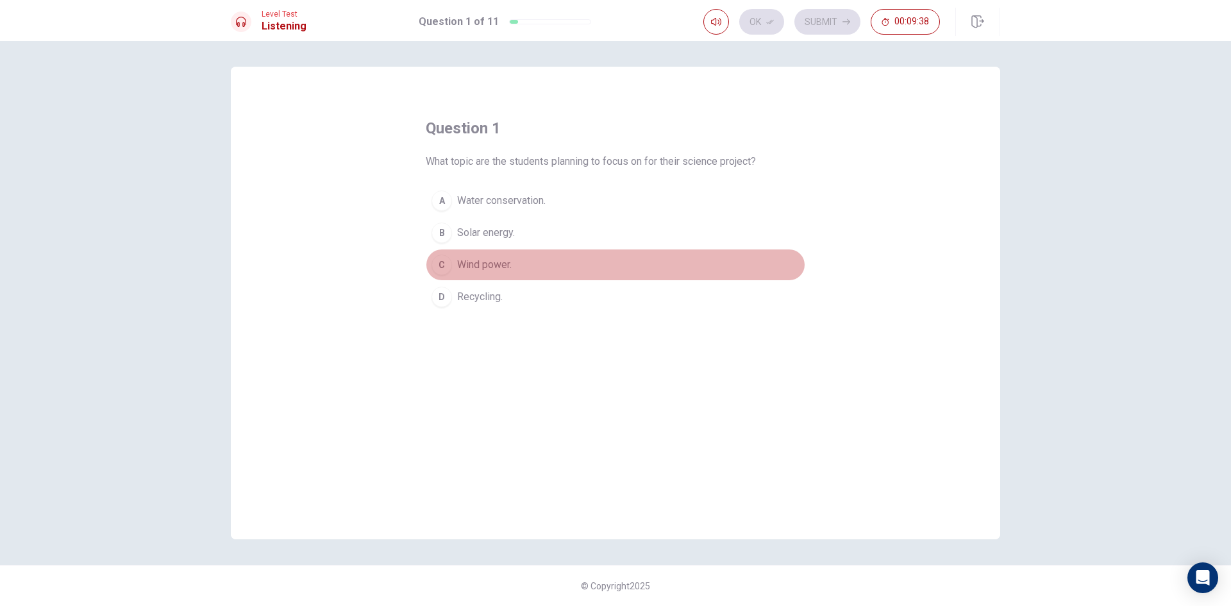
click at [448, 267] on div "C" at bounding box center [442, 265] width 21 height 21
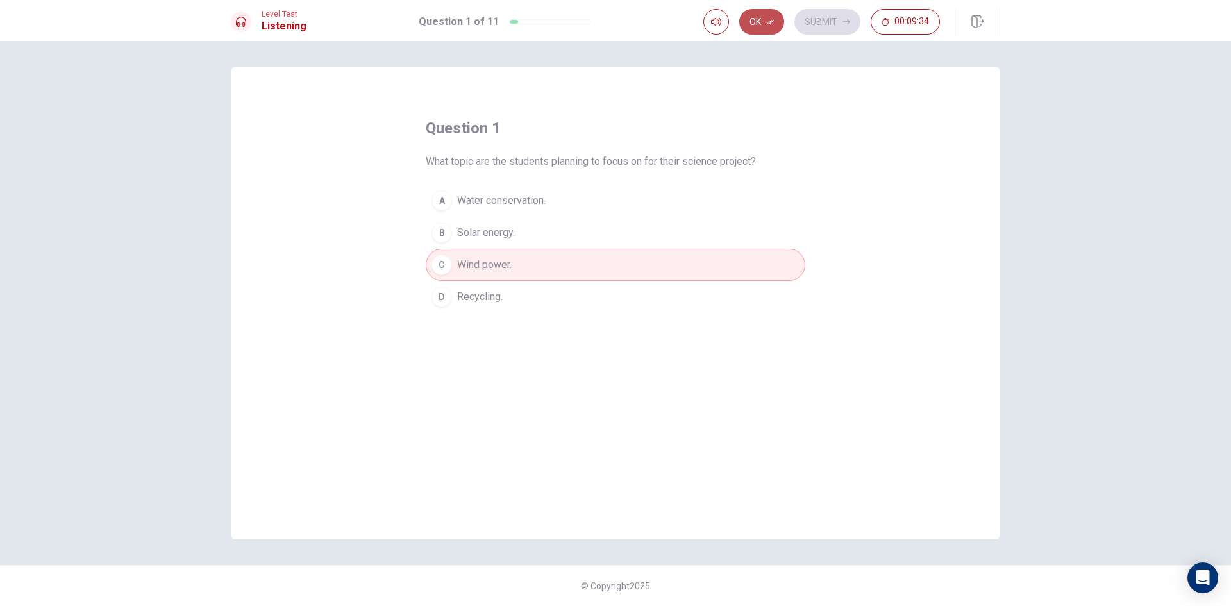
click at [775, 23] on button "Ok" at bounding box center [761, 22] width 45 height 26
click at [834, 21] on button "Submit" at bounding box center [827, 22] width 66 height 26
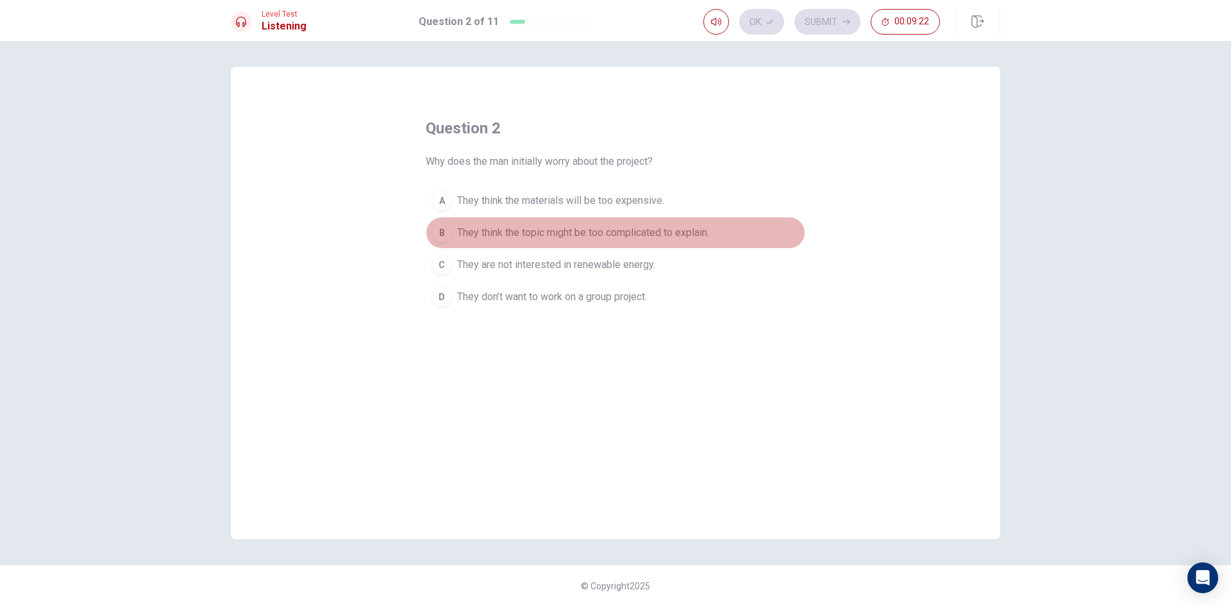
click at [452, 235] on button "B They think the topic might be too complicated to explain." at bounding box center [616, 233] width 380 height 32
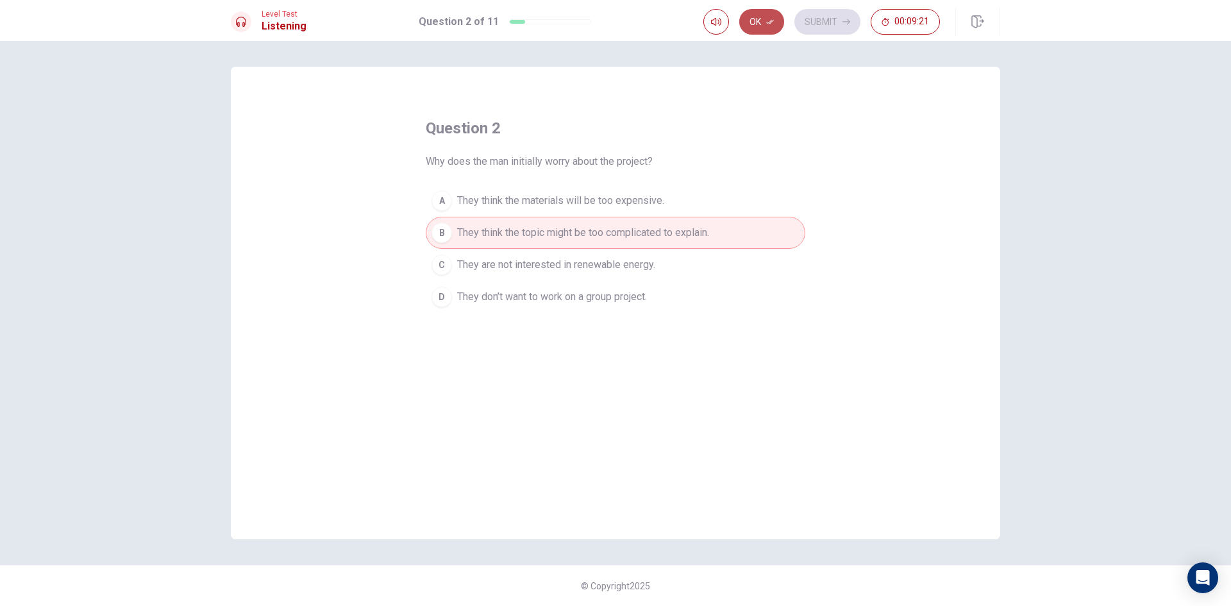
click at [764, 25] on button "Ok" at bounding box center [761, 22] width 45 height 26
click at [813, 17] on button "Submit" at bounding box center [827, 22] width 66 height 26
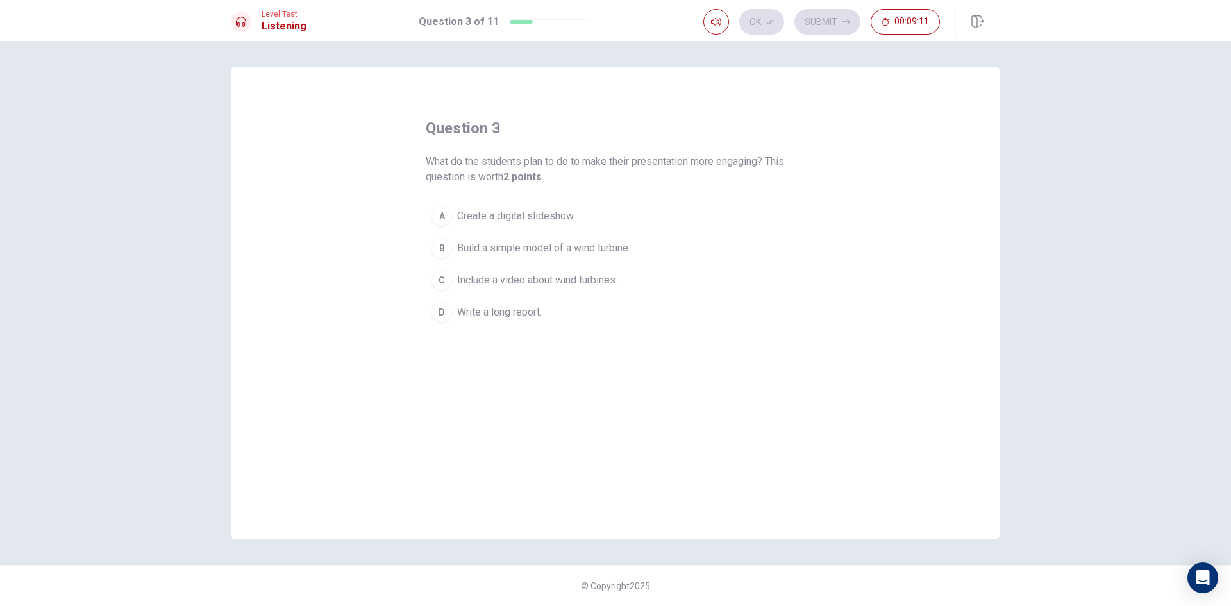
click at [443, 249] on div "B" at bounding box center [442, 248] width 21 height 21
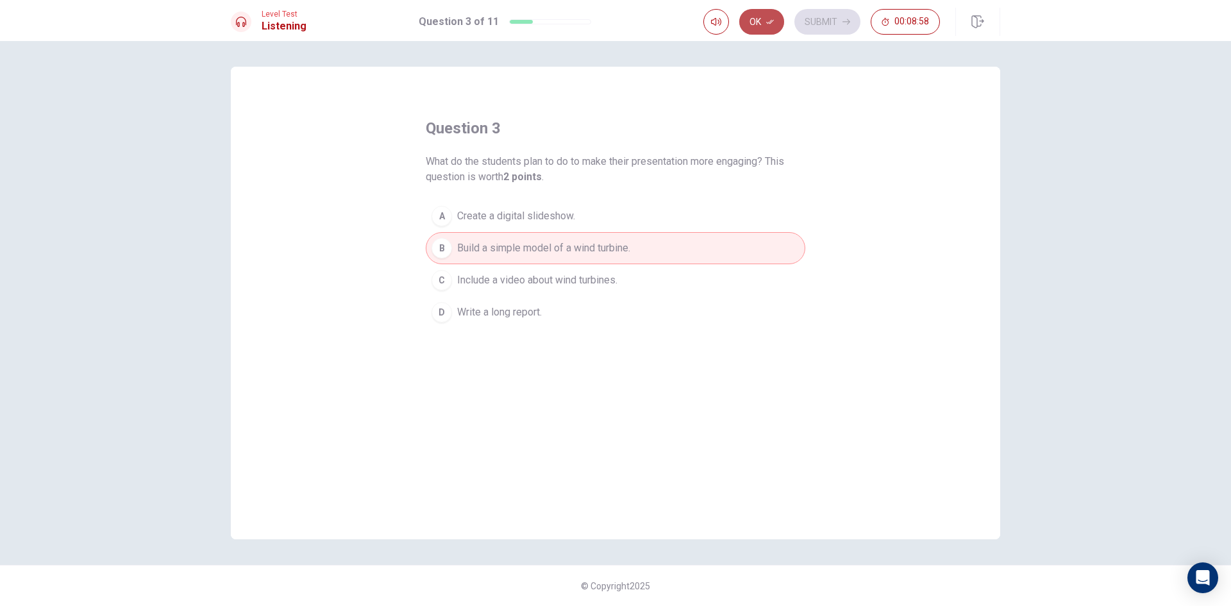
click at [773, 22] on icon "button" at bounding box center [770, 22] width 8 height 8
click at [837, 25] on button "Submit" at bounding box center [827, 22] width 66 height 26
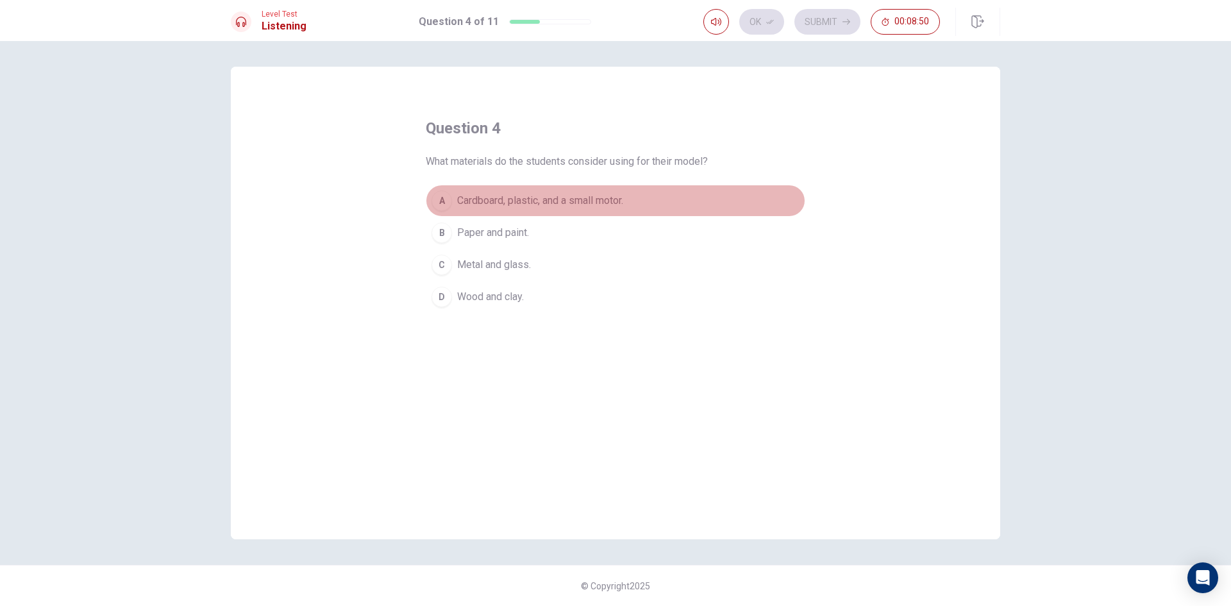
click at [453, 203] on button "A Cardboard, plastic, and a small motor." at bounding box center [616, 201] width 380 height 32
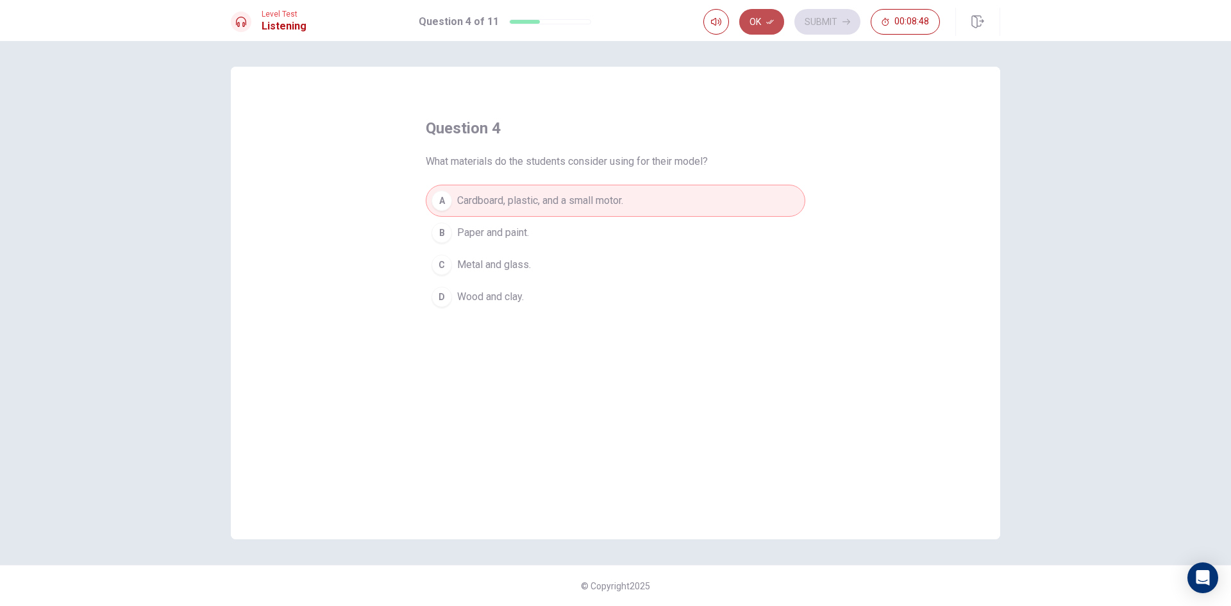
click at [766, 24] on icon "button" at bounding box center [770, 22] width 8 height 8
click at [826, 19] on button "Submit" at bounding box center [827, 22] width 66 height 26
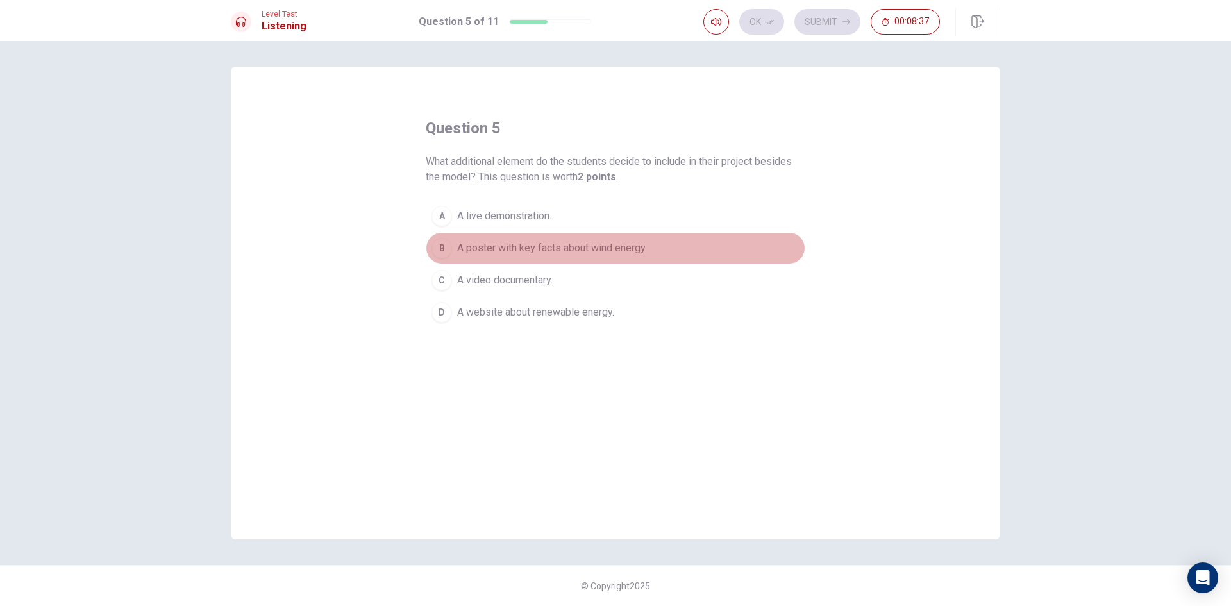
click at [452, 251] on button "B A poster with key facts about wind energy." at bounding box center [616, 248] width 380 height 32
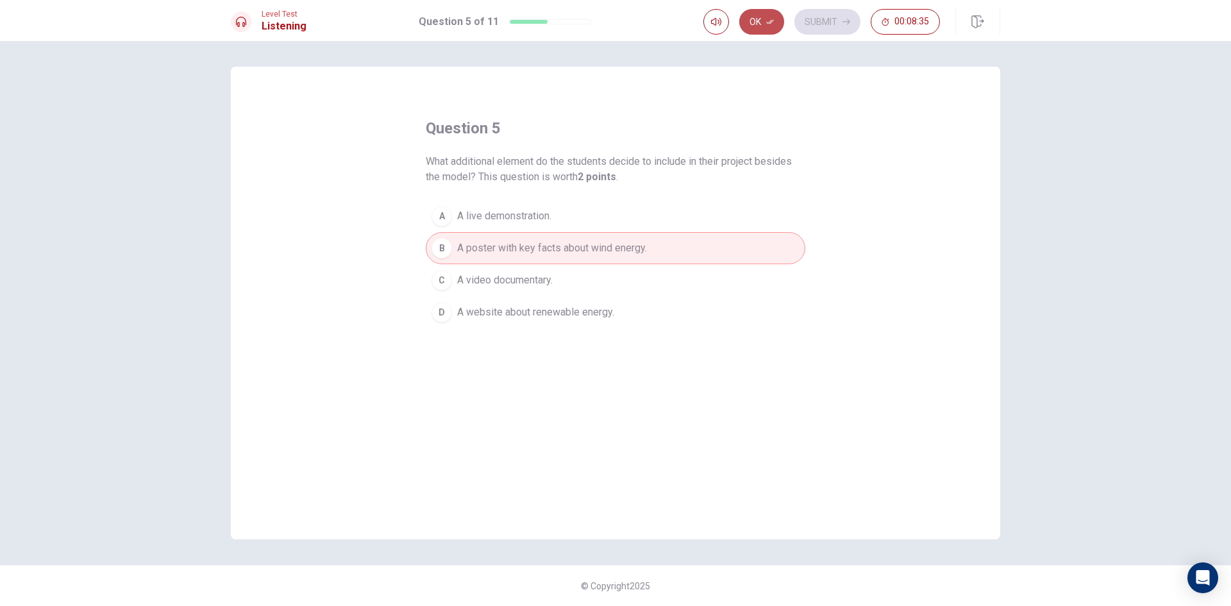
click at [762, 31] on button "Ok" at bounding box center [761, 22] width 45 height 26
click at [802, 19] on button "Submit" at bounding box center [827, 22] width 66 height 26
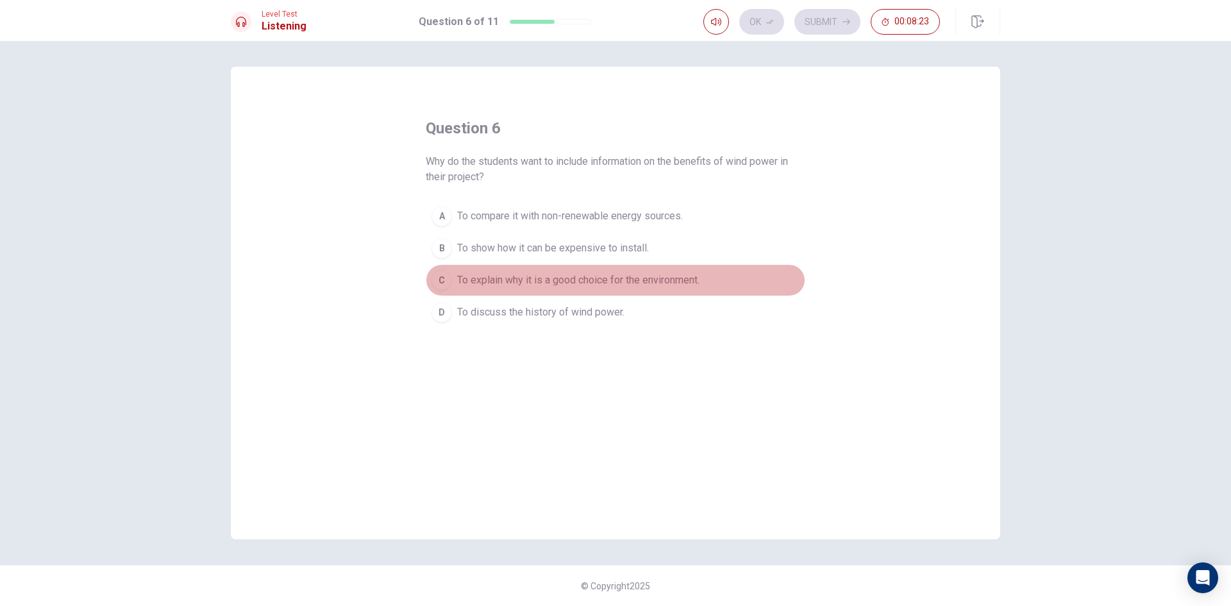
click at [452, 283] on button "C To explain why it is a good choice for the environment." at bounding box center [616, 280] width 380 height 32
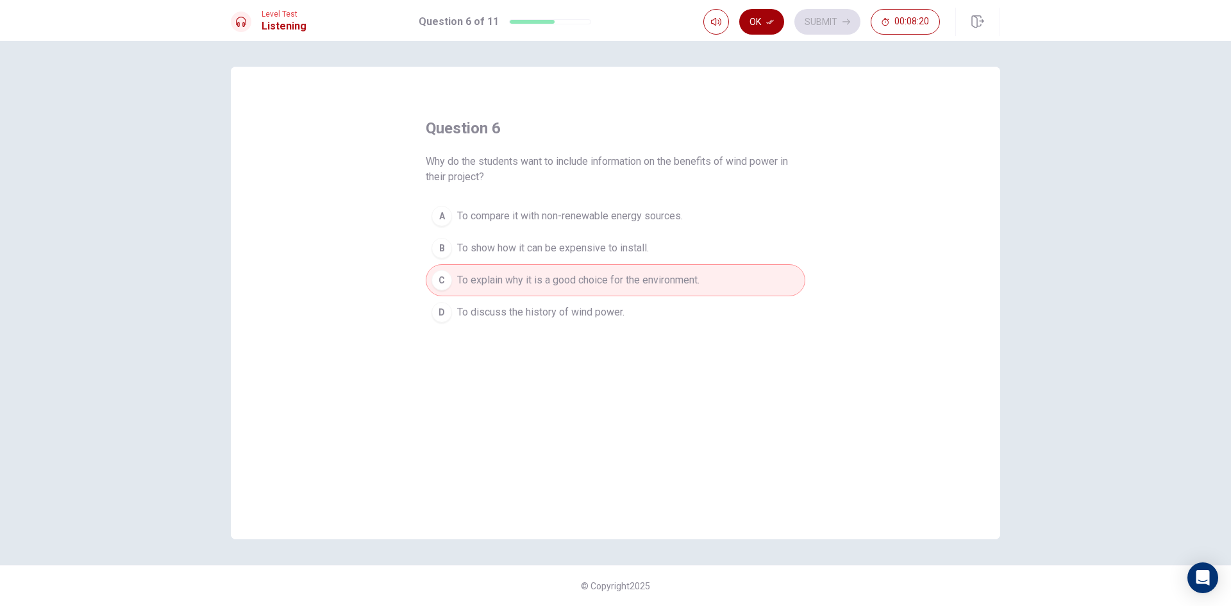
click at [764, 19] on button "Ok" at bounding box center [761, 22] width 45 height 26
click at [803, 26] on button "Submit" at bounding box center [827, 22] width 66 height 26
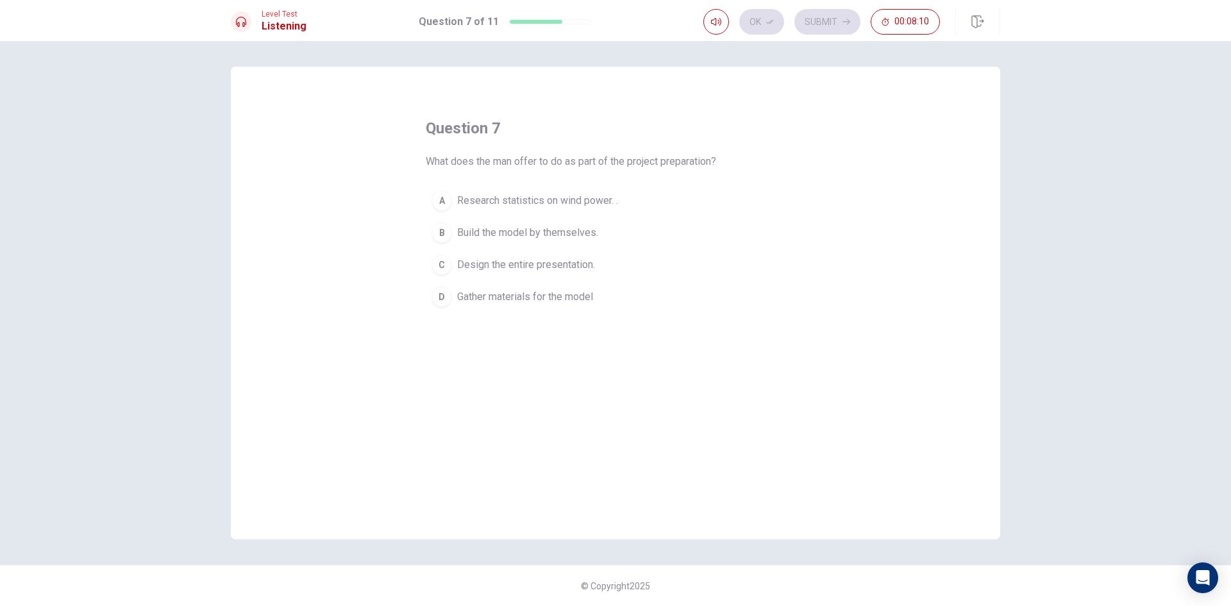
click at [439, 199] on div "A" at bounding box center [442, 200] width 21 height 21
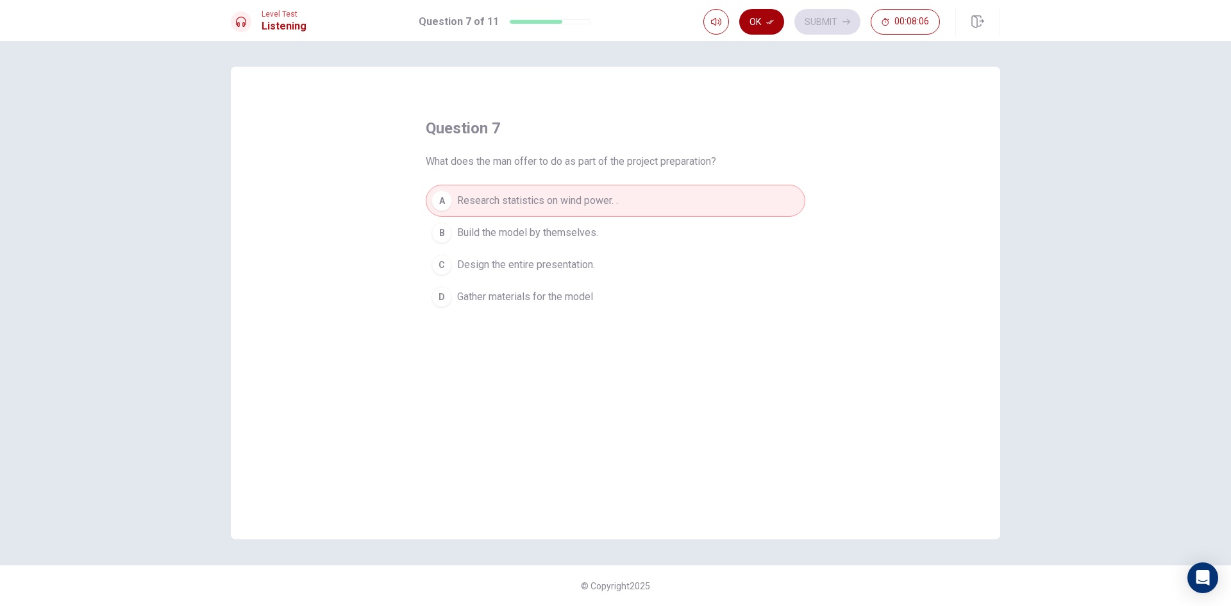
click at [762, 17] on button "Ok" at bounding box center [761, 22] width 45 height 26
click at [812, 19] on button "Submit" at bounding box center [827, 22] width 66 height 26
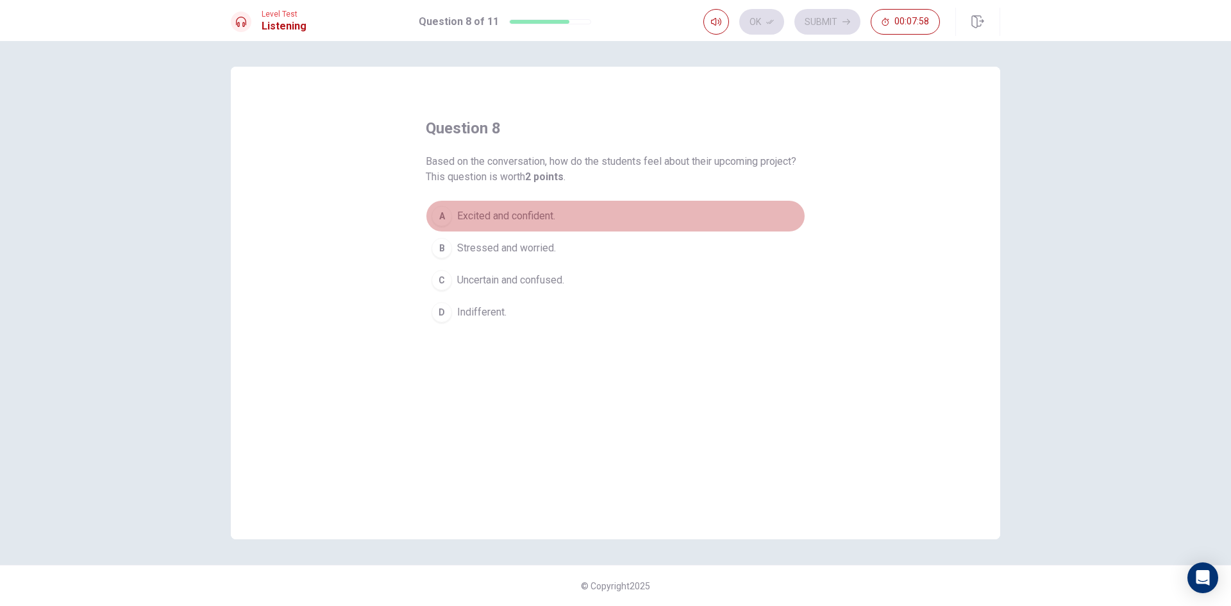
click at [448, 228] on button "A Excited and confident." at bounding box center [616, 216] width 380 height 32
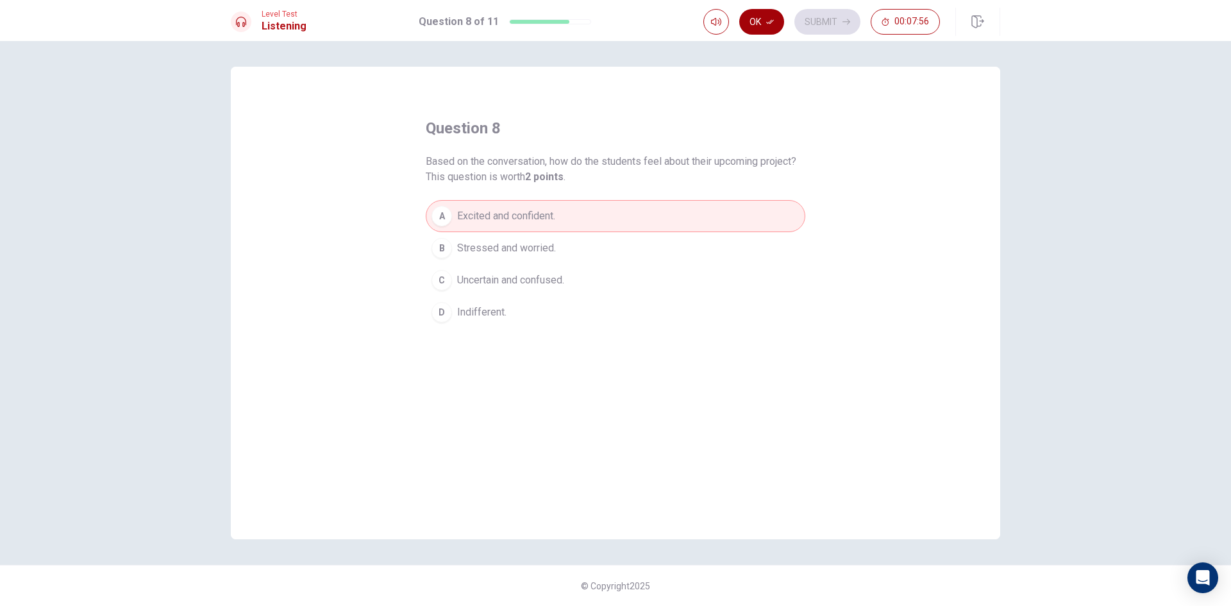
click at [762, 26] on button "Ok" at bounding box center [761, 22] width 45 height 26
click at [816, 13] on button "Submit" at bounding box center [827, 22] width 66 height 26
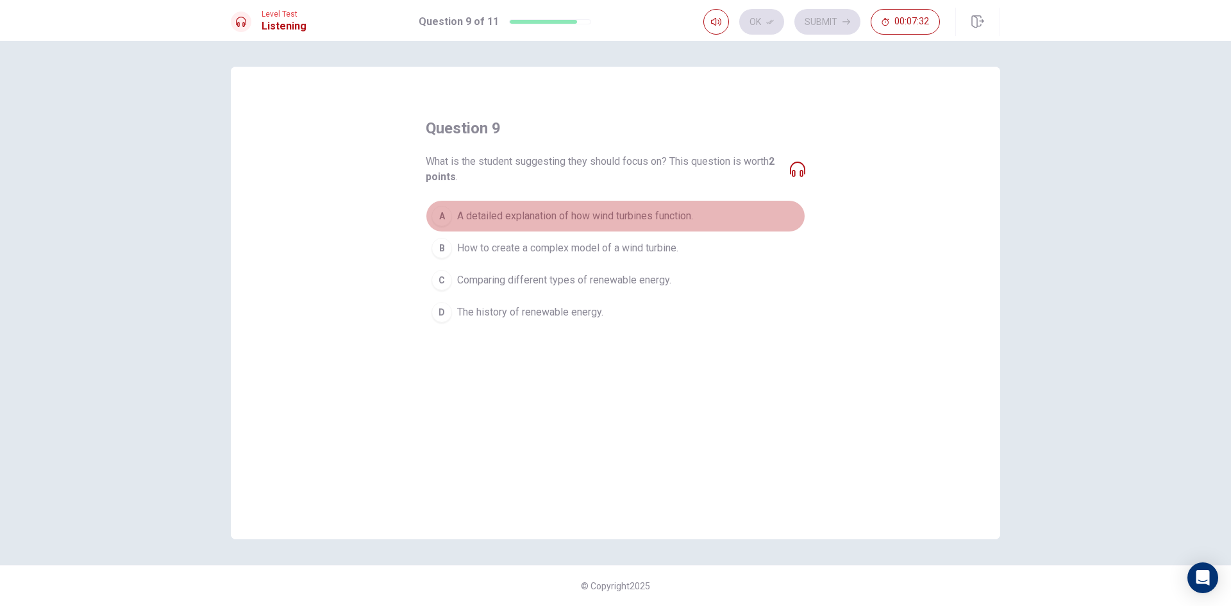
click at [439, 217] on div "A" at bounding box center [442, 216] width 21 height 21
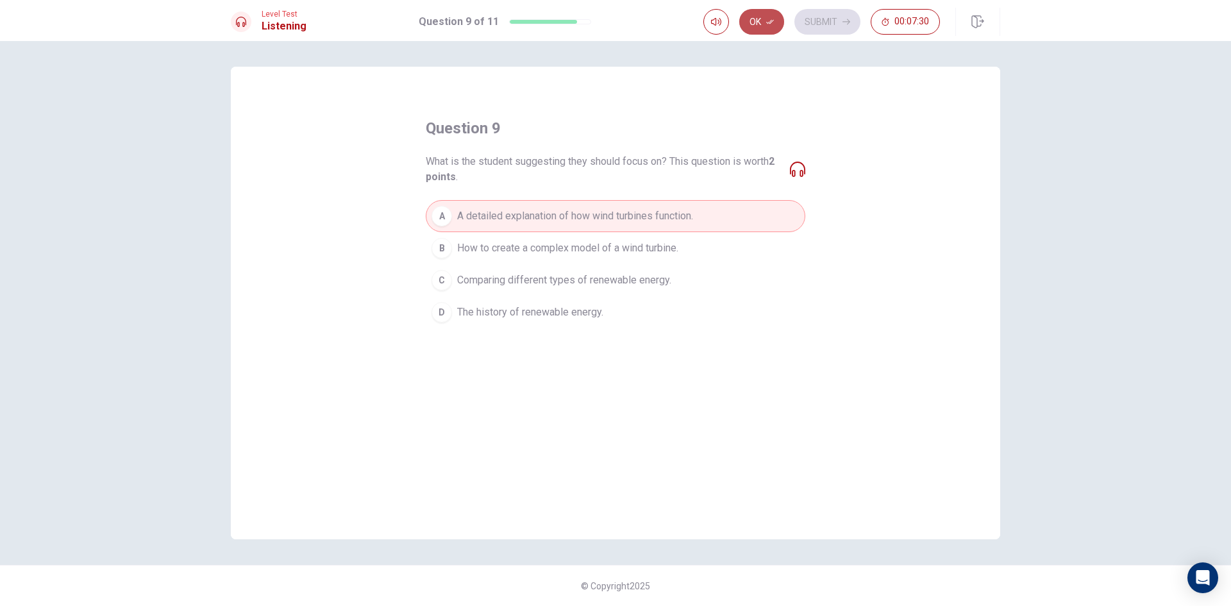
click at [759, 24] on button "Ok" at bounding box center [761, 22] width 45 height 26
click at [819, 23] on button "Submit" at bounding box center [827, 22] width 66 height 26
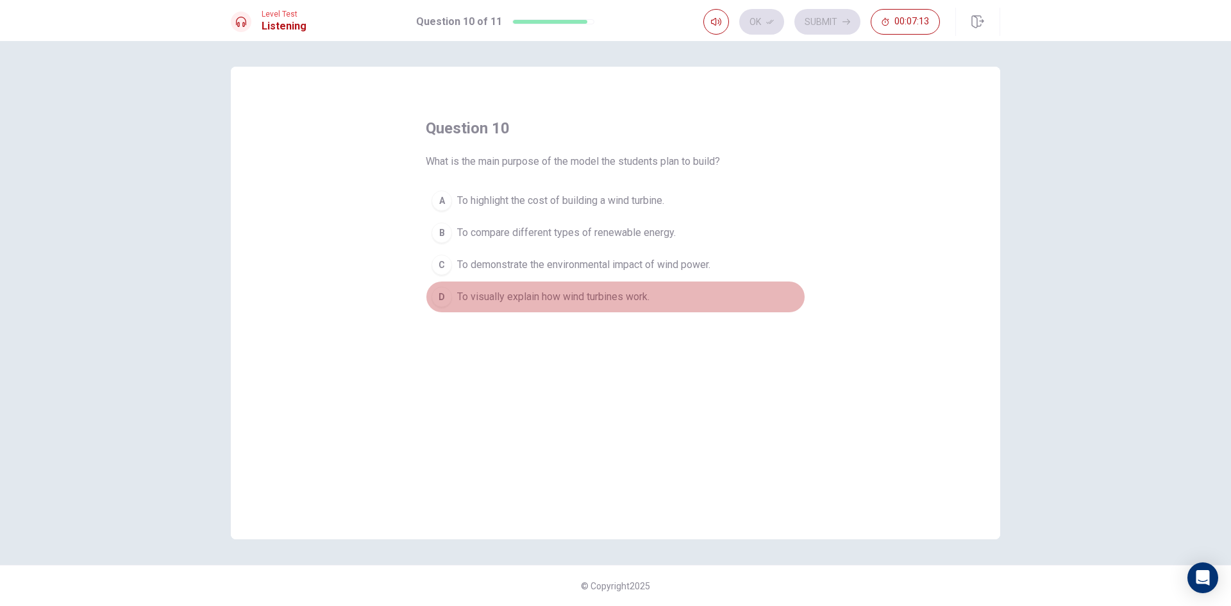
click at [456, 301] on button "D To visually explain how wind turbines work." at bounding box center [616, 297] width 380 height 32
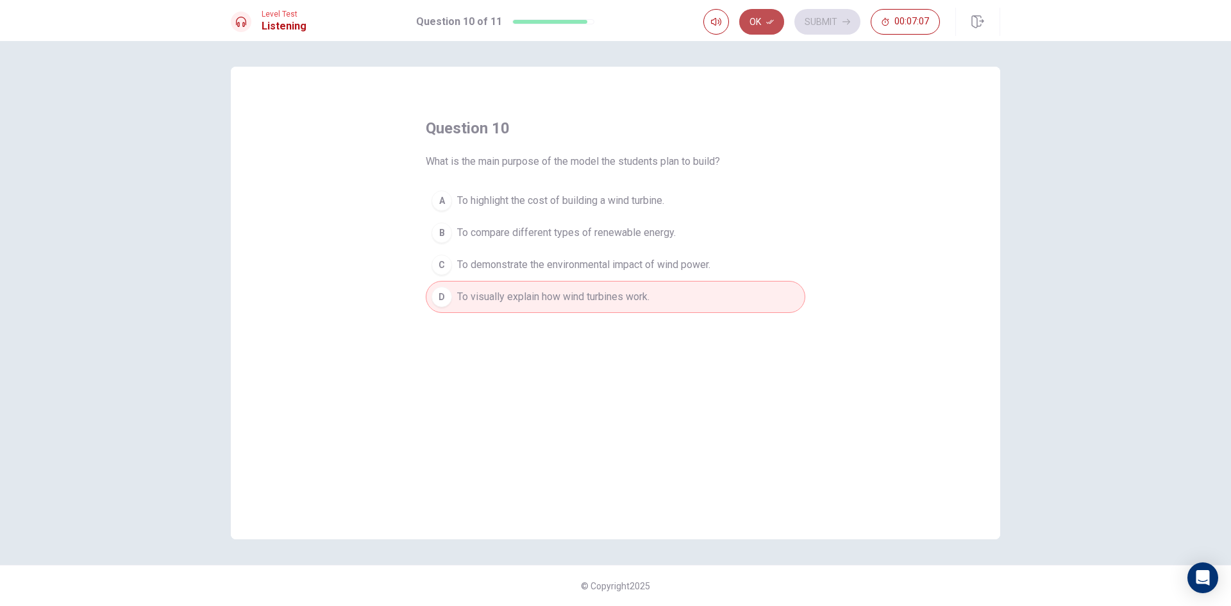
click at [771, 19] on icon "button" at bounding box center [770, 22] width 8 height 8
click at [813, 16] on button "Submit" at bounding box center [827, 22] width 66 height 26
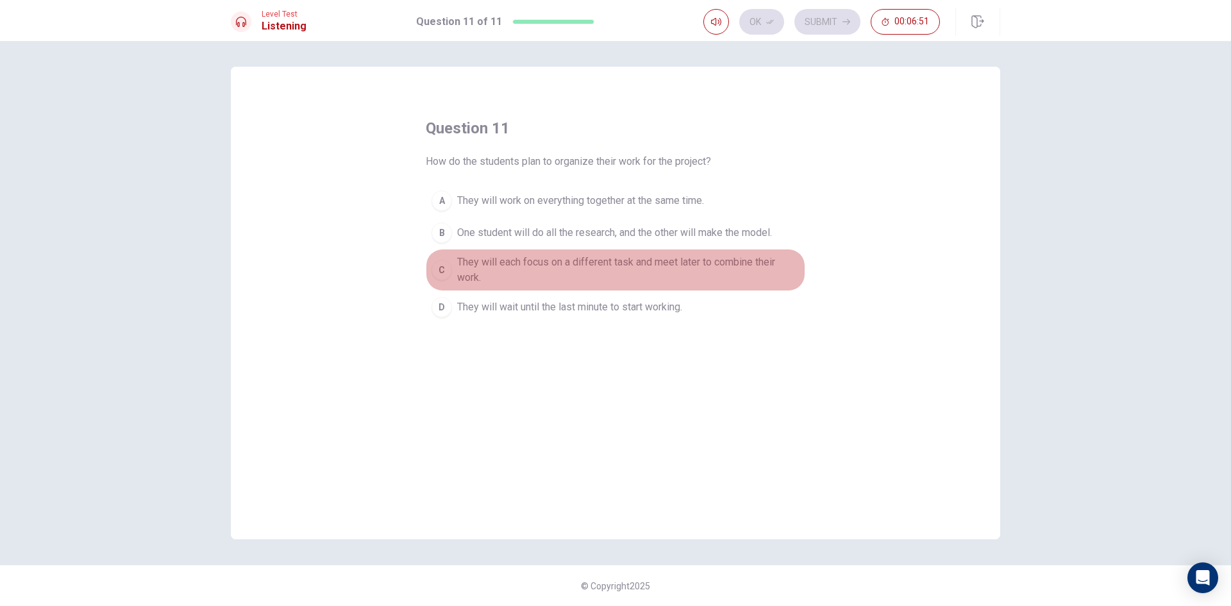
click at [449, 269] on div "C" at bounding box center [442, 270] width 21 height 21
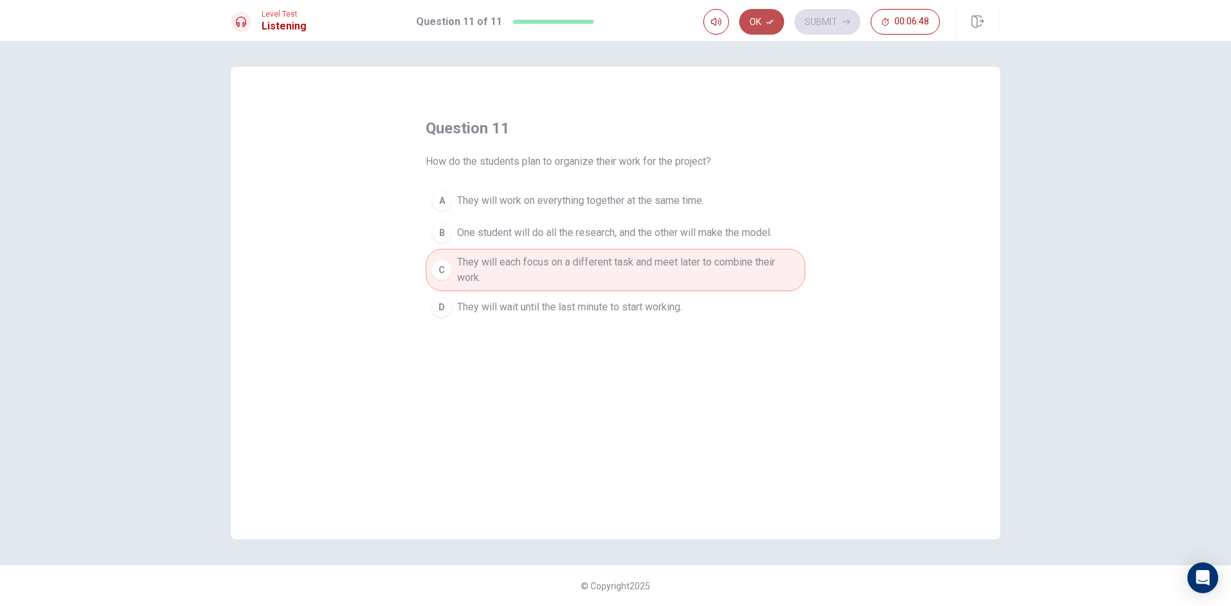
click at [760, 22] on button "Ok" at bounding box center [761, 22] width 45 height 26
click at [838, 22] on button "Submit" at bounding box center [827, 22] width 66 height 26
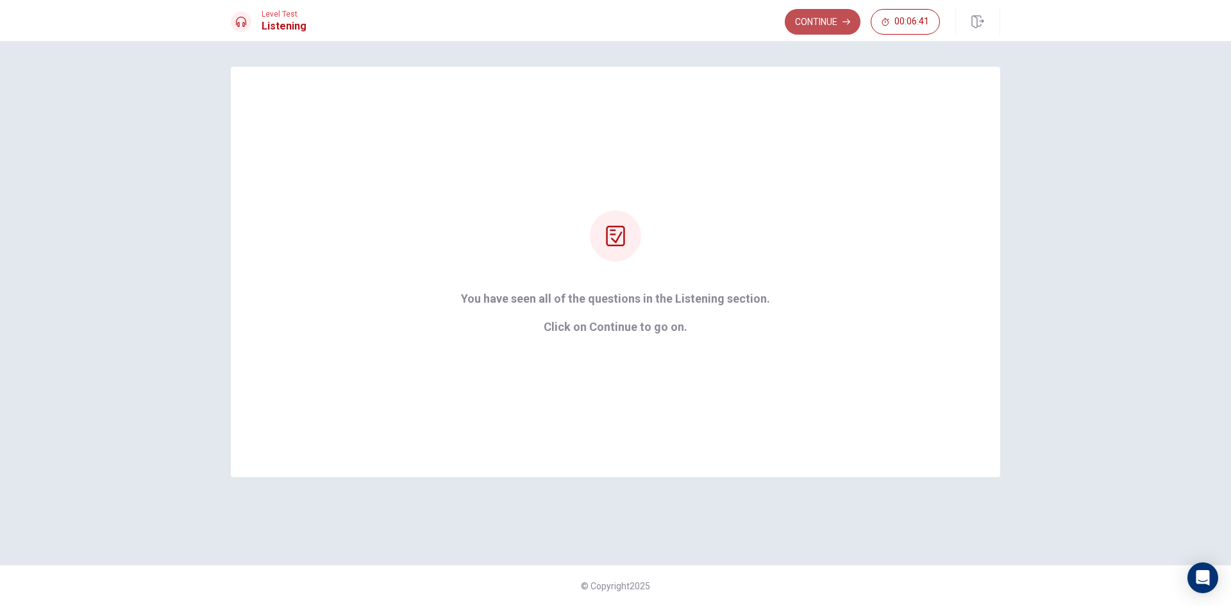
click at [832, 28] on button "Continue" at bounding box center [823, 22] width 76 height 26
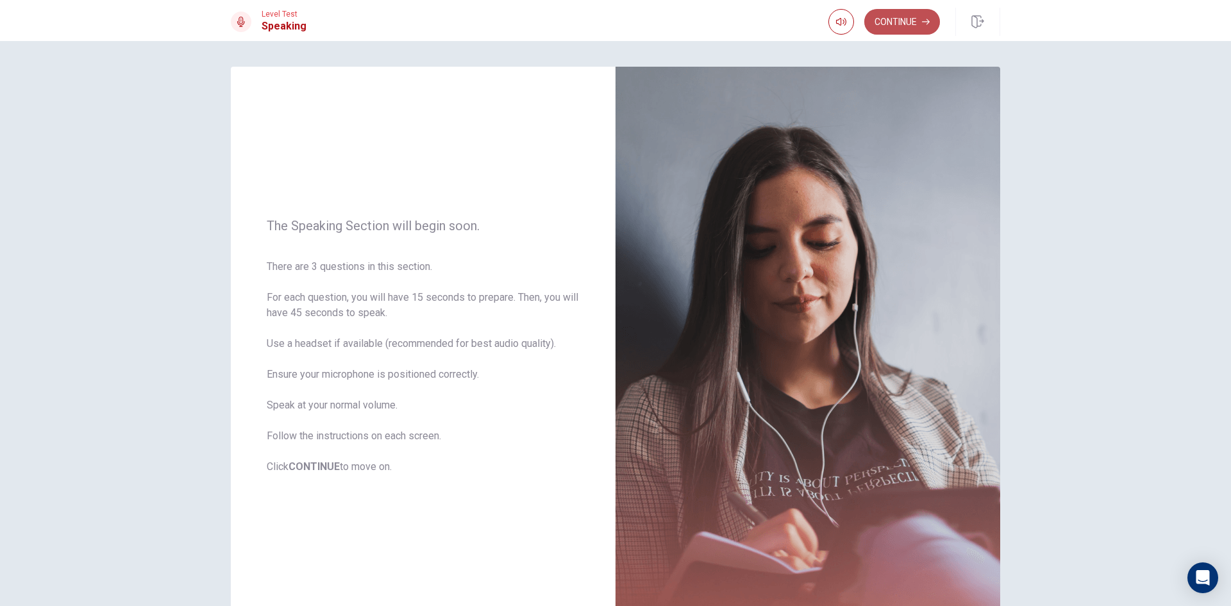
click at [890, 19] on button "Continue" at bounding box center [902, 22] width 76 height 26
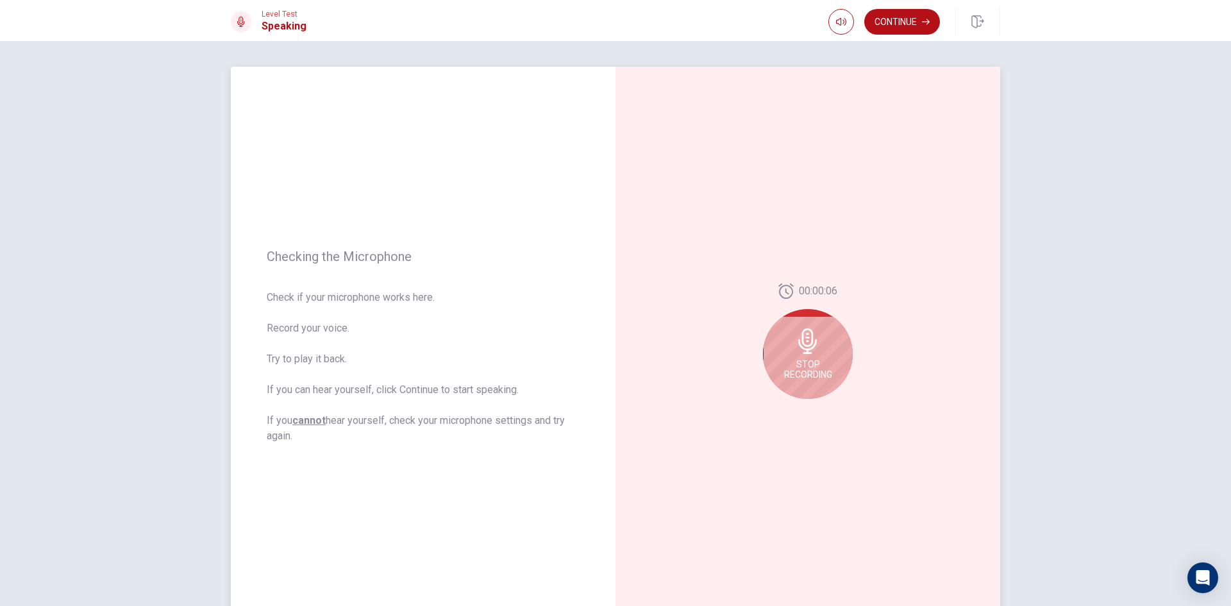
click at [807, 351] on icon at bounding box center [808, 341] width 26 height 26
click at [825, 412] on button "Play Audio" at bounding box center [822, 409] width 18 height 18
click at [790, 404] on button "Record Again" at bounding box center [794, 409] width 18 height 18
click at [808, 376] on span "Stop Recording" at bounding box center [808, 369] width 48 height 21
click at [818, 408] on icon "Play Audio" at bounding box center [822, 409] width 8 height 8
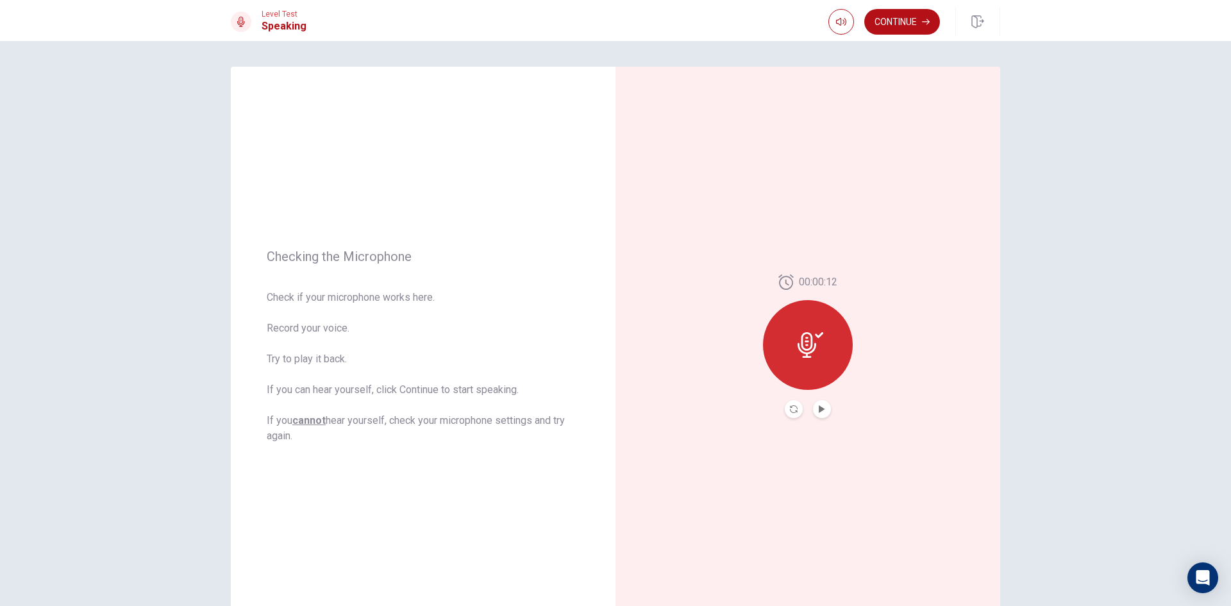
click at [801, 352] on icon at bounding box center [807, 345] width 19 height 26
click at [790, 408] on icon "Record Again" at bounding box center [794, 409] width 8 height 8
click at [804, 361] on span "Stop Recording" at bounding box center [808, 369] width 48 height 21
click at [786, 408] on button "Record Again" at bounding box center [794, 409] width 18 height 18
click at [803, 367] on span "Stop Recording" at bounding box center [808, 369] width 48 height 21
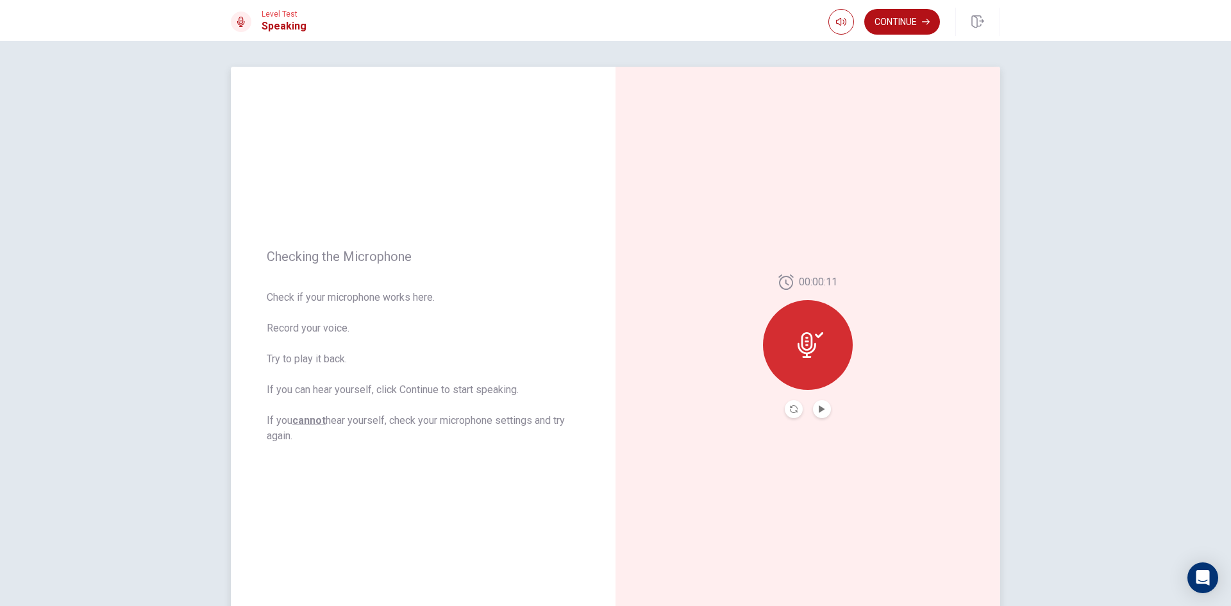
click at [819, 403] on button "Play Audio" at bounding box center [822, 409] width 18 height 18
click at [913, 21] on button "Continue" at bounding box center [902, 22] width 76 height 26
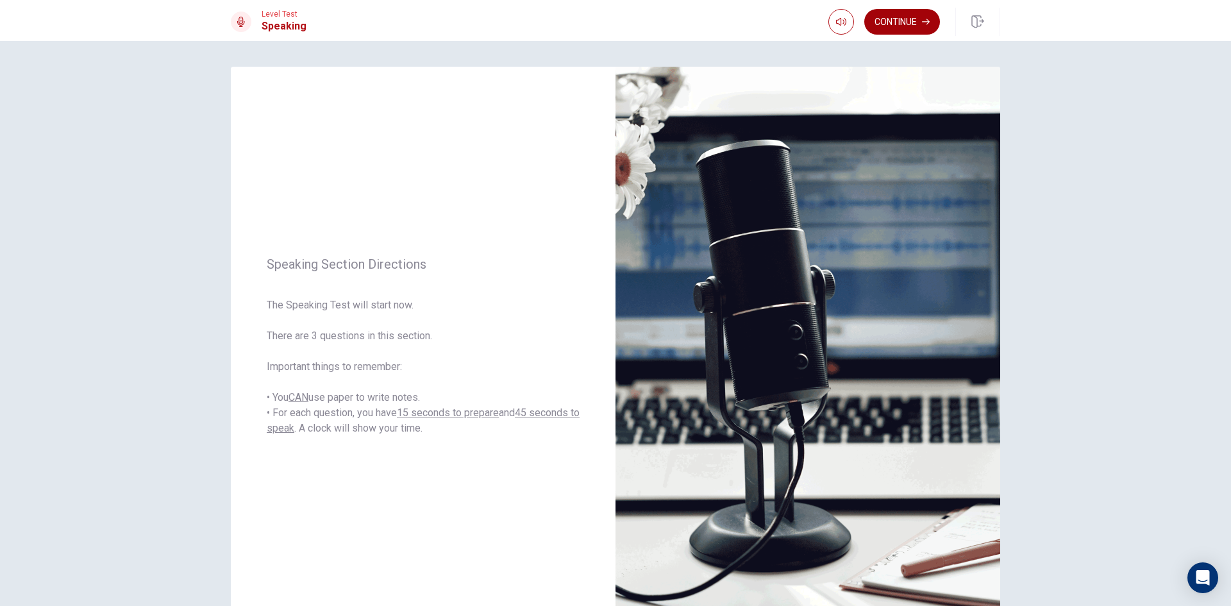
click at [880, 27] on button "Continue" at bounding box center [902, 22] width 76 height 26
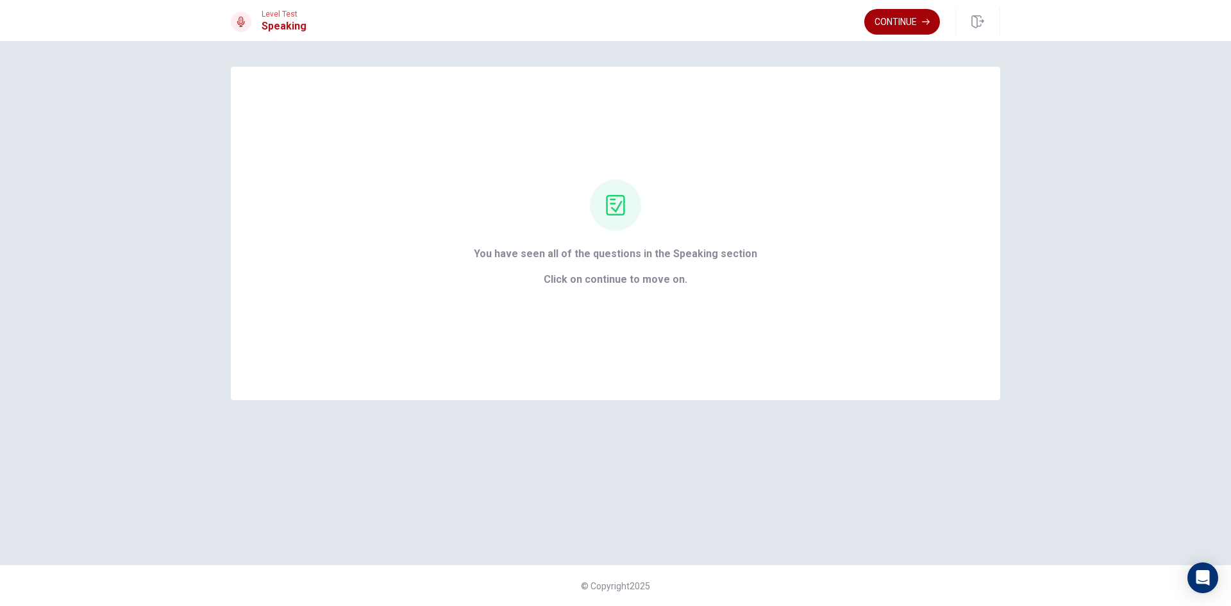
click at [891, 19] on button "Continue" at bounding box center [902, 22] width 76 height 26
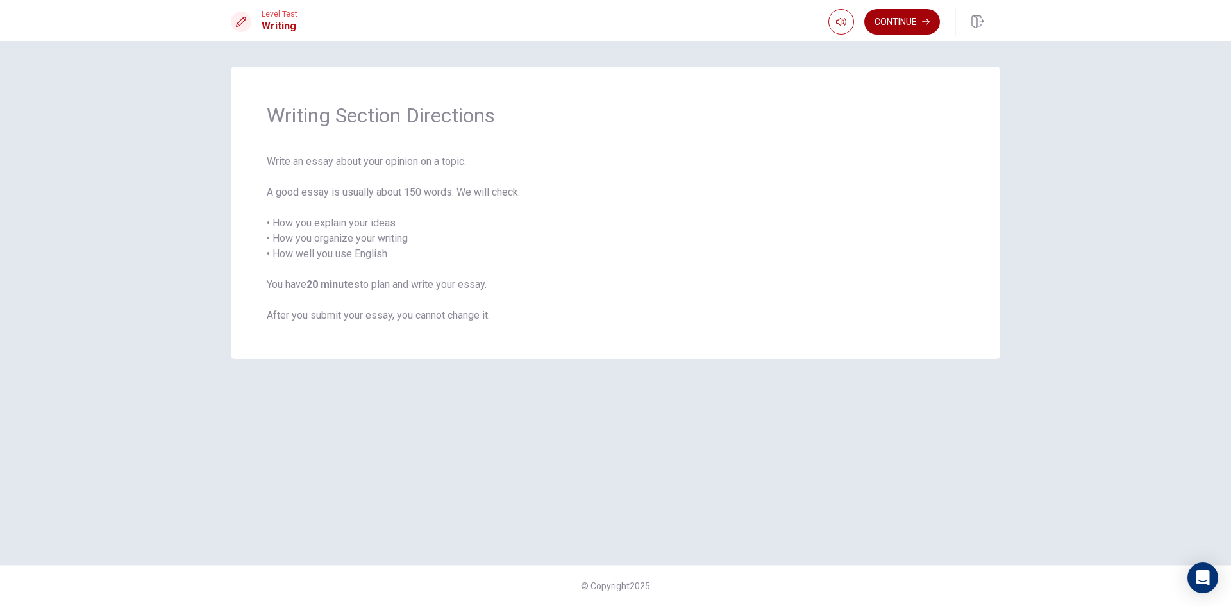
click at [898, 25] on button "Continue" at bounding box center [902, 22] width 76 height 26
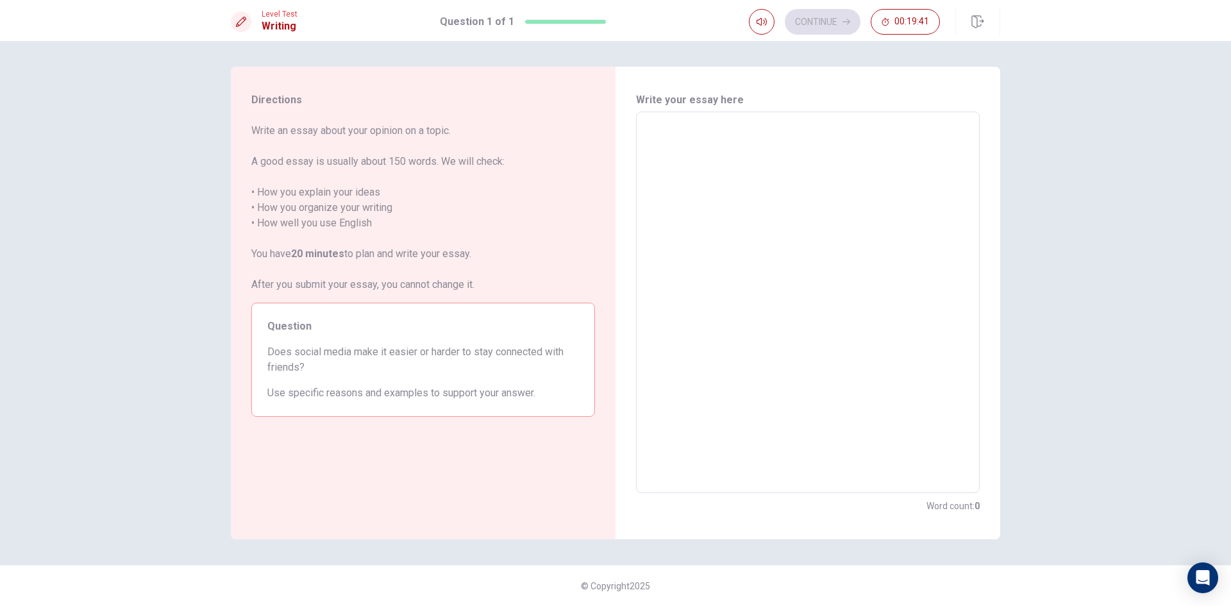
click at [696, 151] on textarea at bounding box center [808, 302] width 326 height 360
type textarea "s"
type textarea "x"
type textarea "so"
type textarea "x"
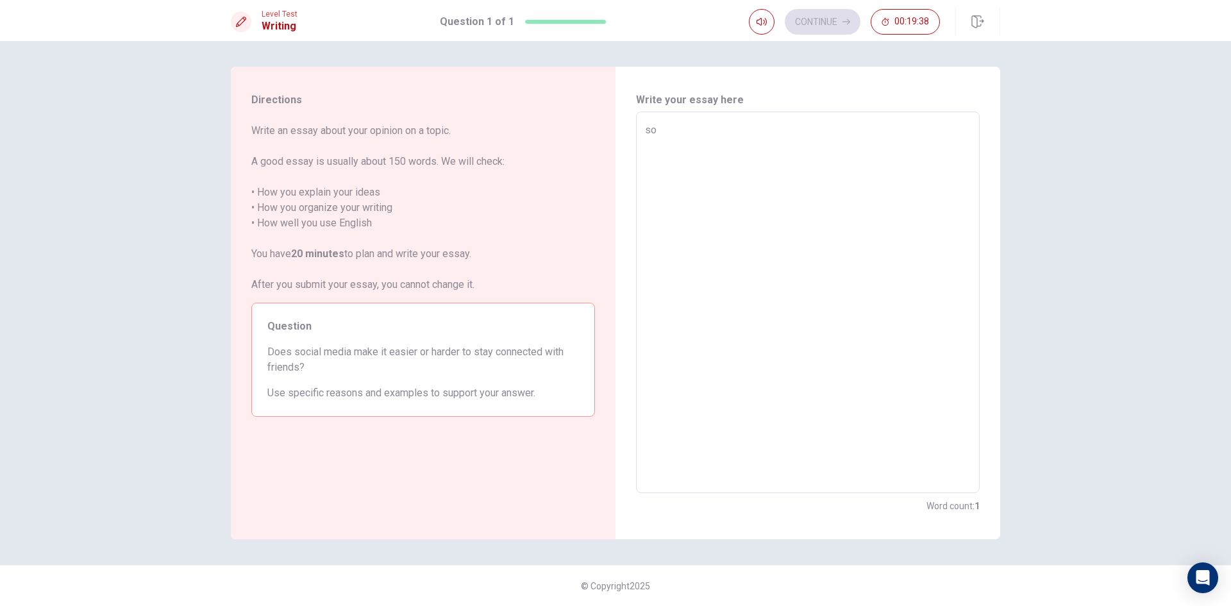
type textarea "soc"
type textarea "x"
type textarea "soca"
type textarea "x"
type textarea "socai"
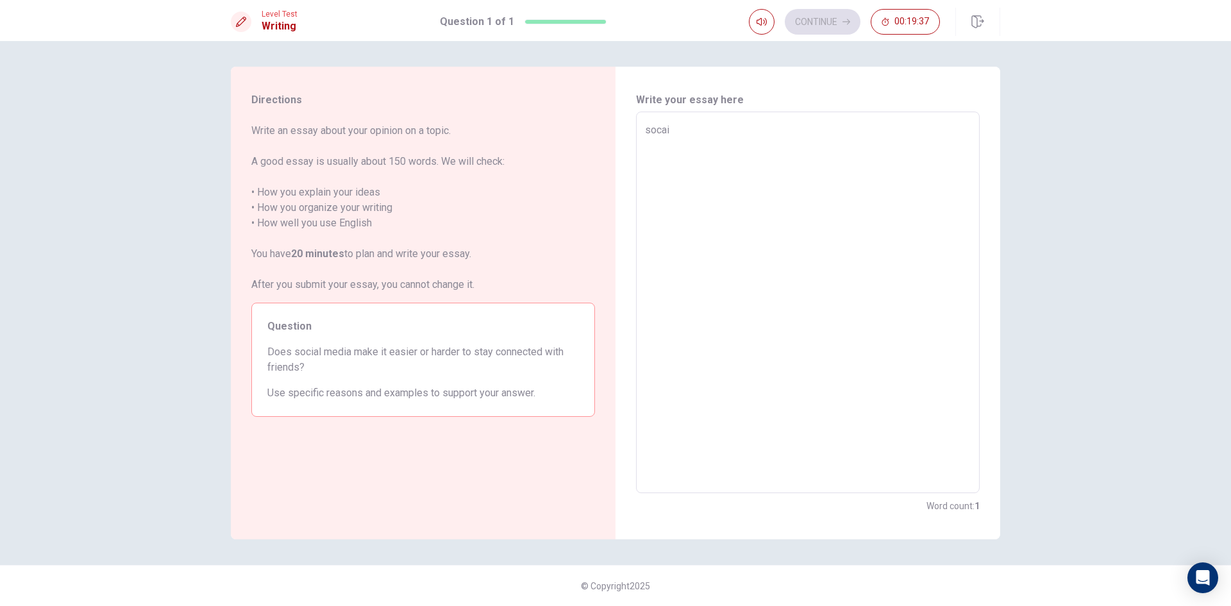
type textarea "x"
type textarea "socail"
type textarea "x"
type textarea "socai"
type textarea "x"
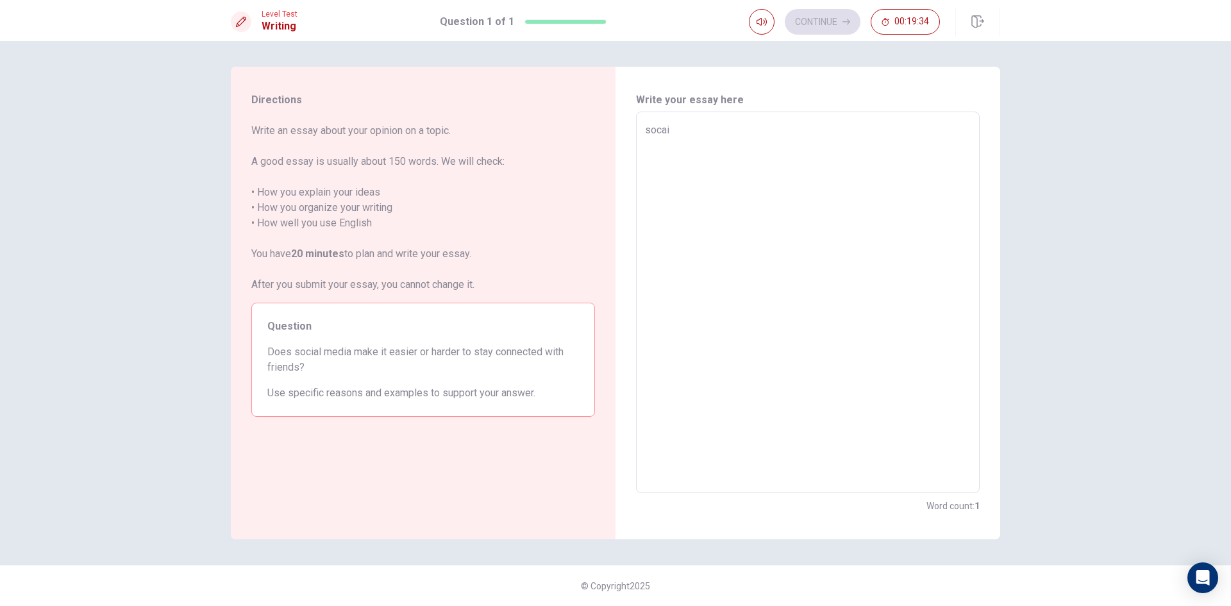
type textarea "soca"
type textarea "x"
type textarea "soc"
type textarea "x"
type textarea "so"
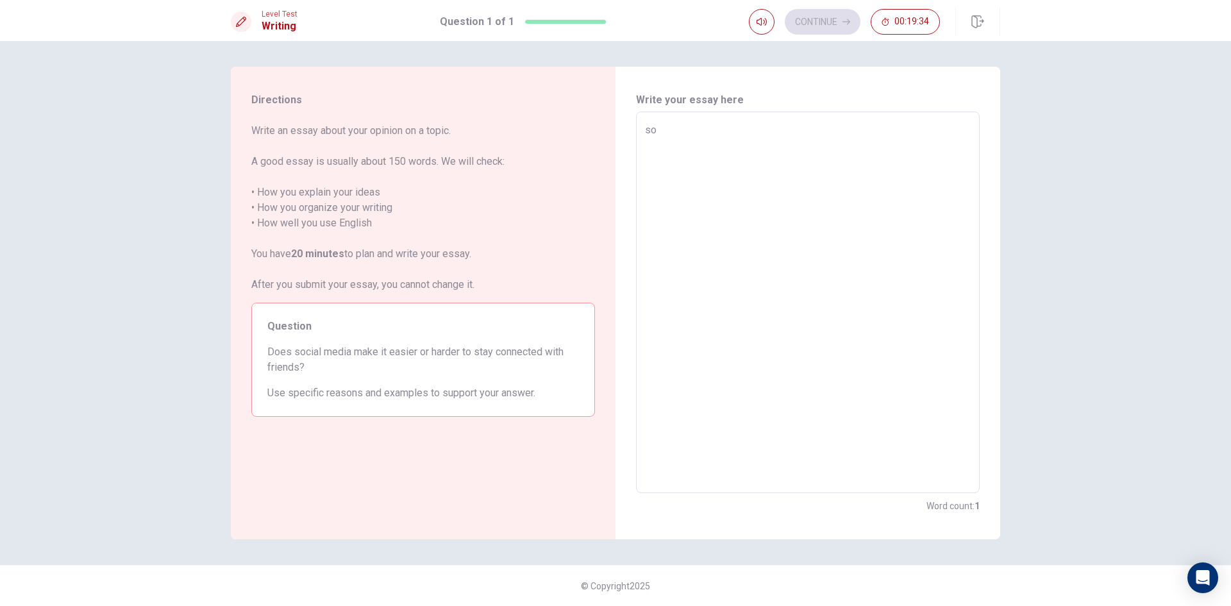
type textarea "x"
type textarea "s"
type textarea "x"
type textarea "S"
type textarea "x"
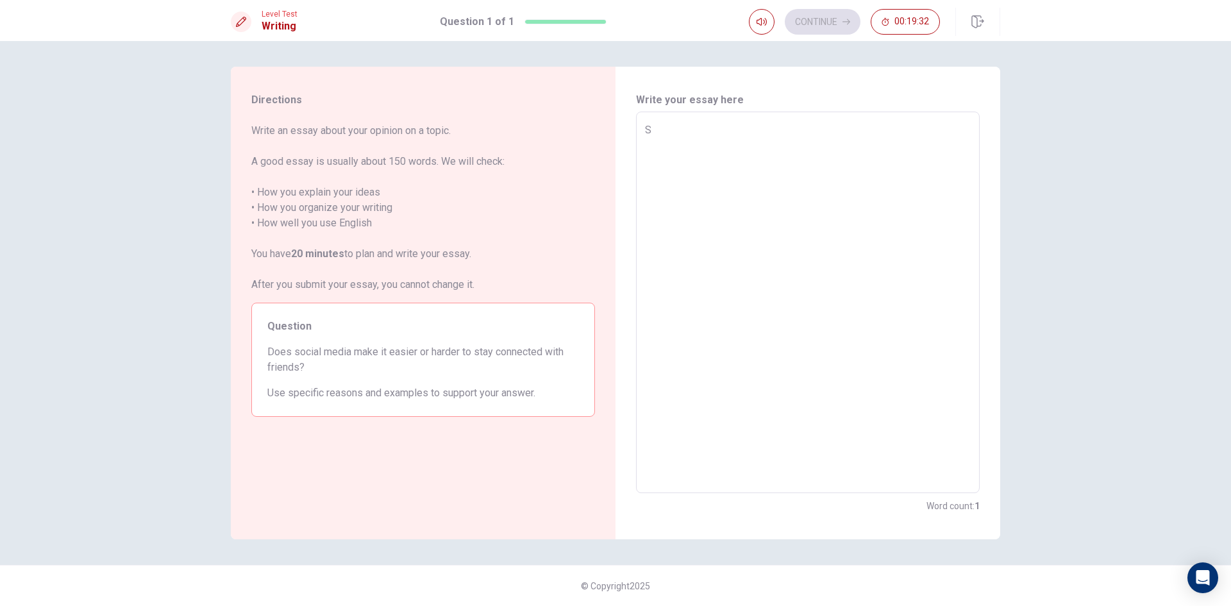
type textarea "So"
type textarea "x"
type textarea "Soc"
type textarea "x"
type textarea "Soci"
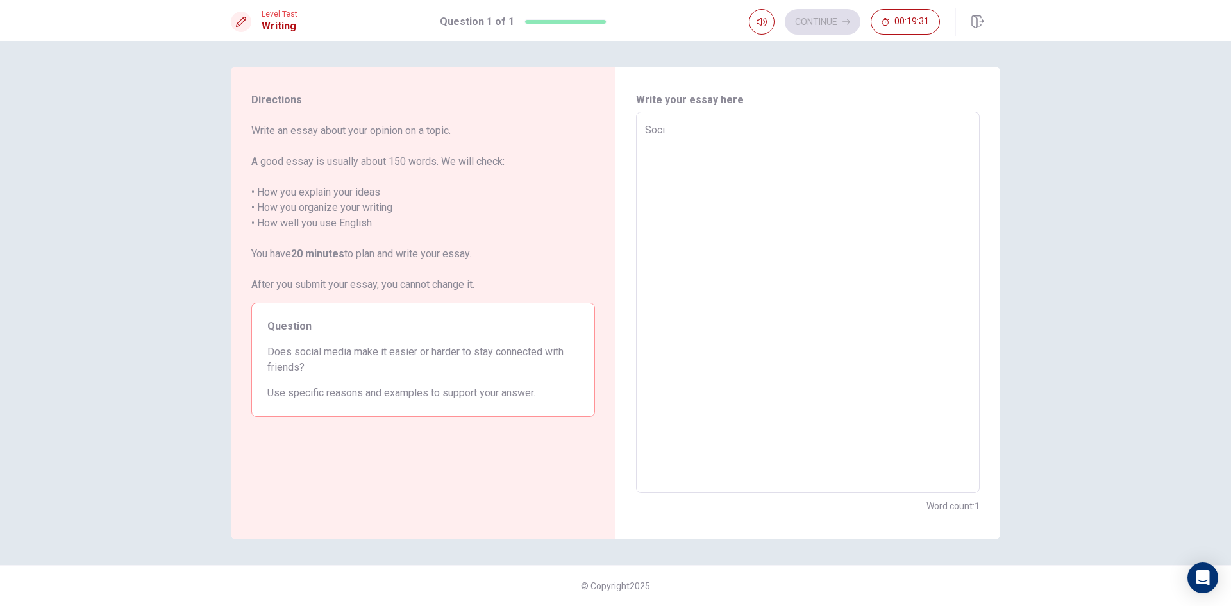
type textarea "x"
type textarea "[PERSON_NAME]"
type textarea "x"
type textarea "Social"
type textarea "x"
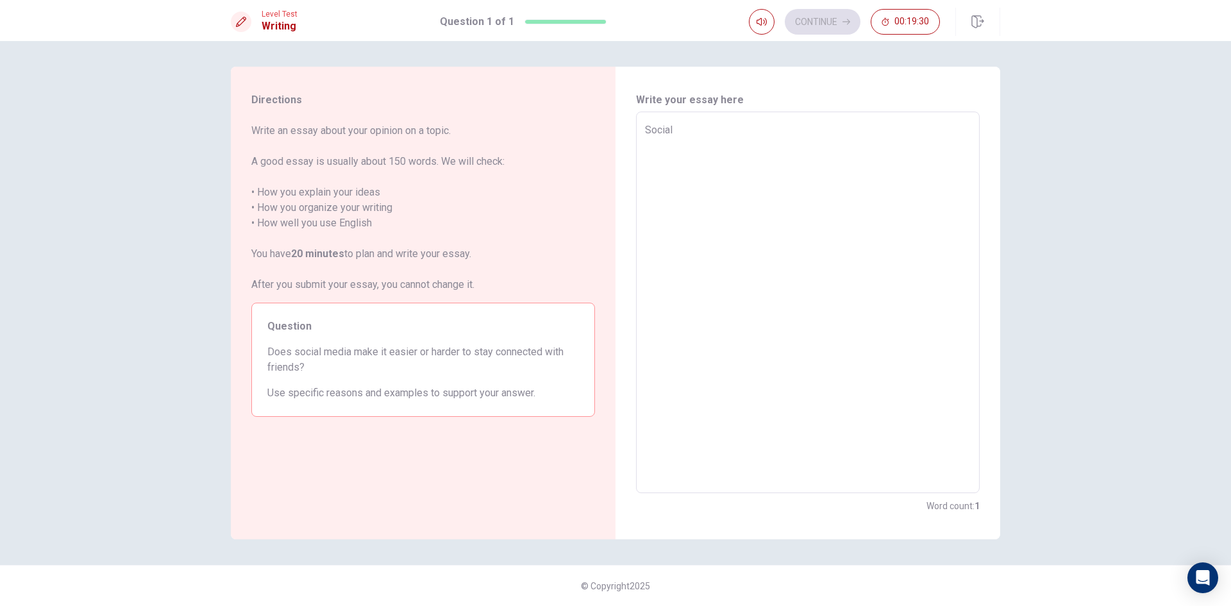
type textarea "Social"
type textarea "x"
type textarea "Social M"
type textarea "x"
type textarea "Social Me"
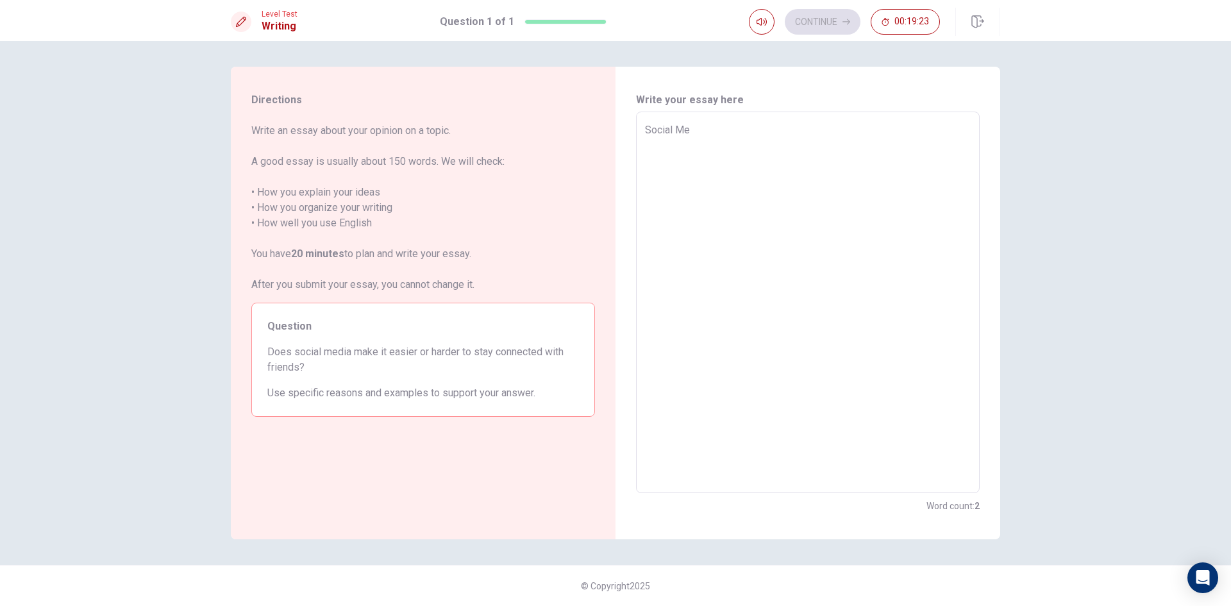
type textarea "x"
type textarea "Social Med"
type textarea "x"
type textarea "Social Medi"
type textarea "x"
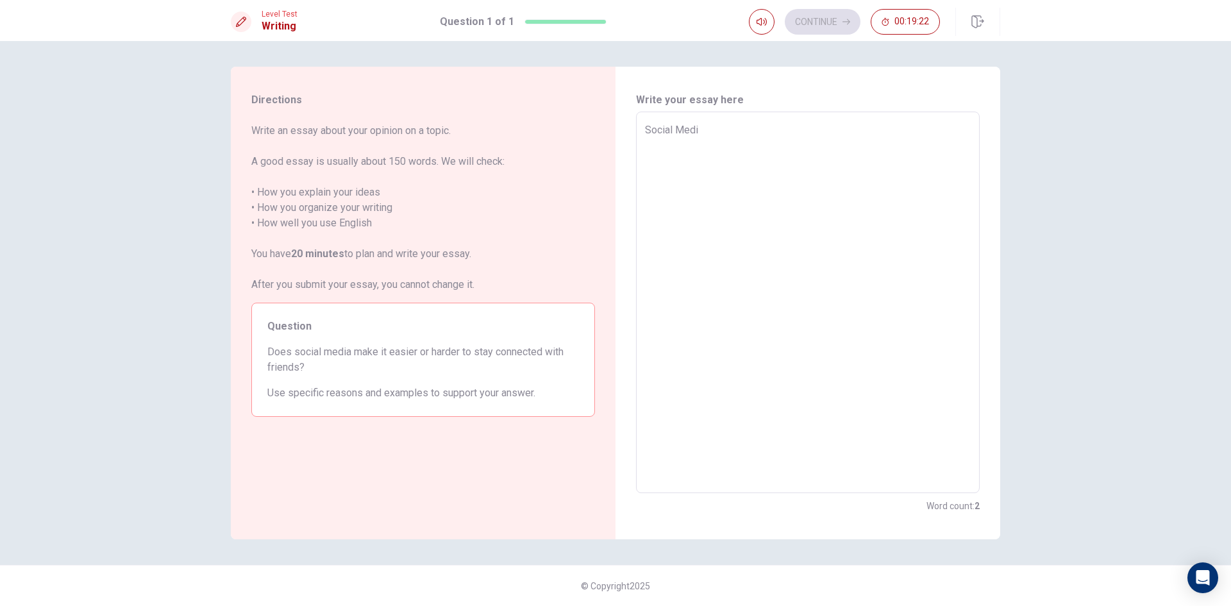
type textarea "Social Media"
type textarea "x"
type textarea "Social Media"
type textarea "x"
type textarea "Social Media c"
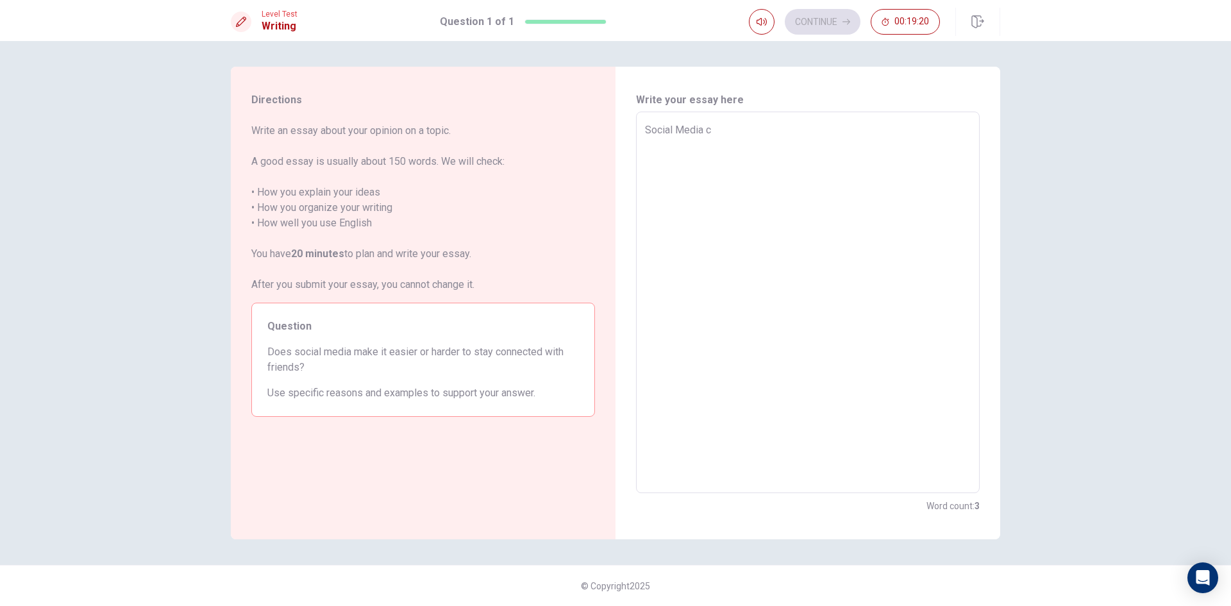
type textarea "x"
type textarea "Social Media ca"
type textarea "x"
type textarea "Social Media can"
type textarea "x"
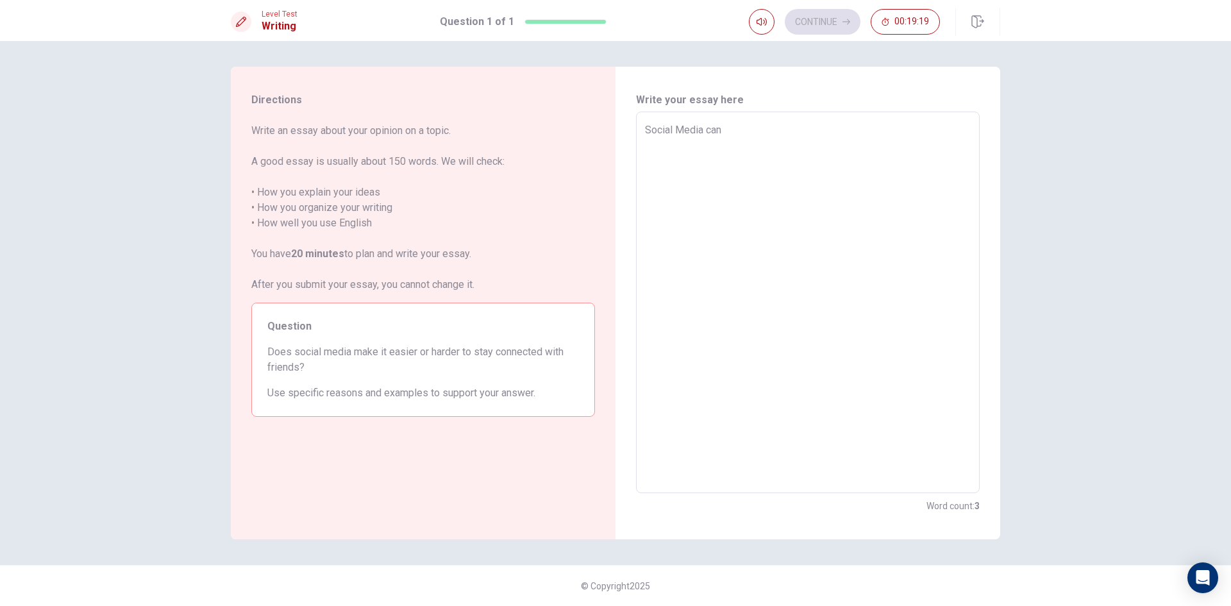
type textarea "Social Media can"
type textarea "x"
type textarea "Social Media can b"
type textarea "x"
type textarea "Social Media can be"
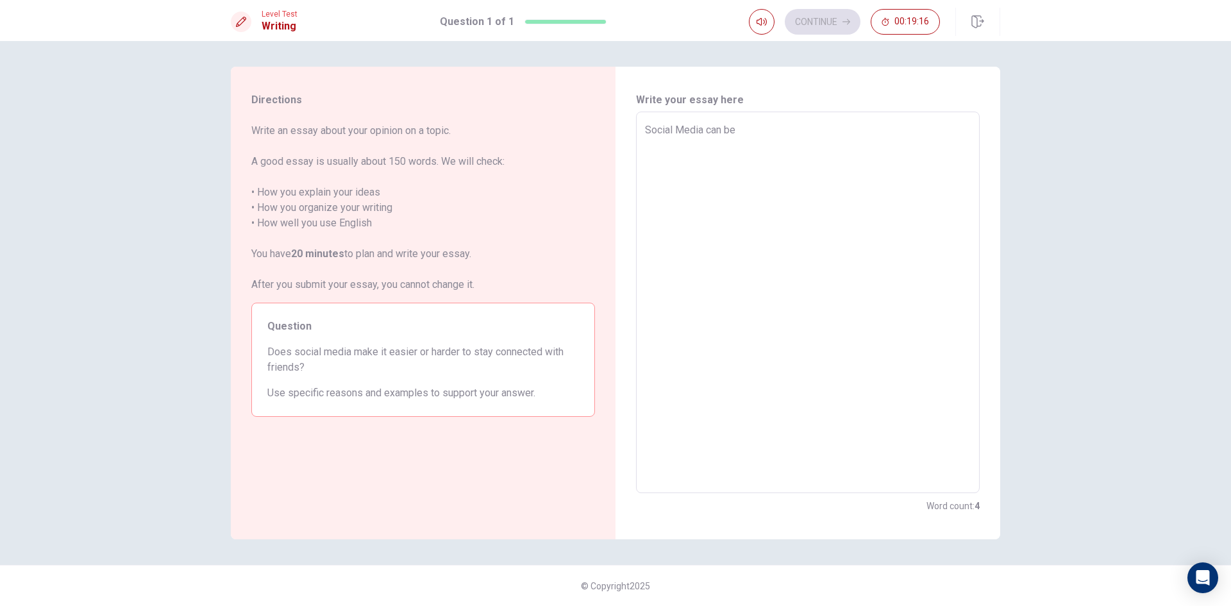
type textarea "x"
type textarea "Social Media can be"
type textarea "x"
type textarea "Social Media can be e"
type textarea "x"
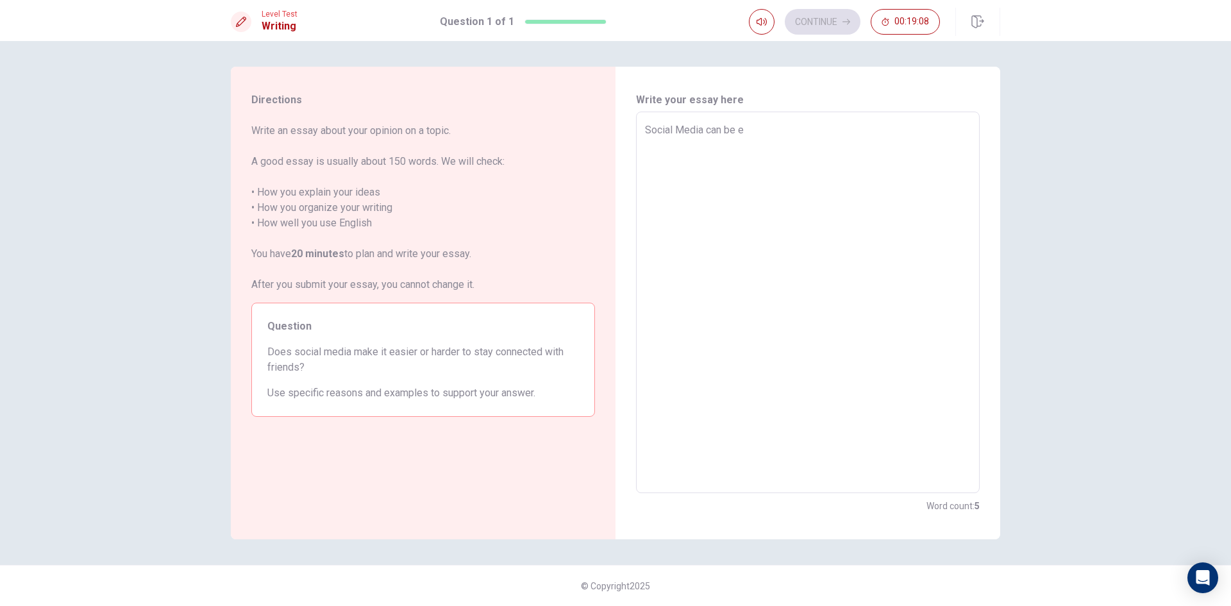
type textarea "Social Media can be ea"
type textarea "x"
type textarea "Social Media can be eas"
type textarea "x"
type textarea "Social Media can be easi"
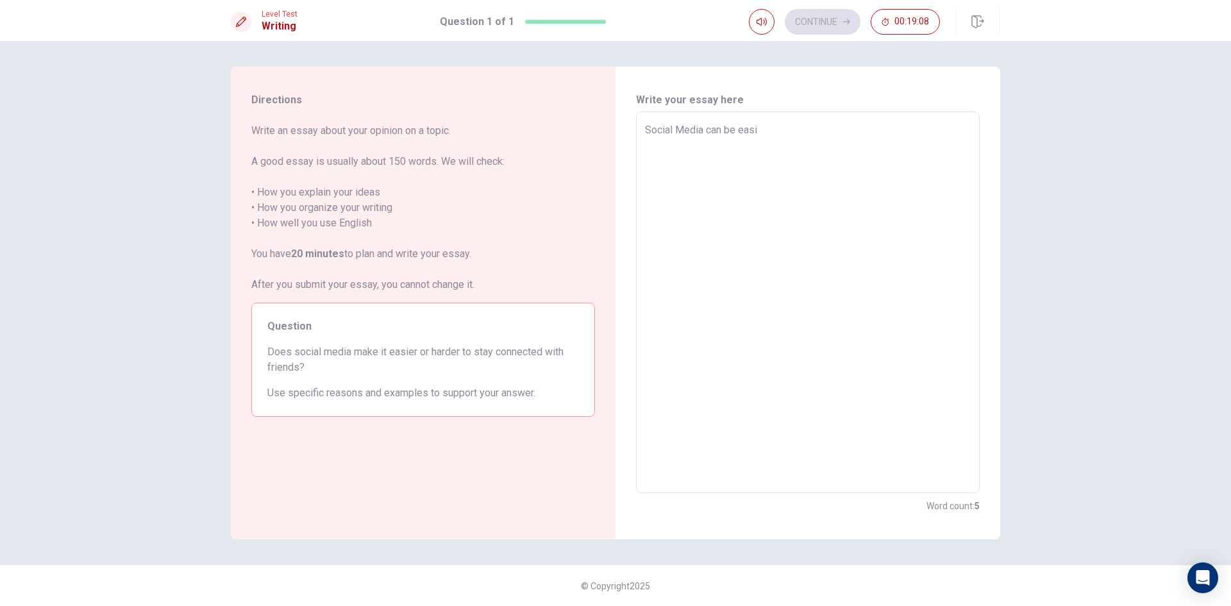
type textarea "x"
type textarea "Social Media can be easie"
type textarea "x"
type textarea "Social Media can be easier"
type textarea "x"
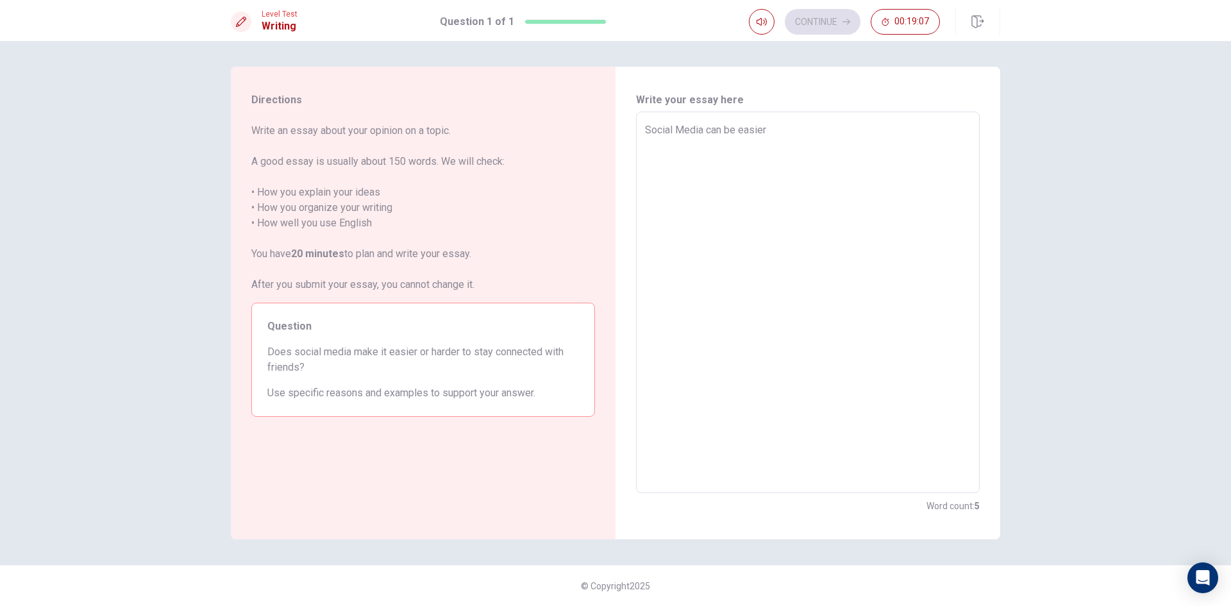
type textarea "Social Media can be easier"
type textarea "x"
type textarea "Social Media can be easier a"
type textarea "x"
type textarea "Social Media can be easier an"
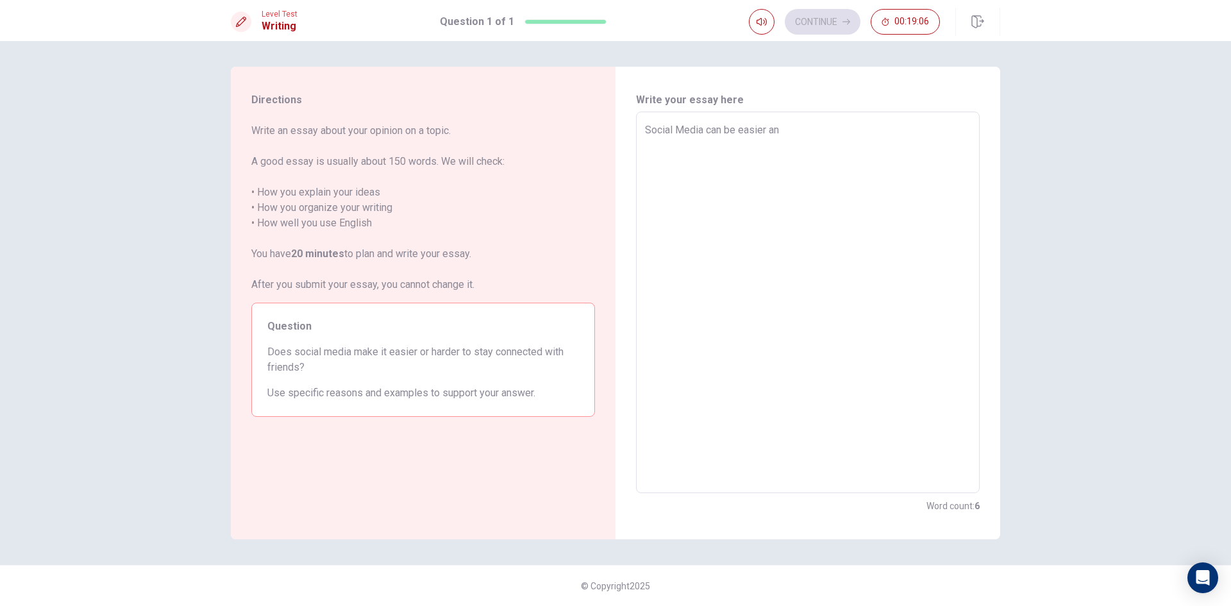
type textarea "x"
type textarea "Social Media can be easier and"
type textarea "x"
type textarea "Social Media can be easier and"
type textarea "x"
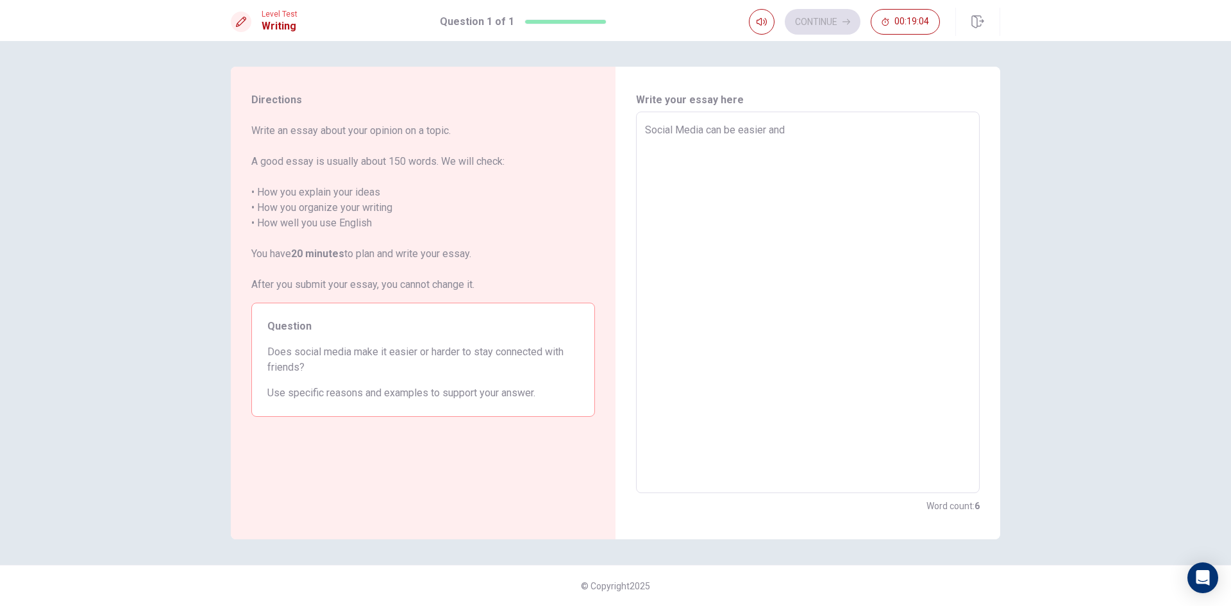
type textarea "Social Media can be easier and h"
type textarea "x"
type textarea "Social Media can be easier and ha"
type textarea "x"
type textarea "Social Media can be easier and har"
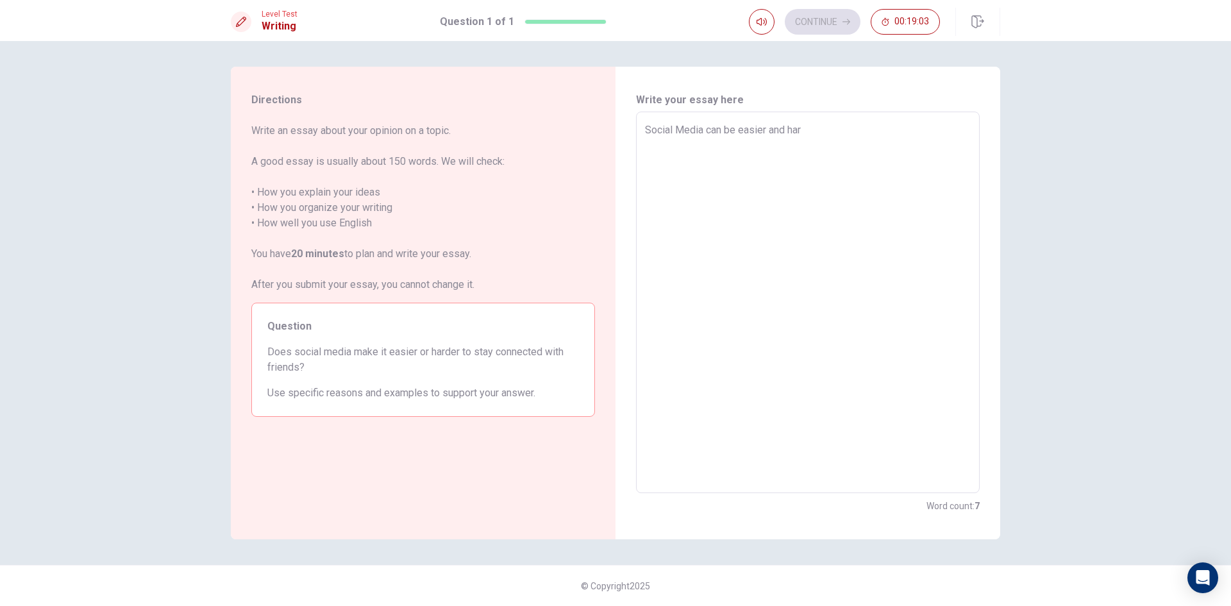
type textarea "x"
type textarea "Social Media can be easier and hard"
type textarea "x"
type textarea "Social Media can be easier and harde"
type textarea "x"
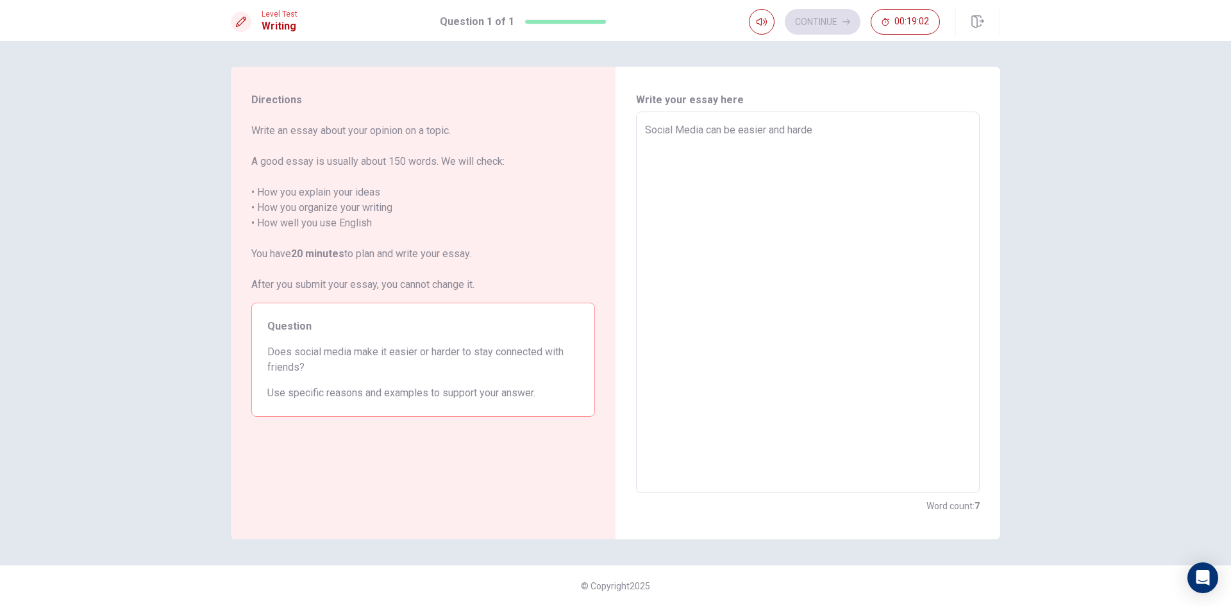
type textarea "Social Media can be easier and harder"
type textarea "x"
type textarea "Social Media can be easier and harder"
type textarea "x"
type textarea "Social Media can be easier and harder a"
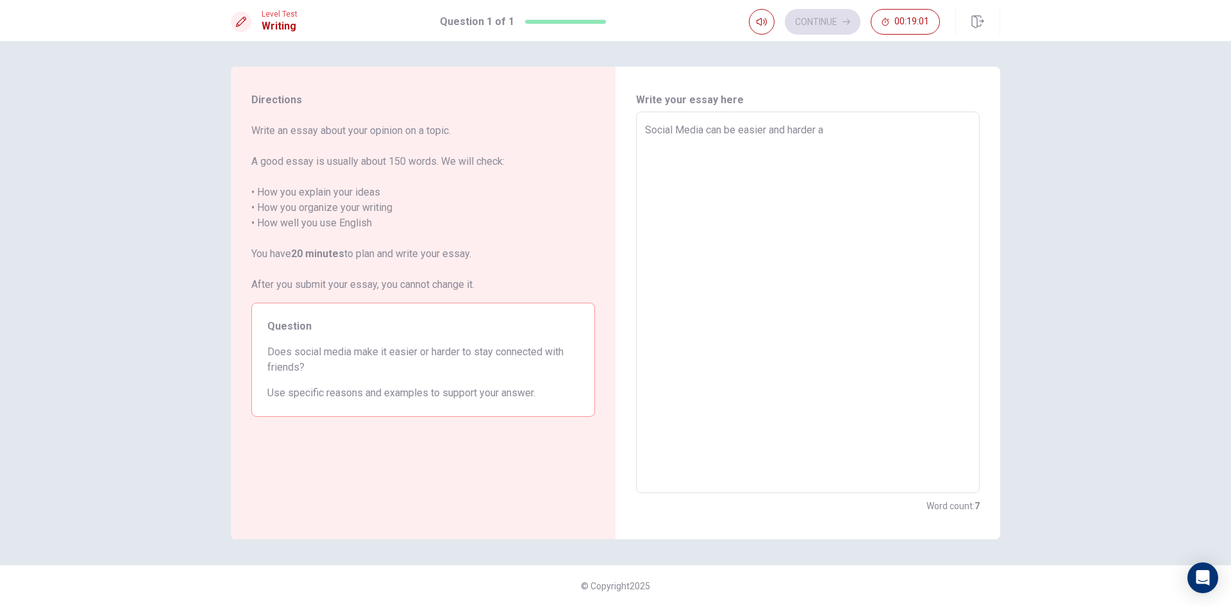
type textarea "x"
type textarea "Social Media can be easier and harder at"
type textarea "x"
type textarea "Social Media can be easier and harder at"
type textarea "x"
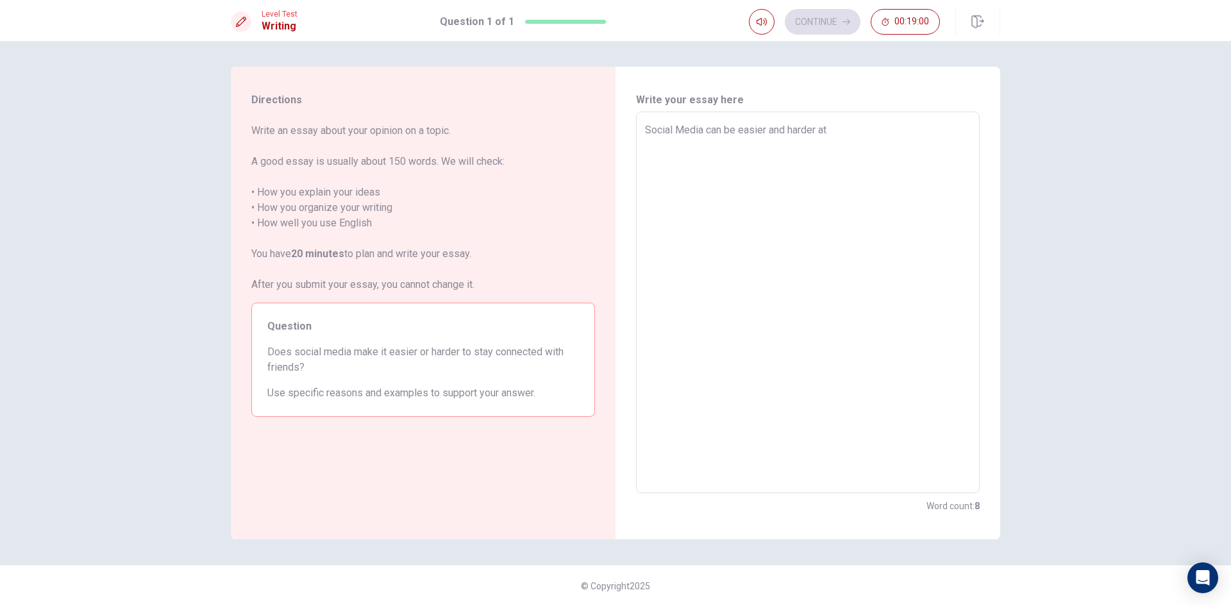
type textarea "Social Media can be easier and harder at t"
type textarea "x"
type textarea "Social Media can be easier and harder at th"
type textarea "x"
type textarea "Social Media can be easier and harder at the"
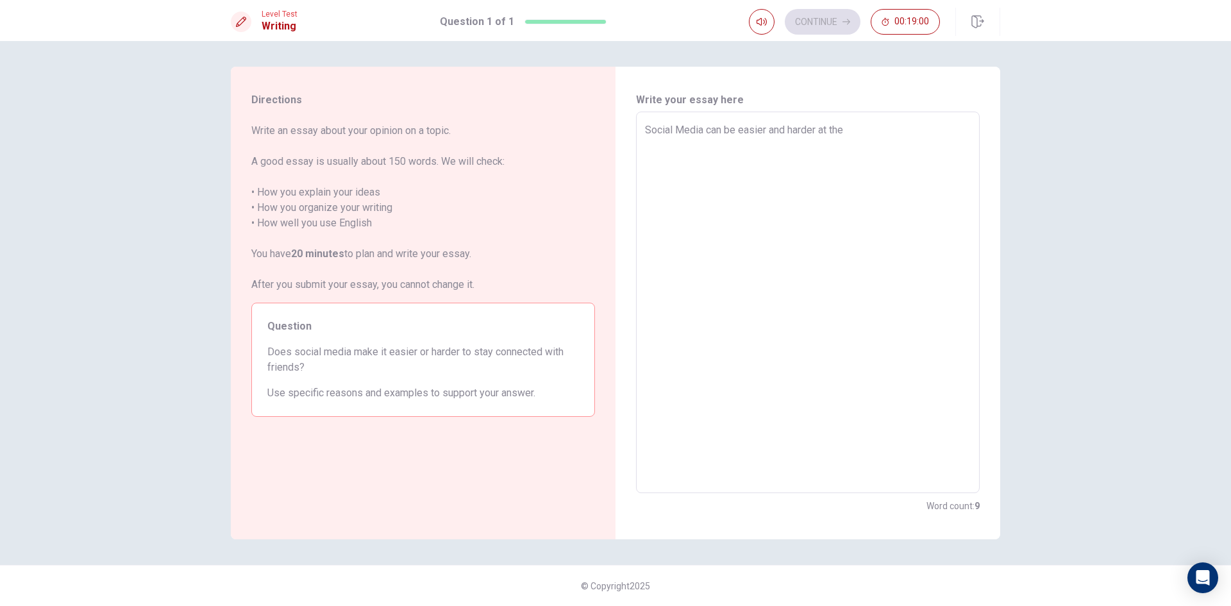
type textarea "x"
type textarea "Social Media can be easier and harder at the"
type textarea "x"
type textarea "Social Media can be easier and harder at the s"
type textarea "x"
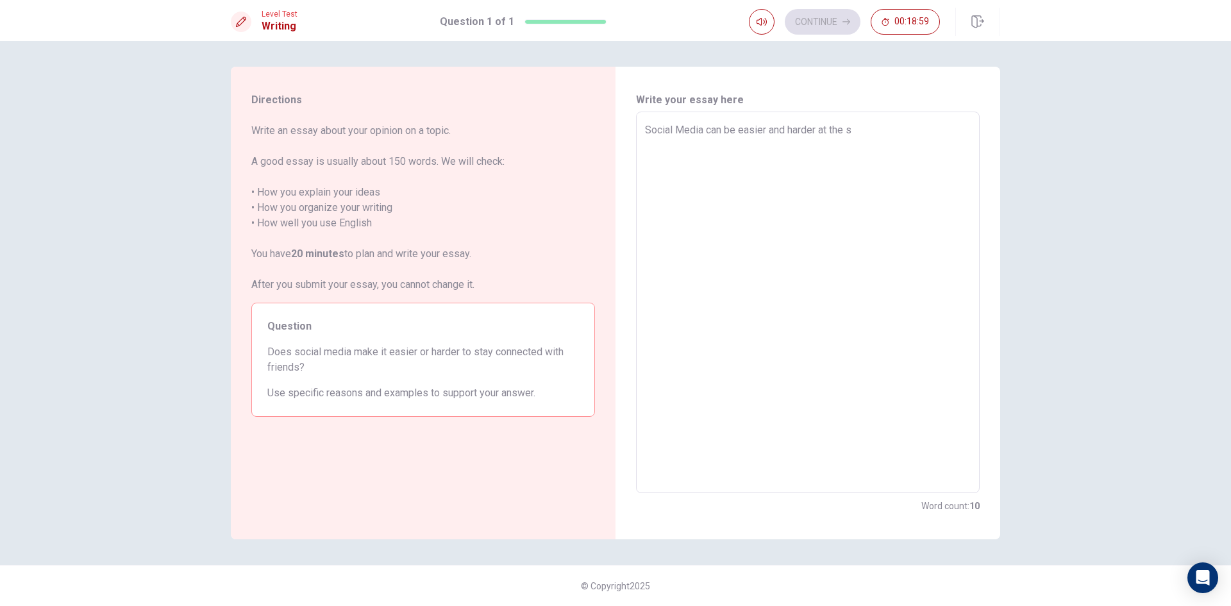
type textarea "Social Media can be easier and harder at the sa"
type textarea "x"
type textarea "Social Media can be easier and harder at the [PERSON_NAME]"
type textarea "x"
type textarea "Social Media can be easier and harder at the same"
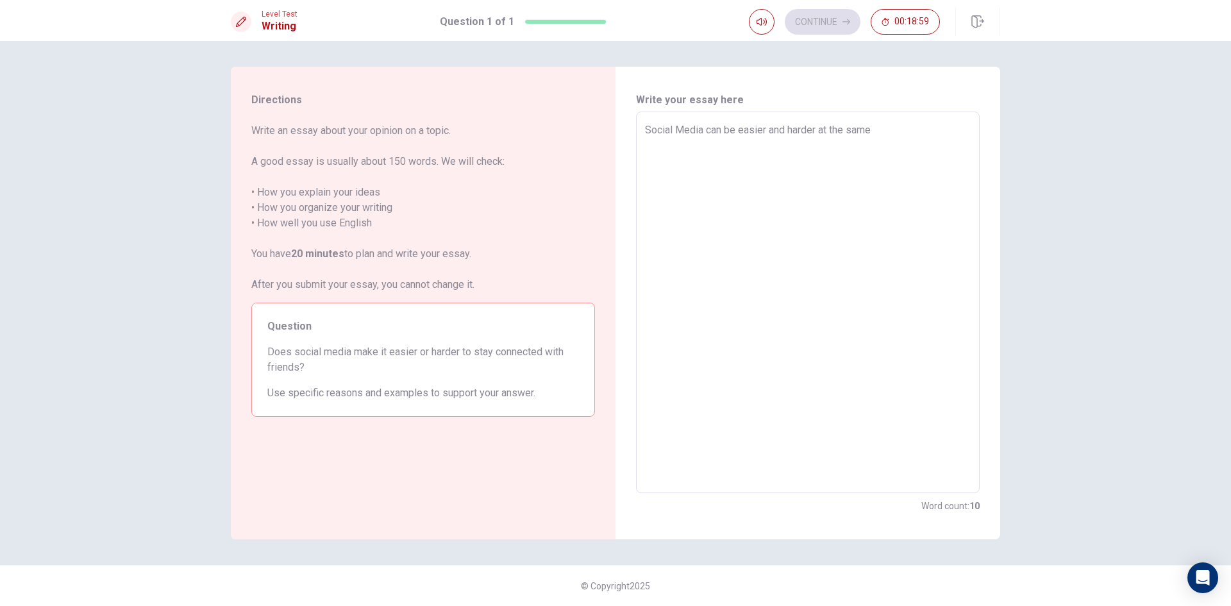
type textarea "x"
type textarea "Social Media can be easier and harder at the same"
type textarea "x"
type textarea "Social Media can be easier and harder at the same r"
type textarea "x"
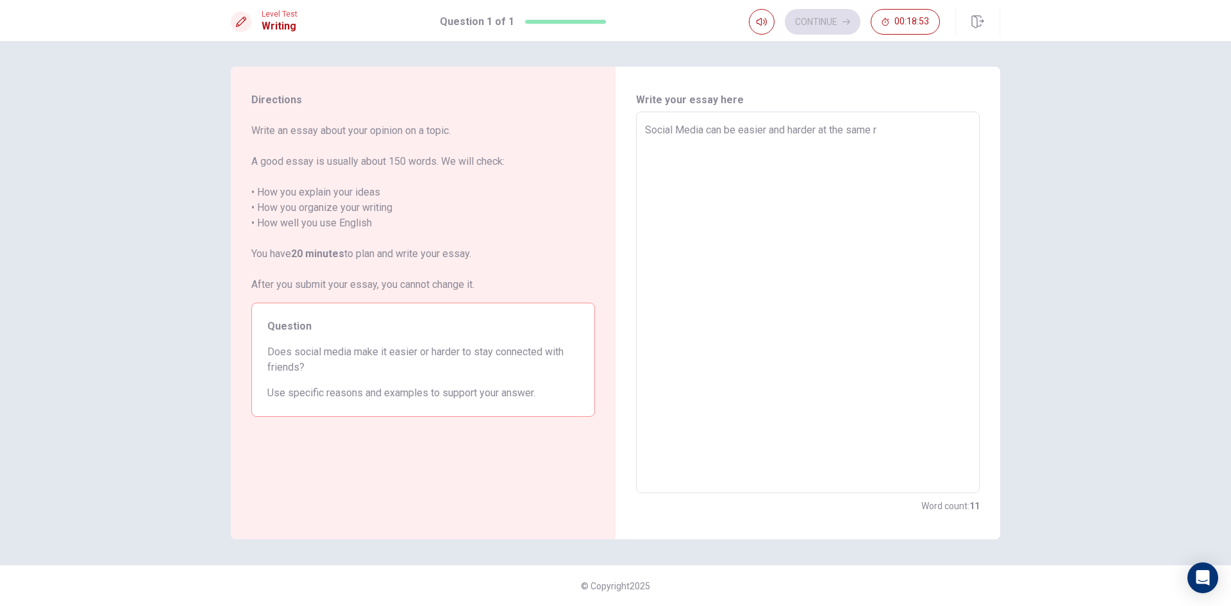
type textarea "Social Media can be easier and harder at the same"
type textarea "x"
type textarea "Social Media can be easier and harder at the same t"
type textarea "x"
type textarea "Social Media can be easier and harder at the same ti"
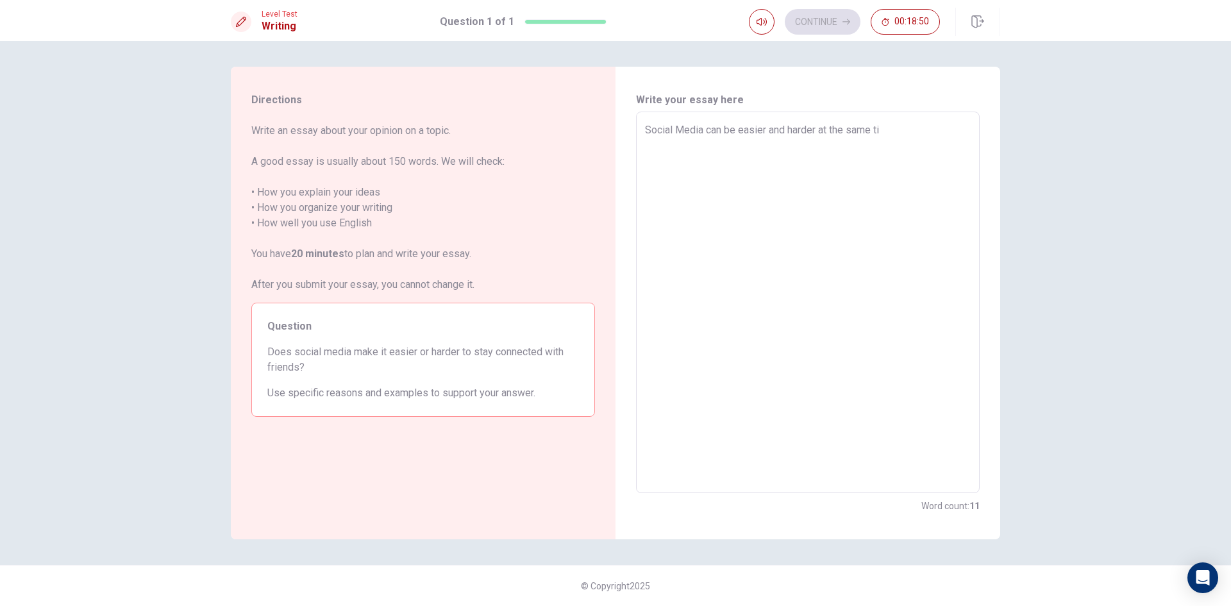
type textarea "x"
type textarea "Social Media can be easier and harder at the same [PERSON_NAME]"
type textarea "x"
type textarea "Social Media can be easier and harder at the same time"
type textarea "x"
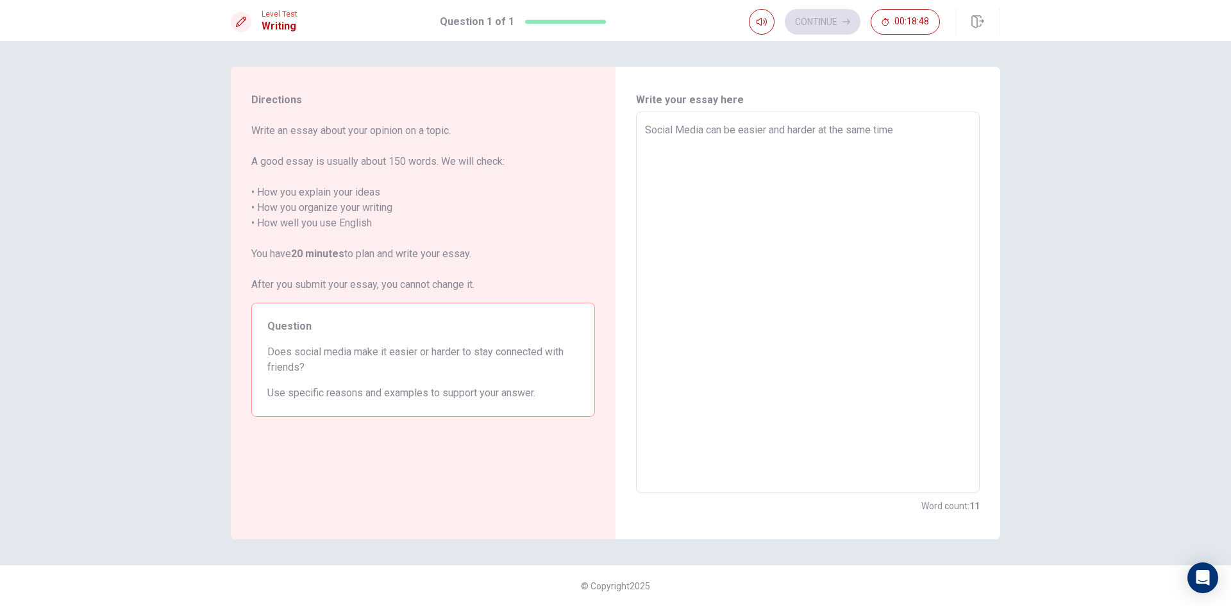
type textarea "Social Media can be easier and harder at the same times"
type textarea "x"
type textarea "Social Media can be easier and harder at the same times."
type textarea "x"
type textarea "Social Media can be easier and harder at the same times"
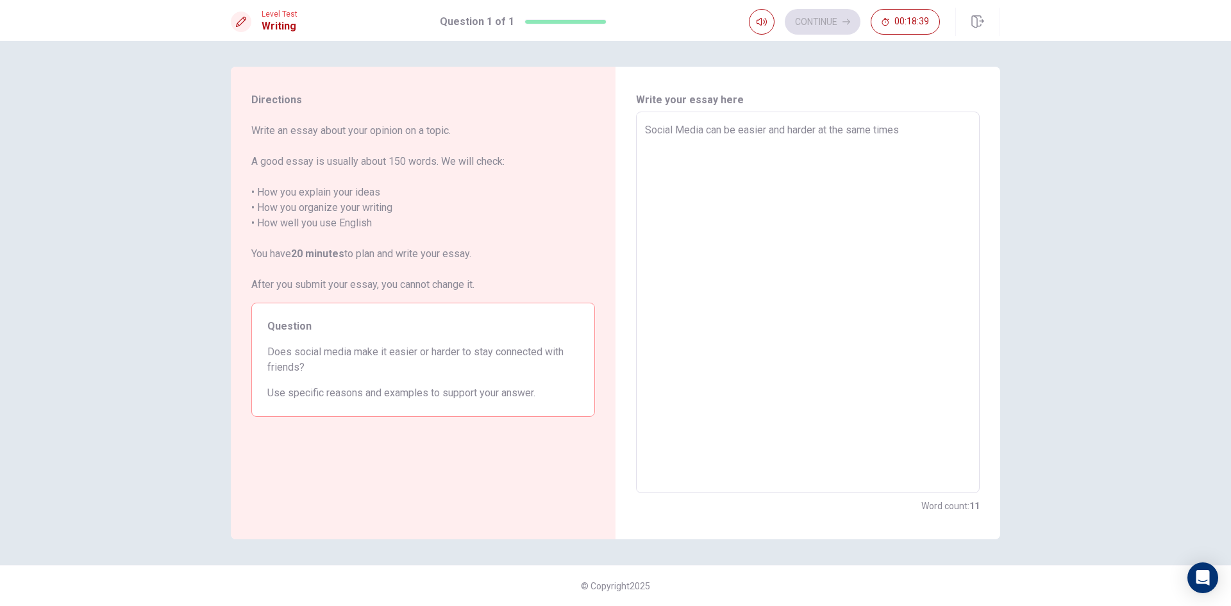
type textarea "x"
type textarea "Social Media can be easier and harder at the same time"
type textarea "x"
type textarea "Social Media can be easier and harder at the same [PERSON_NAME]"
type textarea "x"
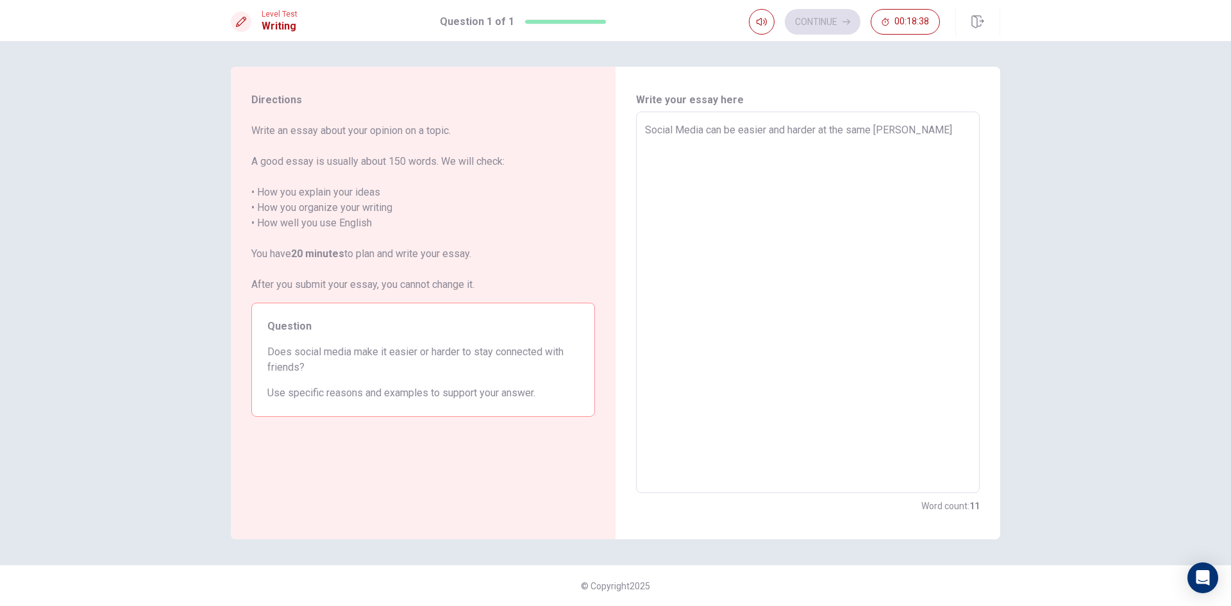
type textarea "Social Media can be easier and harder at the same ti"
type textarea "x"
type textarea "Social Media can be easier and harder at the same t"
type textarea "x"
type textarea "Social Media can be easier and harder at the same"
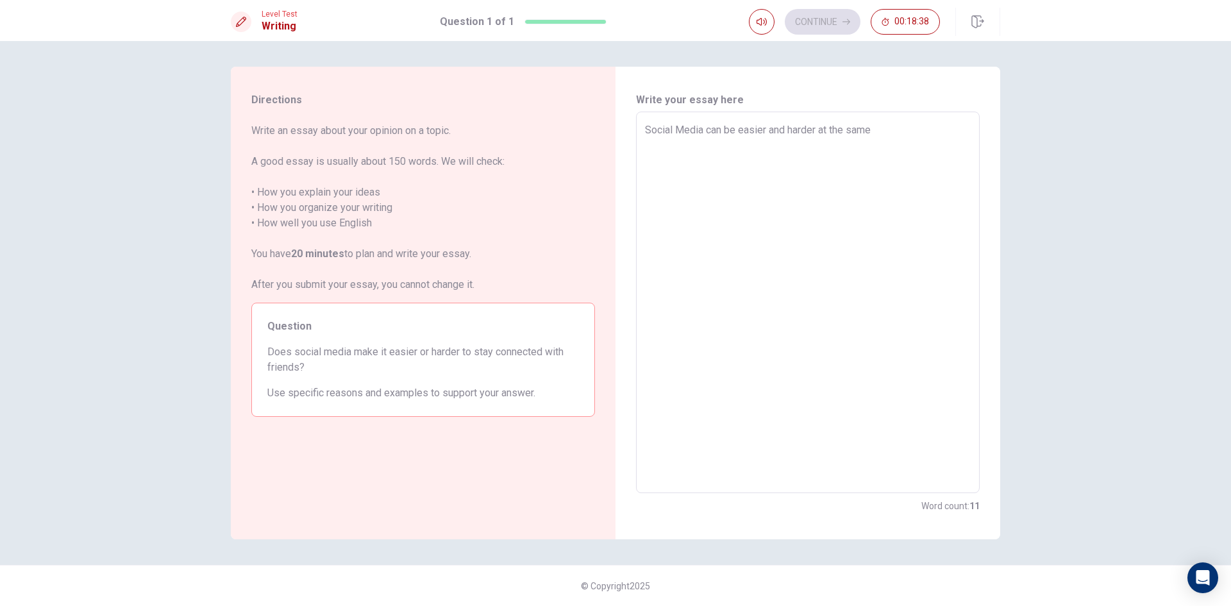
type textarea "x"
type textarea "Social Media can be easier and harder at the [PERSON_NAME]"
type textarea "x"
type textarea "Social Media can be easier and harder at the sa"
type textarea "x"
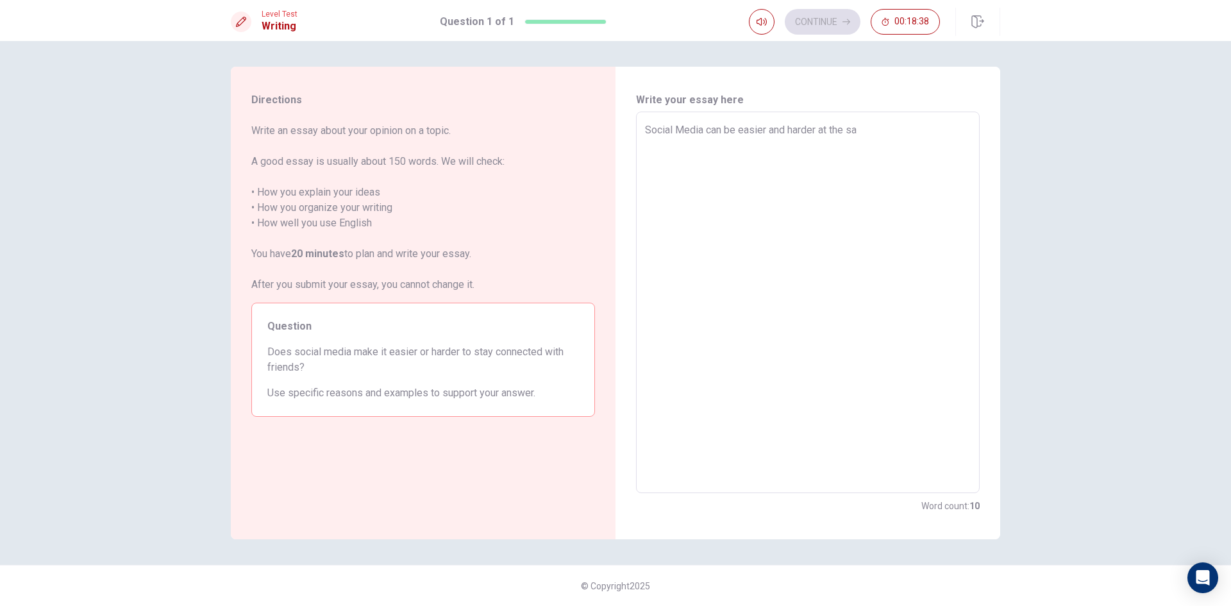
type textarea "Social Media can be easier and harder at the s"
type textarea "x"
type textarea "Social Media can be easier and harder at the"
type textarea "x"
type textarea "Social Media can be easier and harder at the"
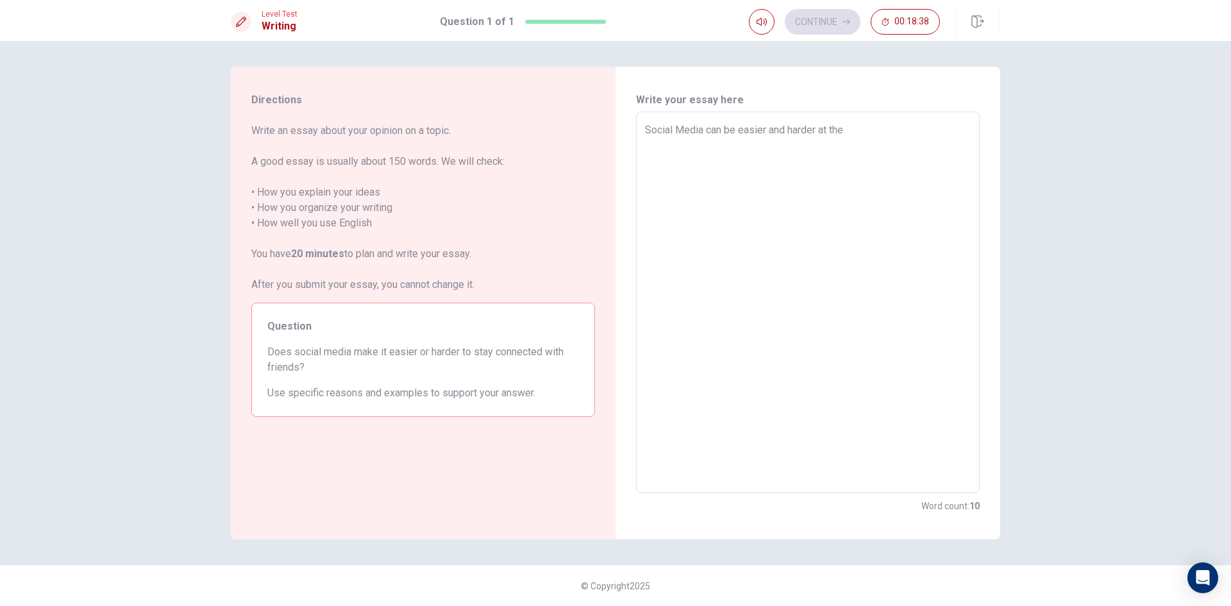
type textarea "x"
type textarea "Social Media can be easier and harder at th"
type textarea "x"
type textarea "Social Media can be easier and harder at t"
type textarea "x"
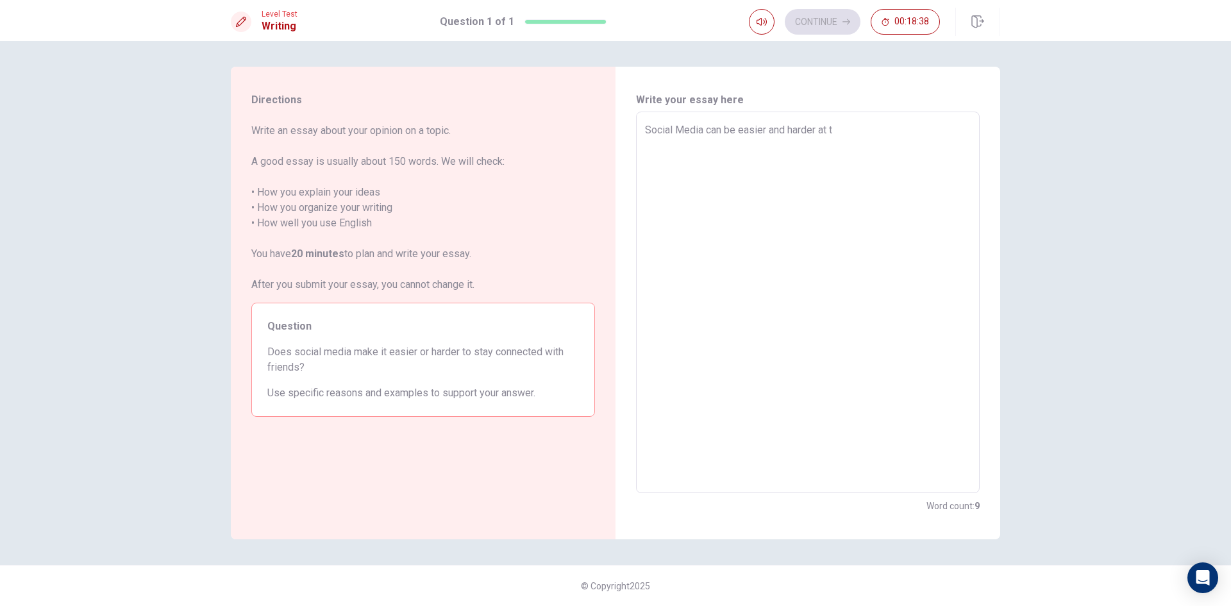
type textarea "Social Media can be easier and harder at"
type textarea "x"
type textarea "Social Media can be easier and harder at"
type textarea "x"
type textarea "Social Media can be easier and harder a"
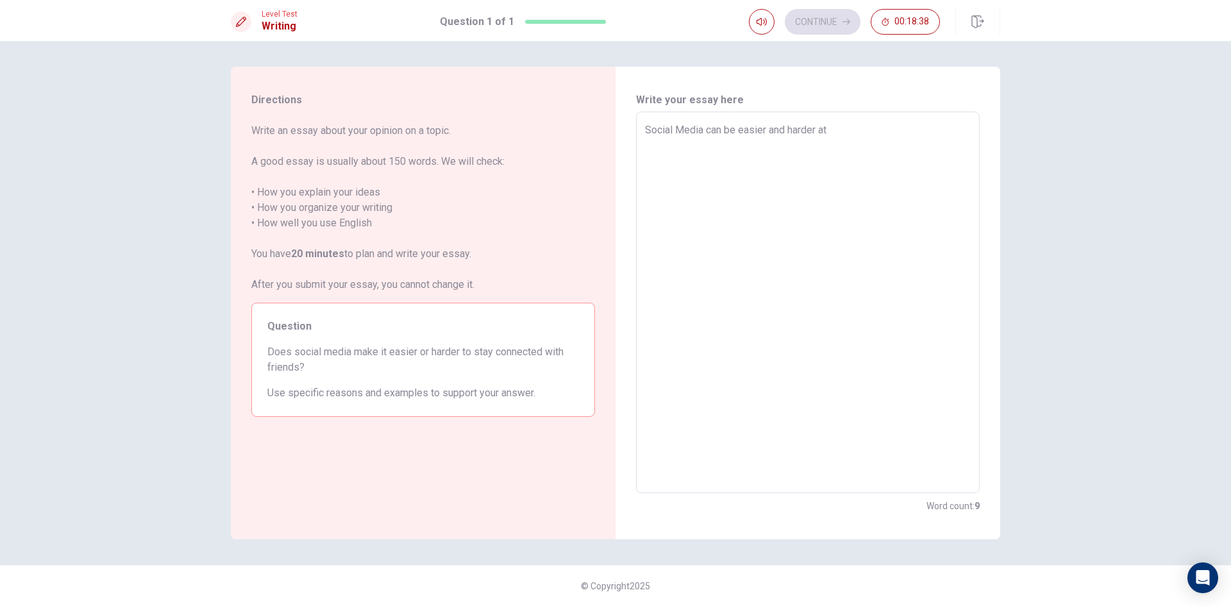
type textarea "x"
type textarea "Social Media can be easier and harder"
type textarea "x"
type textarea "Social Media can be easier and harder"
type textarea "x"
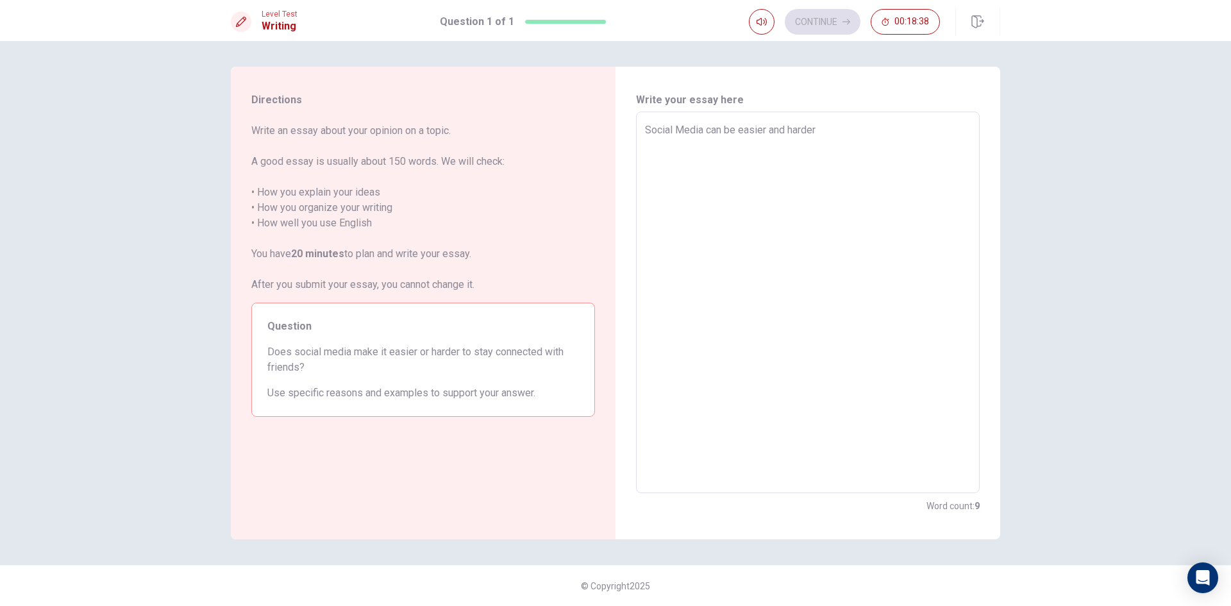
type textarea "Social Media can be easier and harde"
type textarea "x"
type textarea "Social Media can be easier and hard"
type textarea "x"
type textarea "Social Media can be easier and har"
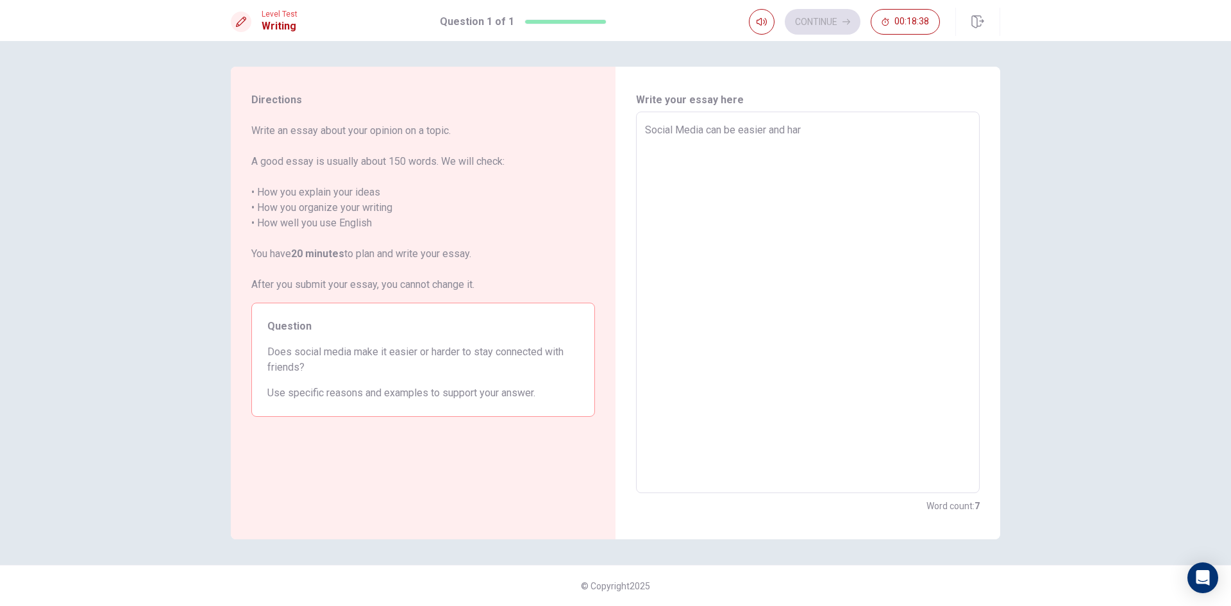
type textarea "x"
type textarea "Social Media can be easier and ha"
type textarea "x"
type textarea "Social Media can be easier and h"
type textarea "x"
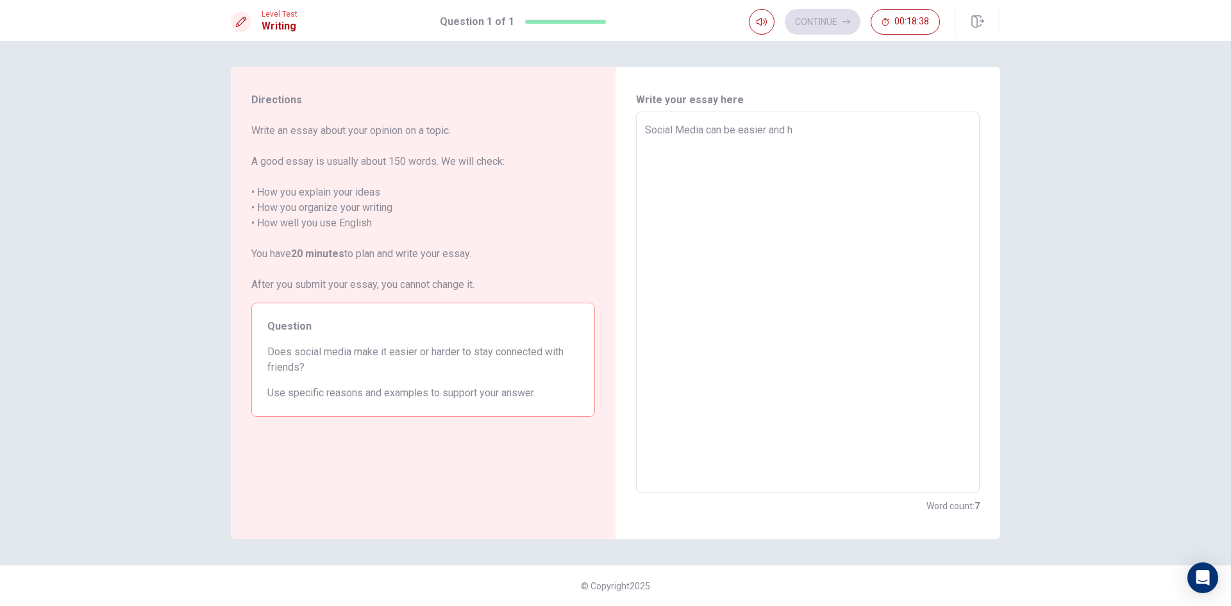
type textarea "Social Media can be easier and"
type textarea "x"
type textarea "Social Media can be easier and"
type textarea "x"
type textarea "Social Media can be easier an"
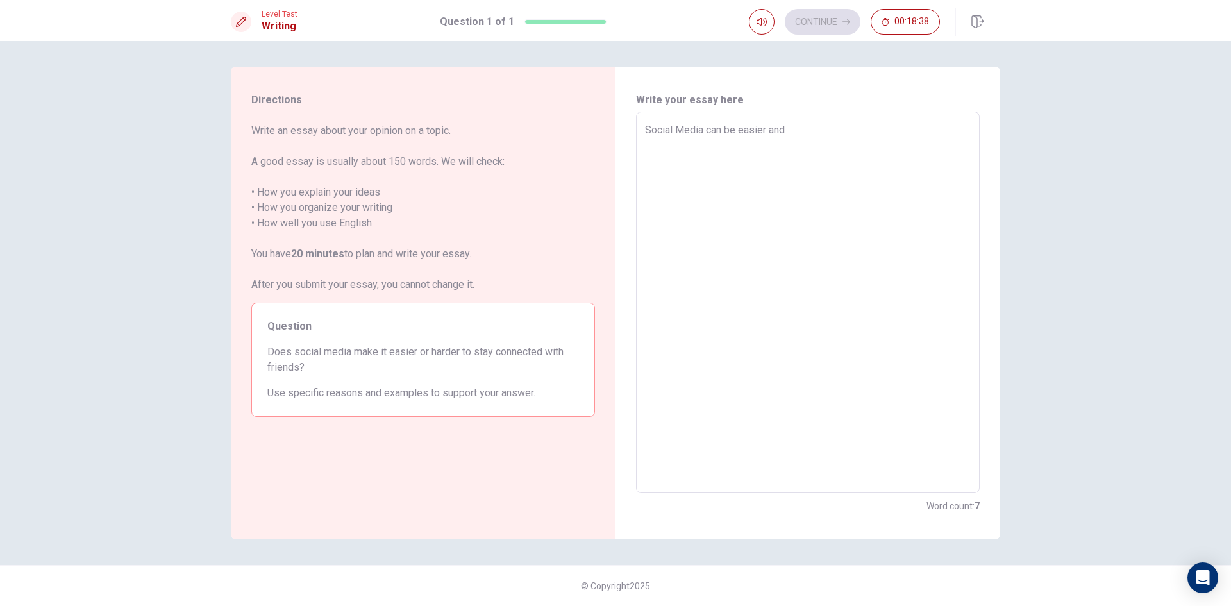
type textarea "x"
type textarea "Social Media can be easier a"
type textarea "x"
type textarea "Social Media can be easier"
type textarea "x"
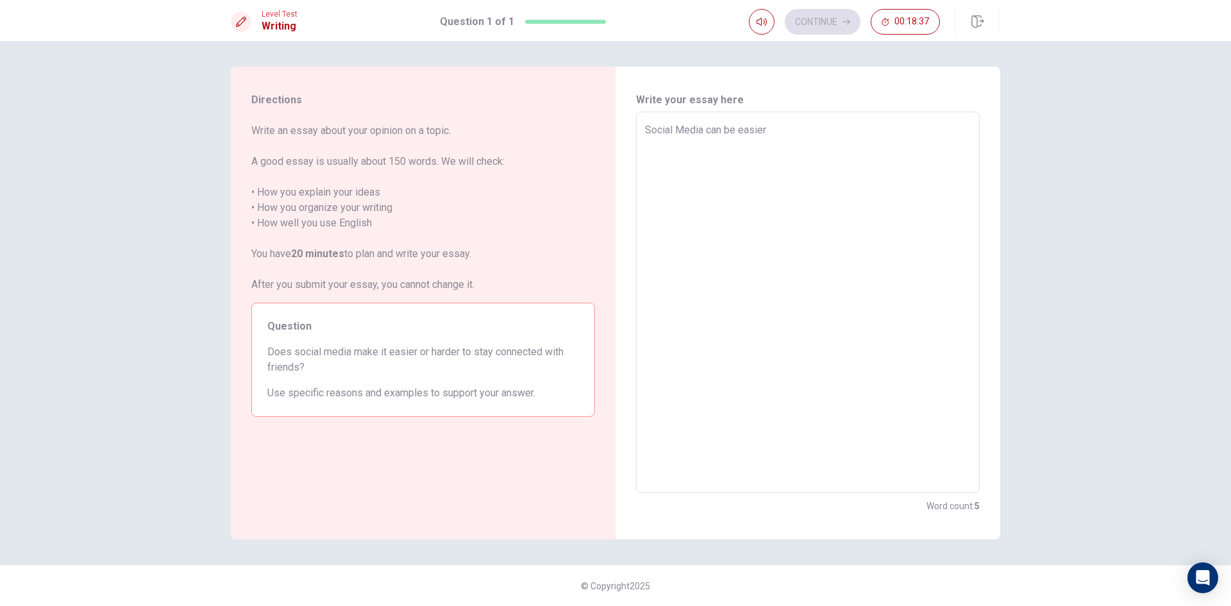
type textarea "Social Media can be easier"
type textarea "x"
type textarea "Social Media can be easie"
type textarea "x"
type textarea "Social Media can be easi"
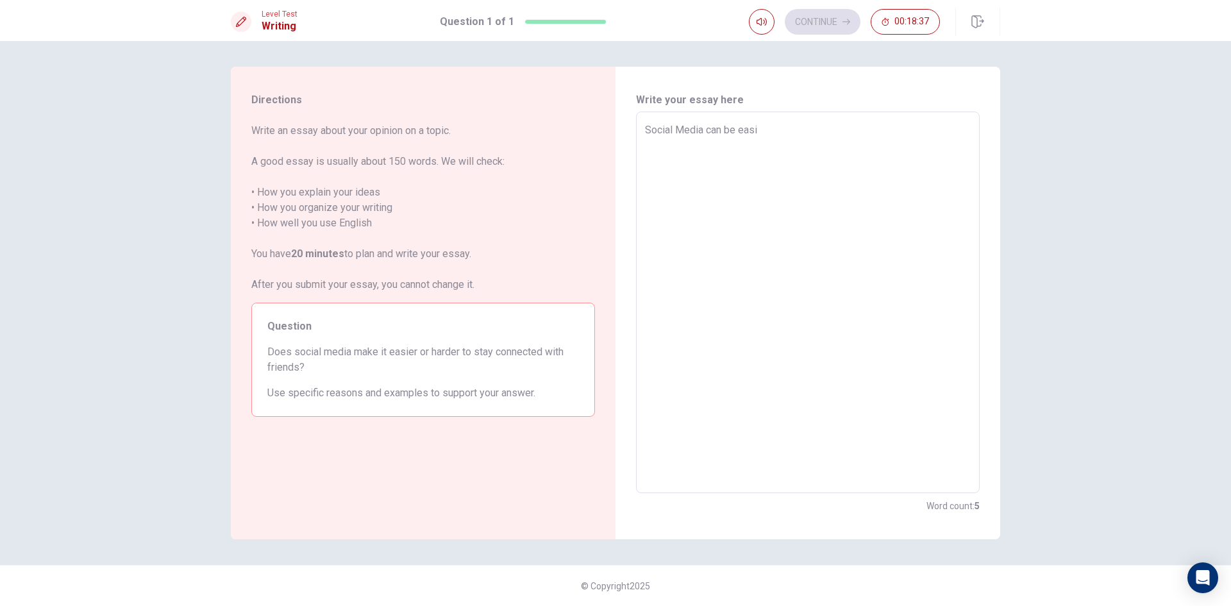
type textarea "x"
click at [811, 144] on textarea "In my mind,I think it is easleir" at bounding box center [808, 302] width 326 height 360
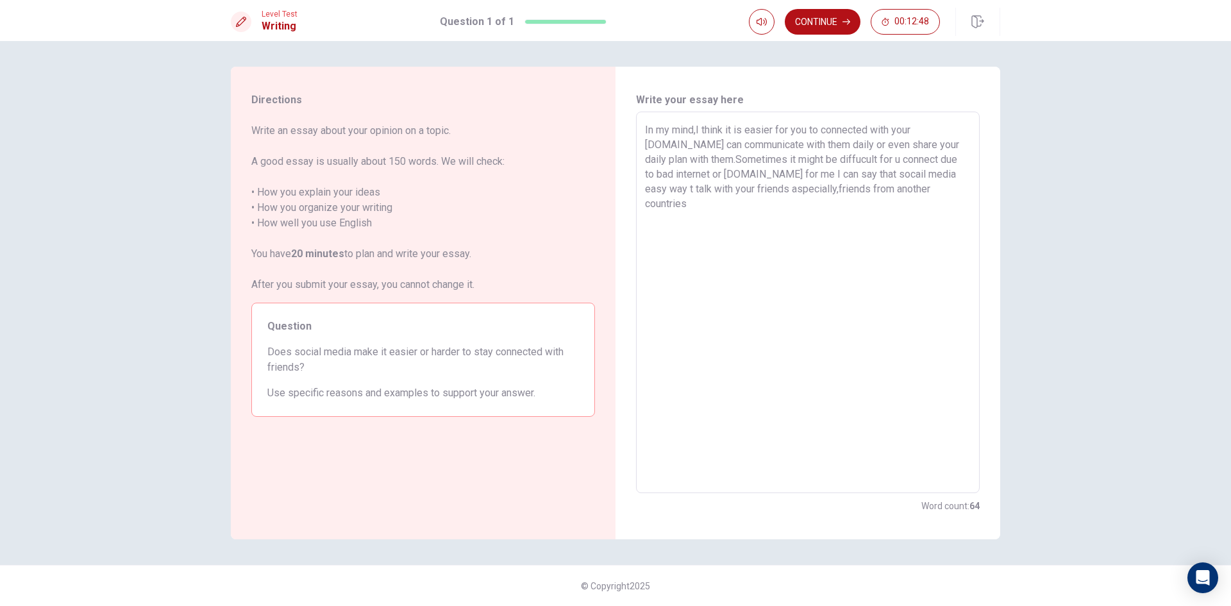
click at [903, 175] on textarea "In my mind,I think it is easier for you to connected with your [DOMAIN_NAME] ca…" at bounding box center [808, 302] width 326 height 360
click at [667, 187] on textarea "In my mind,I think it is easier for you to connected with your [DOMAIN_NAME] ca…" at bounding box center [808, 302] width 326 height 360
click at [668, 188] on textarea "In my mind,I think it is easier for you to connected with your [DOMAIN_NAME] ca…" at bounding box center [808, 302] width 326 height 360
click at [959, 189] on textarea "In my mind,I think it is easier for you to connected with your [DOMAIN_NAME] ca…" at bounding box center [808, 302] width 326 height 360
click at [849, 205] on textarea "In my mind,I think it is easier for you to connected with your [DOMAIN_NAME] ca…" at bounding box center [808, 302] width 326 height 360
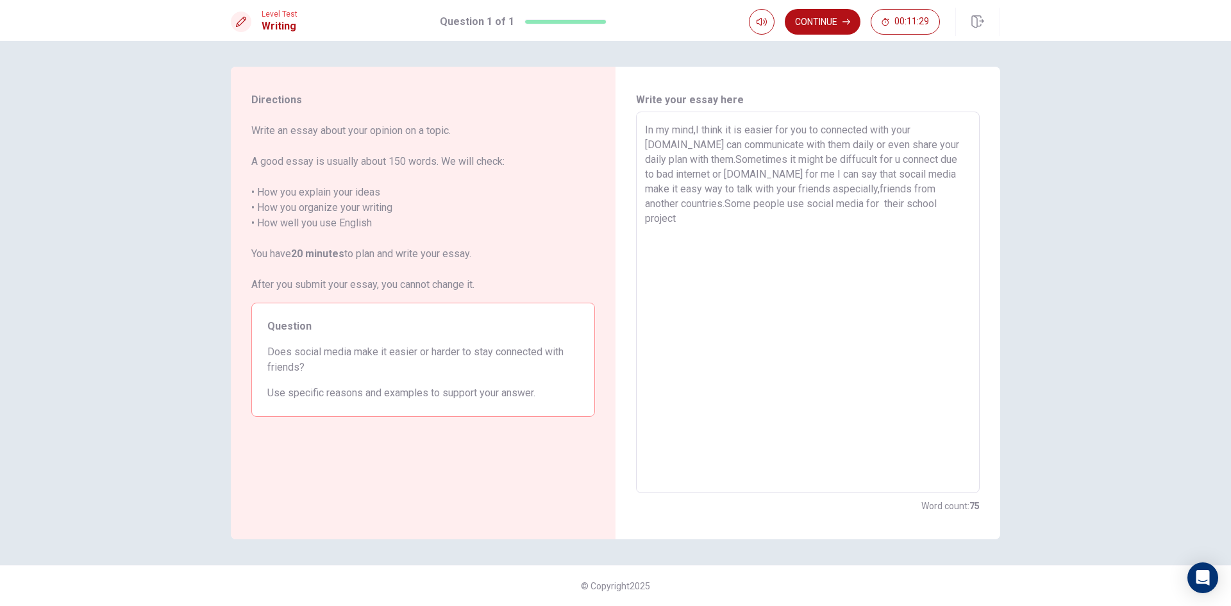
click at [936, 201] on textarea "In my mind,I think it is easier for you to connected with your [DOMAIN_NAME] ca…" at bounding box center [808, 302] width 326 height 360
click at [882, 160] on textarea "In my mind,I think it is easier for you to connected with your [DOMAIN_NAME] ca…" at bounding box center [808, 302] width 326 height 360
click at [791, 176] on textarea "In my mind,I think it is easier for you to connected with your [DOMAIN_NAME] ca…" at bounding box center [808, 302] width 326 height 360
click at [928, 217] on textarea "In my mind,I think it is easier for you to connected with your [DOMAIN_NAME] ca…" at bounding box center [808, 302] width 326 height 360
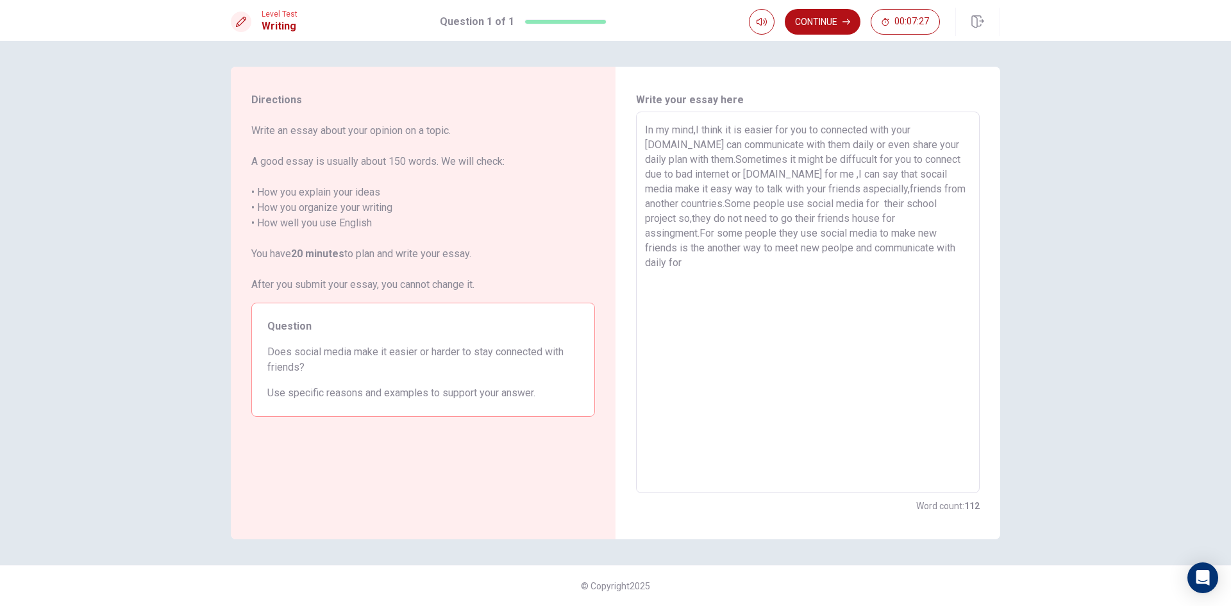
click at [737, 249] on textarea "In my mind,I think it is easier for you to connected with your [DOMAIN_NAME] ca…" at bounding box center [808, 302] width 326 height 360
click at [906, 247] on textarea "In my mind,I think it is easier for you to connected with your [DOMAIN_NAME] ca…" at bounding box center [808, 302] width 326 height 360
click at [662, 268] on textarea "In my mind,I think it is easier for you to connected with your [DOMAIN_NAME] ca…" at bounding box center [808, 302] width 326 height 360
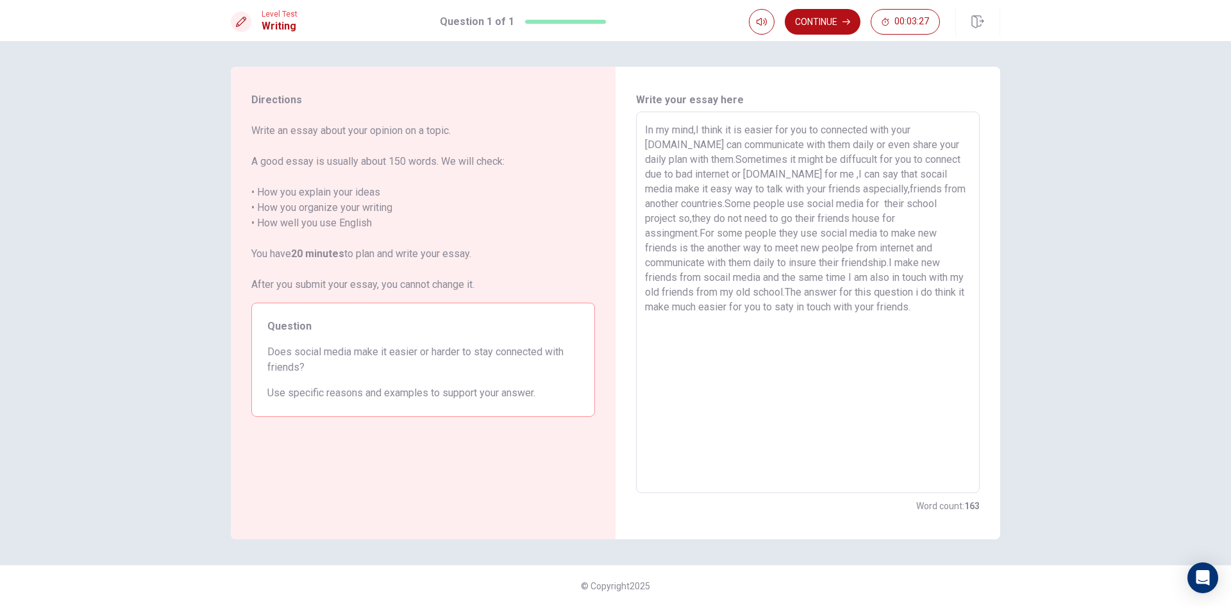
click at [941, 262] on textarea "In my mind,I think it is easier for you to connected with your [DOMAIN_NAME] ca…" at bounding box center [808, 302] width 326 height 360
click at [833, 311] on textarea "In my mind,I think it is easier for you to connected with your [DOMAIN_NAME] ca…" at bounding box center [808, 302] width 326 height 360
click at [835, 28] on button "Continue" at bounding box center [823, 22] width 76 height 26
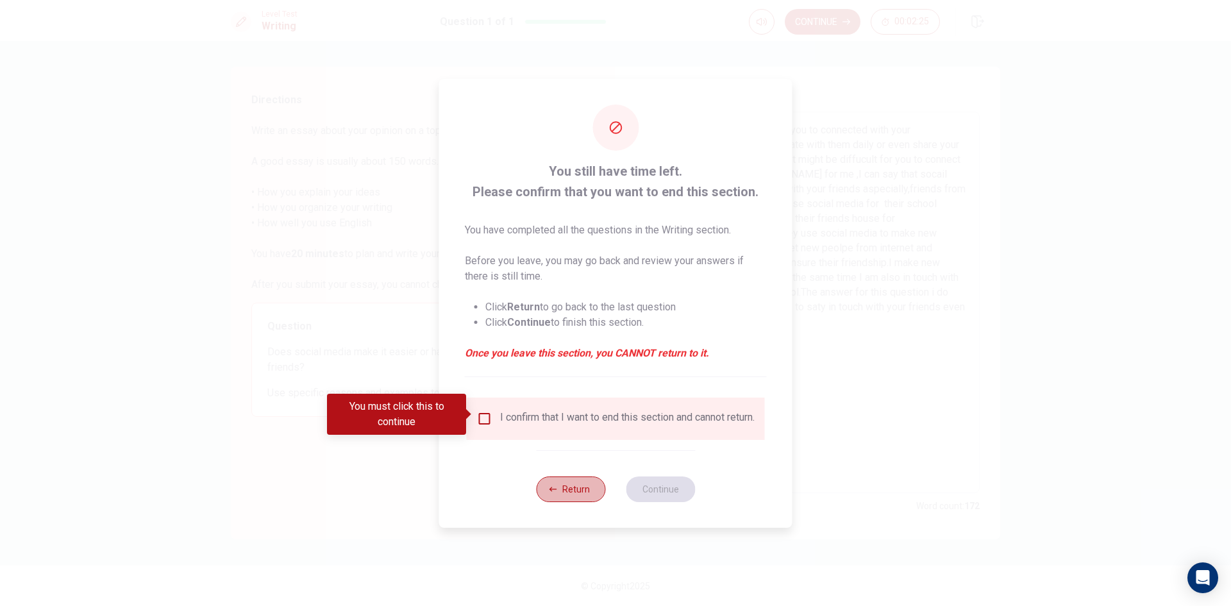
drag, startPoint x: 573, startPoint y: 498, endPoint x: 576, endPoint y: 459, distance: 39.2
click at [574, 498] on button "Return" at bounding box center [570, 489] width 69 height 26
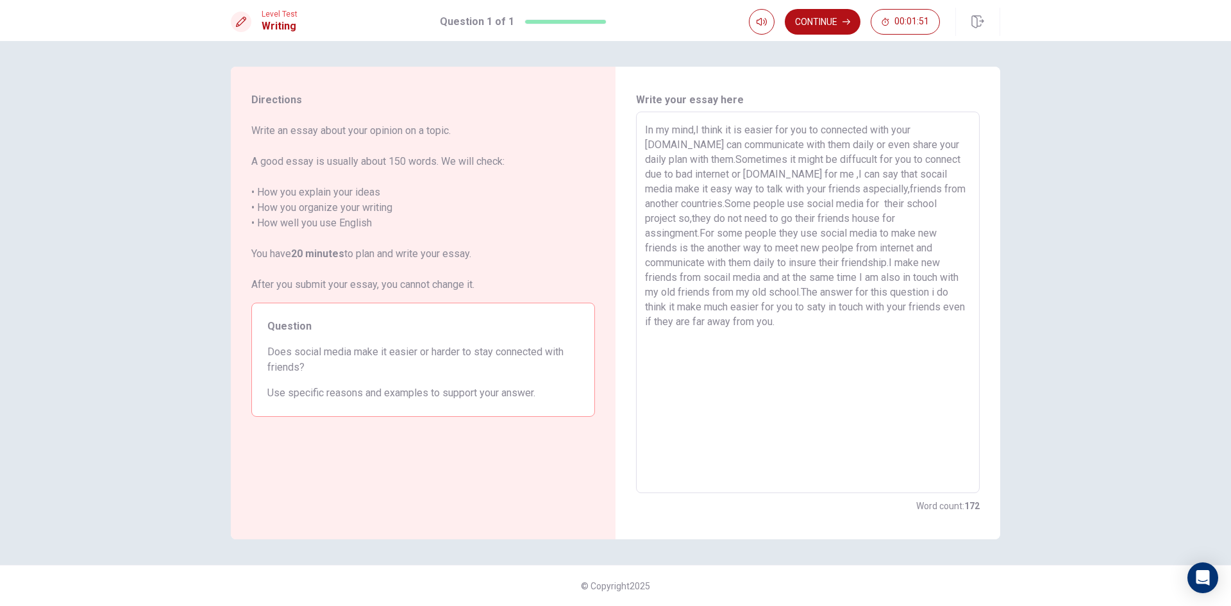
click at [665, 321] on textarea "In my mind,I think it is easier for you to connected with your [DOMAIN_NAME] ca…" at bounding box center [808, 302] width 326 height 360
click at [807, 13] on button "Continue" at bounding box center [823, 22] width 76 height 26
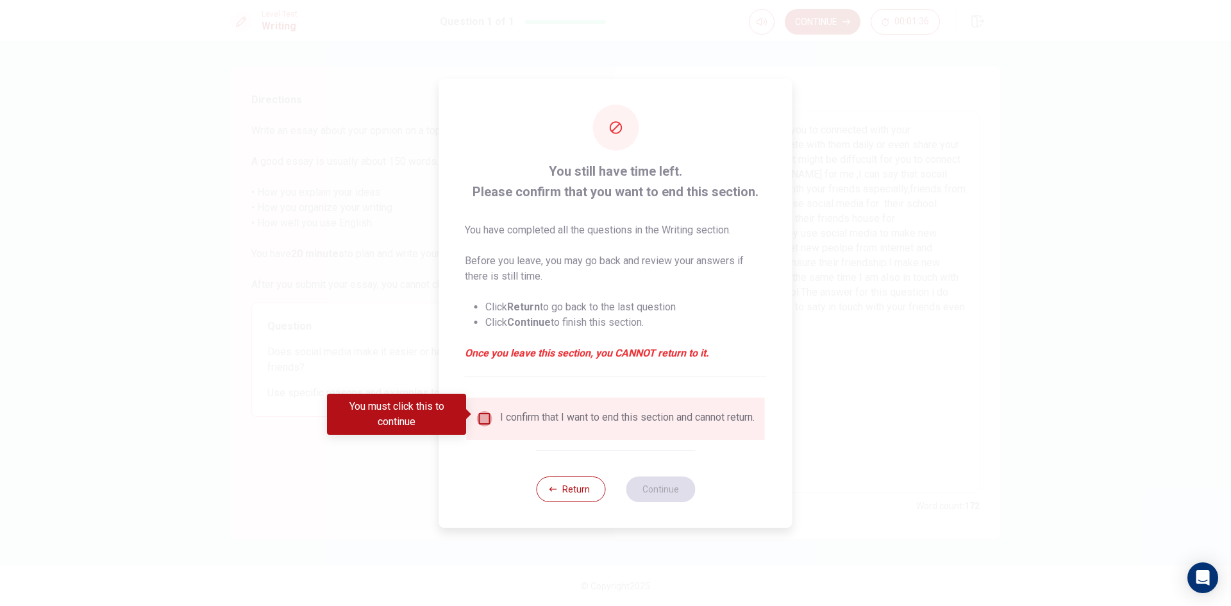
click at [487, 414] on input "You must click this to continue" at bounding box center [484, 418] width 15 height 15
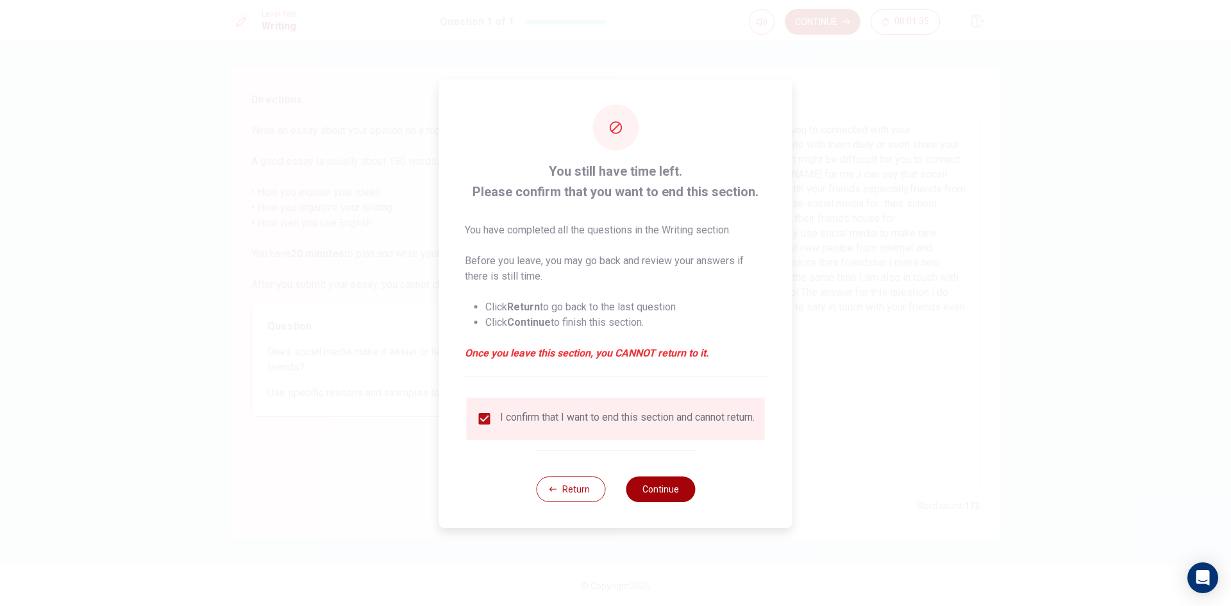
click at [655, 487] on button "Continue" at bounding box center [660, 489] width 69 height 26
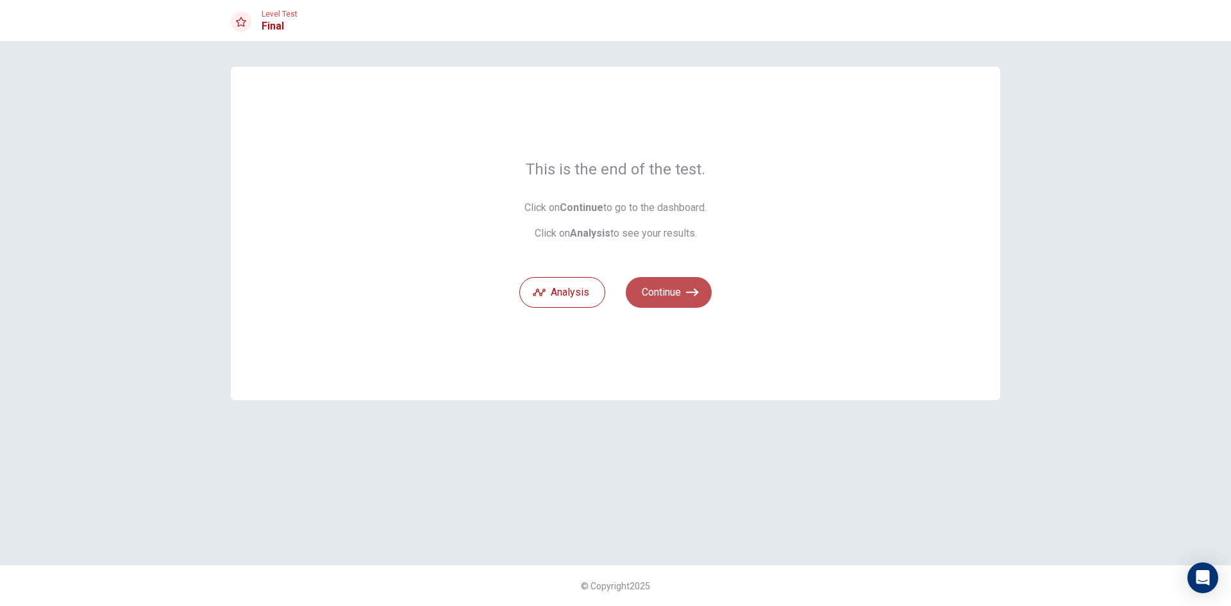
click at [654, 290] on button "Continue" at bounding box center [669, 292] width 86 height 31
